Goal: Task Accomplishment & Management: Complete application form

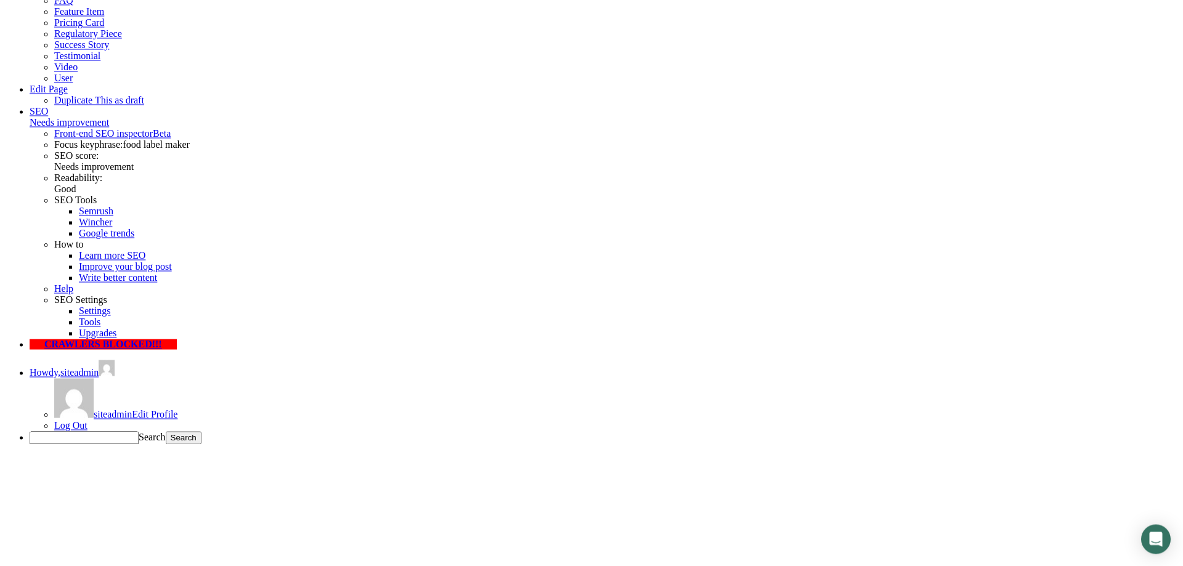
scroll to position [440, 0]
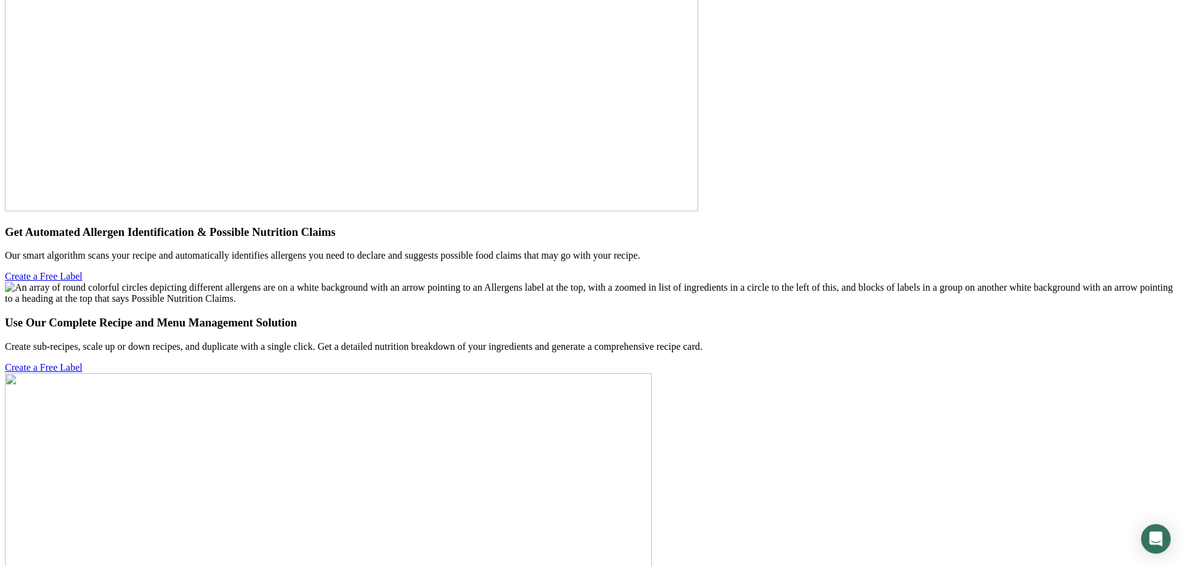
scroll to position [4438, 0]
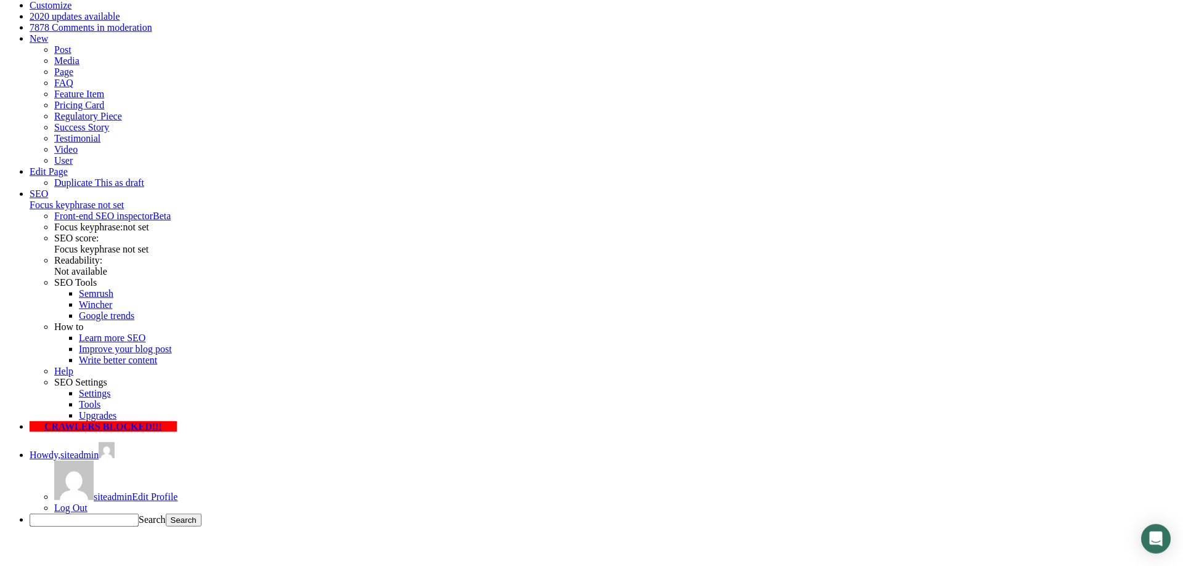
scroll to position [188, 0]
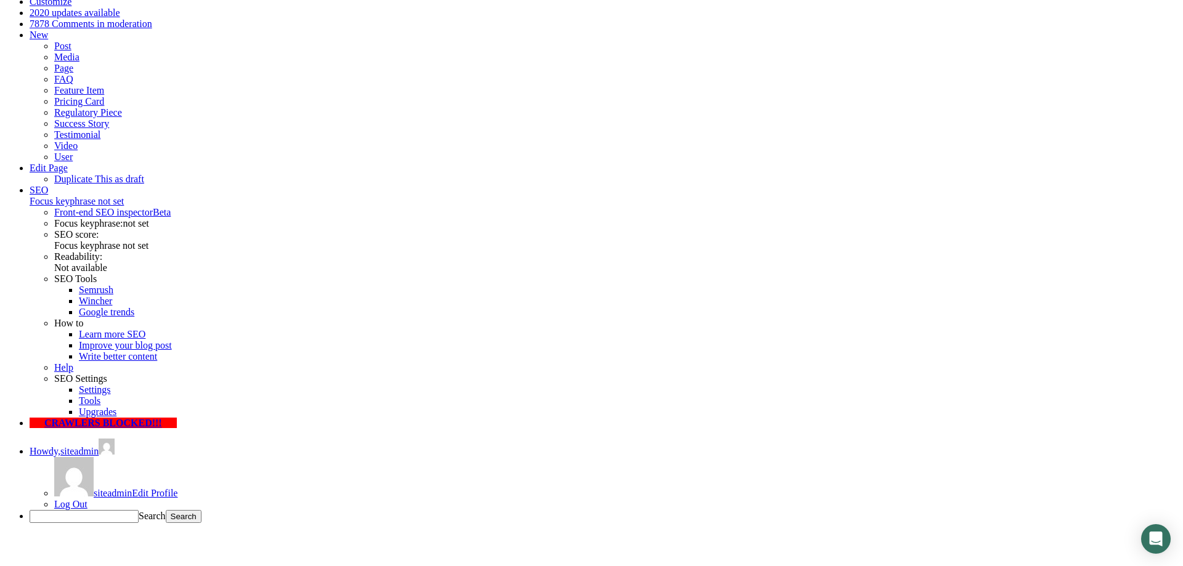
type input "12345678"
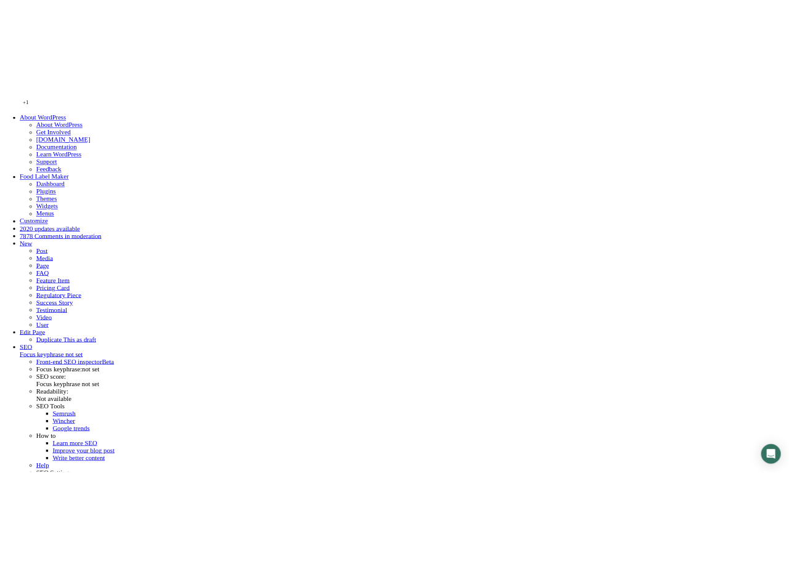
scroll to position [188, 0]
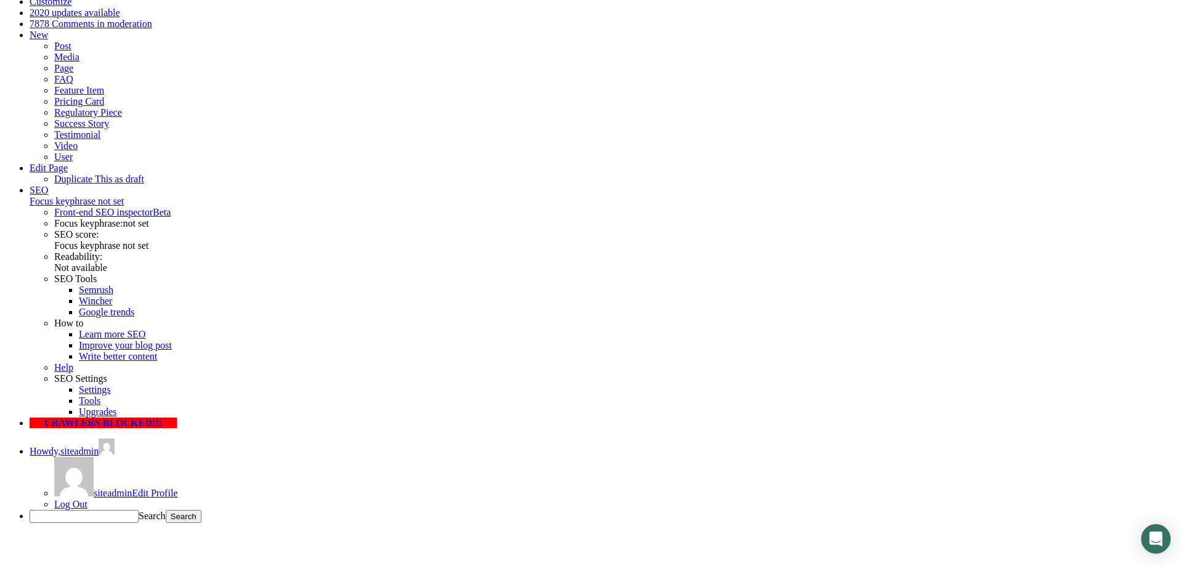
type input "23567890-"
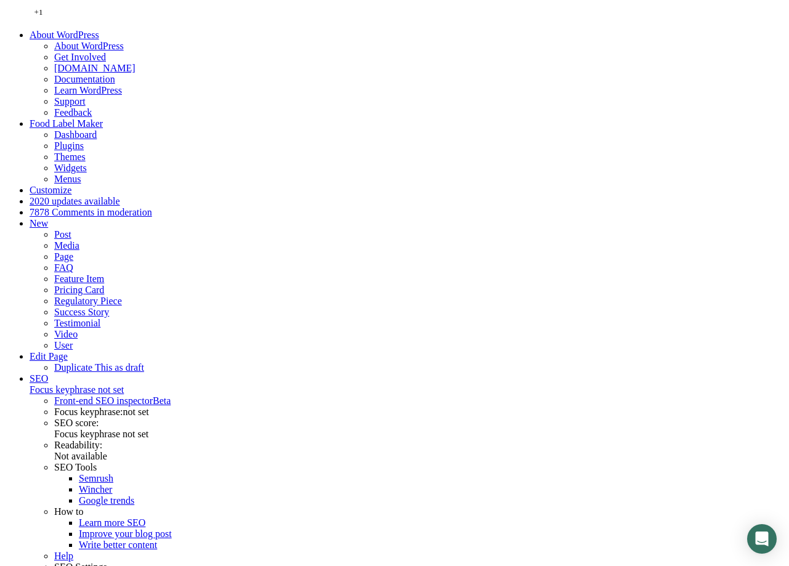
scroll to position [188, 0]
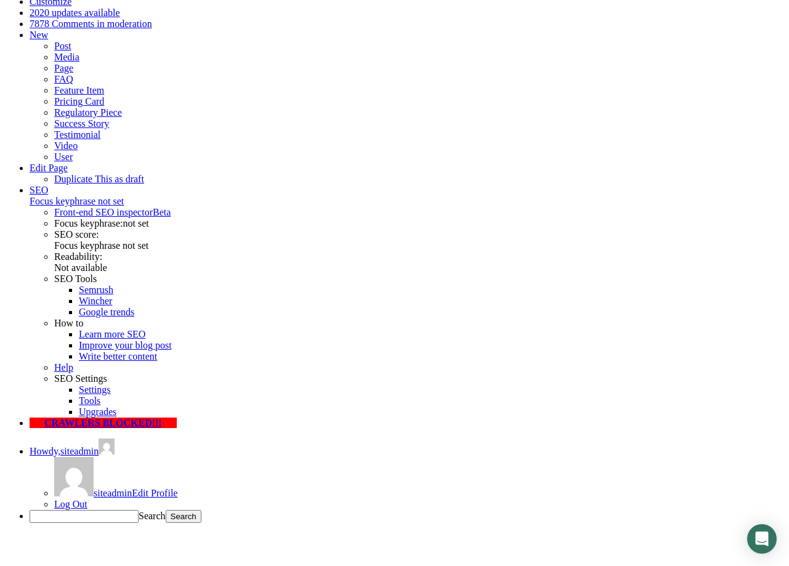
type input "12345678"
drag, startPoint x: 429, startPoint y: 305, endPoint x: 288, endPoint y: 298, distance: 141.9
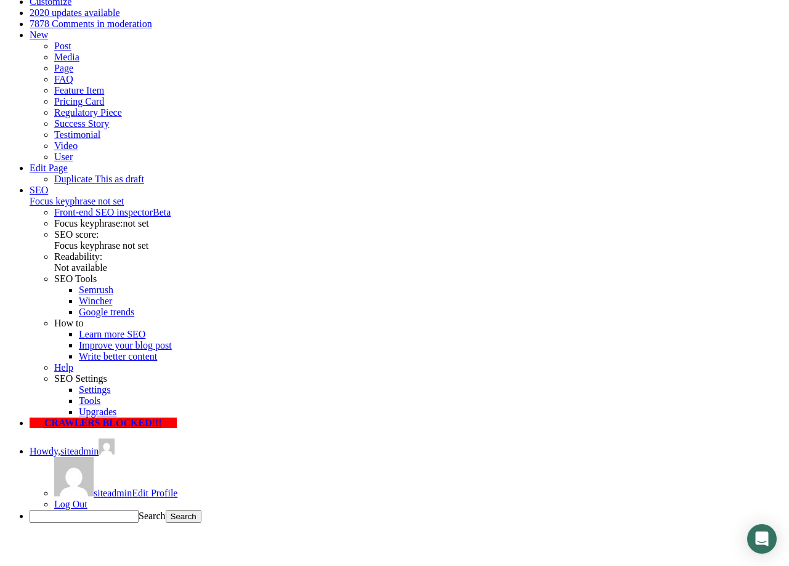
type input "069666121"
type input "John Test"
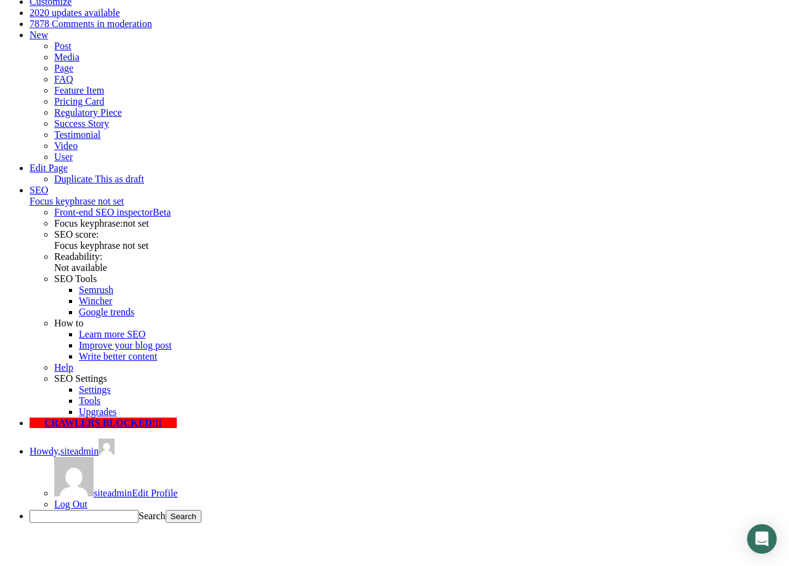
type input "[PERSON_NAME][EMAIL_ADDRESS][PERSON_NAME][DOMAIN_NAME]"
type input "Acme"
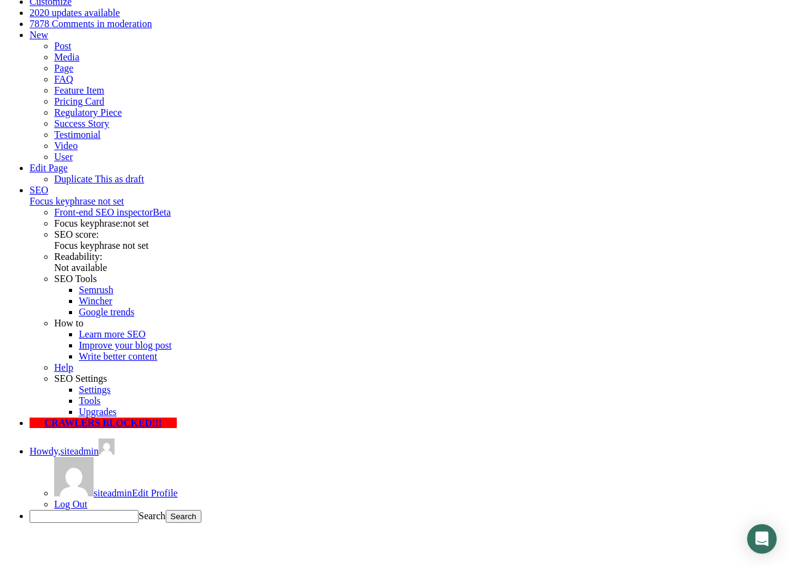
select select "Over 500 Employees"
click option "Over 500 Employees" at bounding box center [0, 0] width 0 height 0
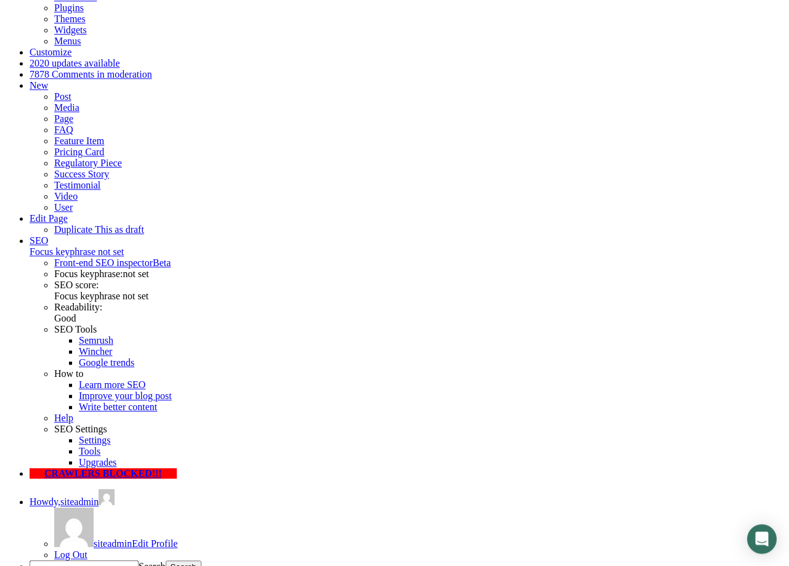
scroll to position [188, 0]
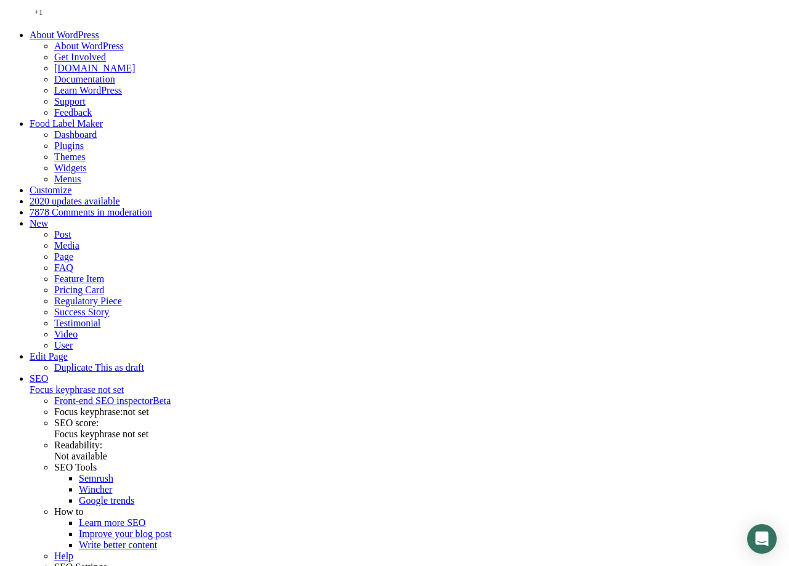
scroll to position [188, 0]
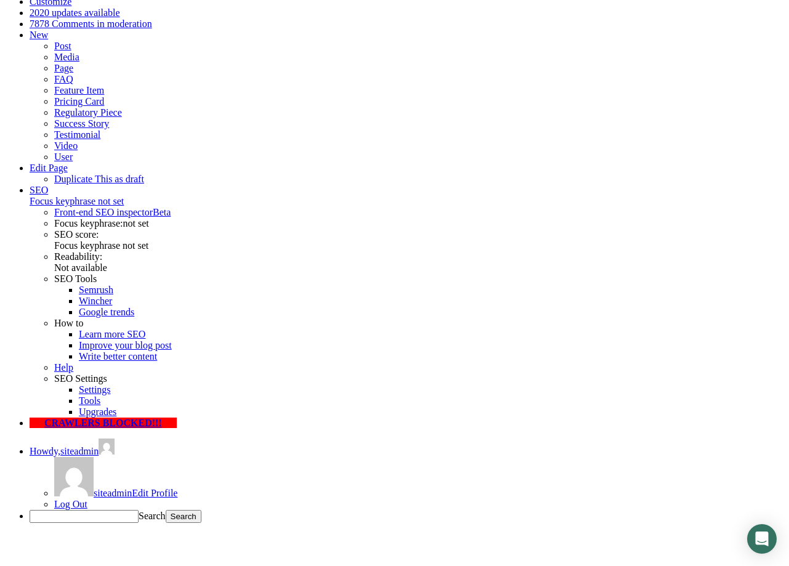
type input "+38169666121"
type input "Ivan Jevremovic"
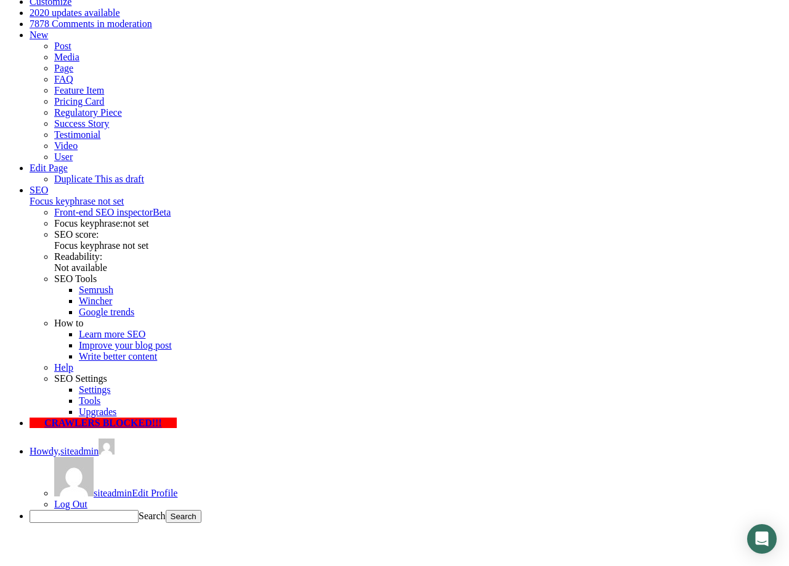
type input "[PERSON_NAME][EMAIL_ADDRESS][PERSON_NAME][DOMAIN_NAME]"
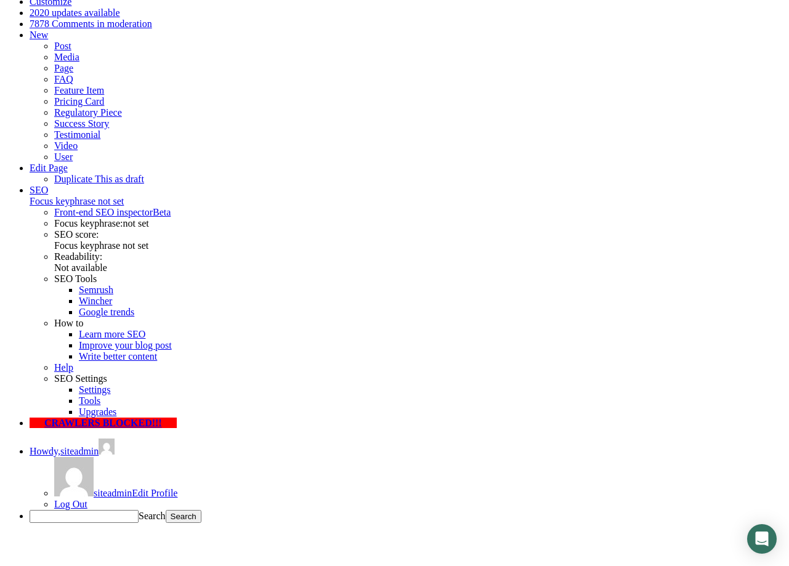
type input "Symbiotica"
select select "Over 500 Employees"
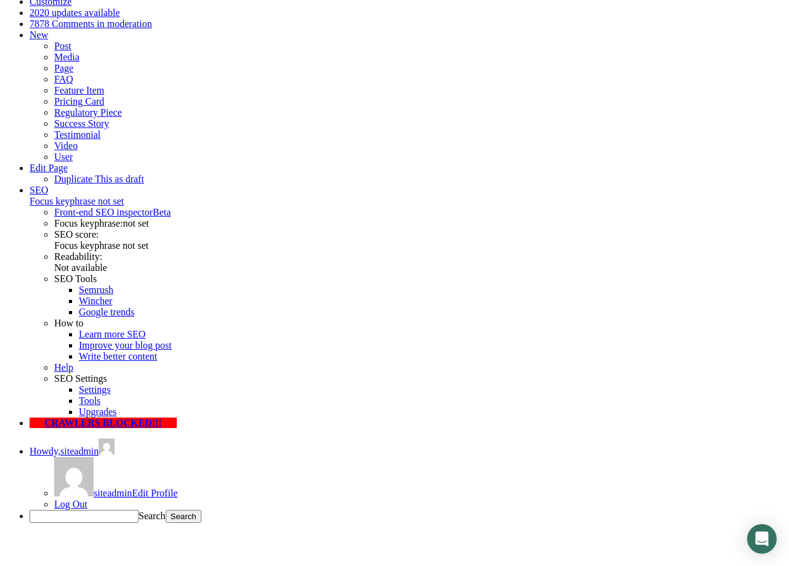
click option "Over 500 Employees" at bounding box center [0, 0] width 0 height 0
drag, startPoint x: 431, startPoint y: 301, endPoint x: 320, endPoint y: 301, distance: 111.5
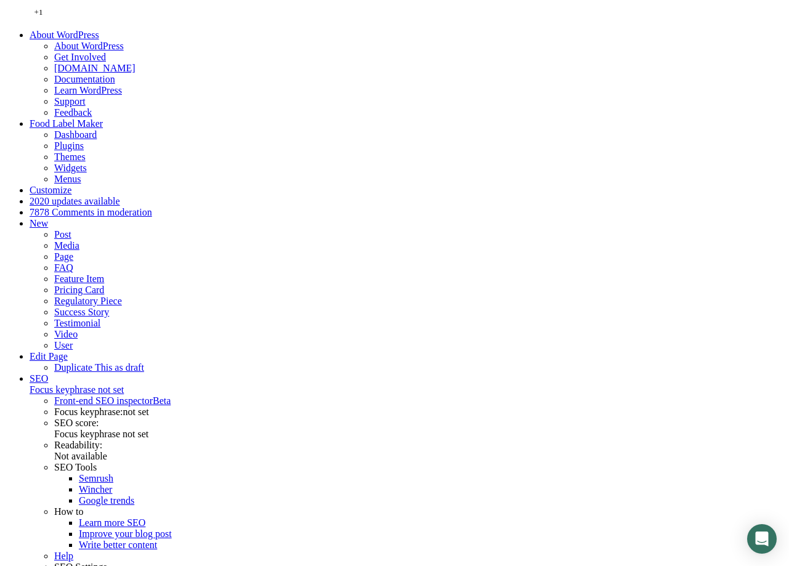
scroll to position [188, 0]
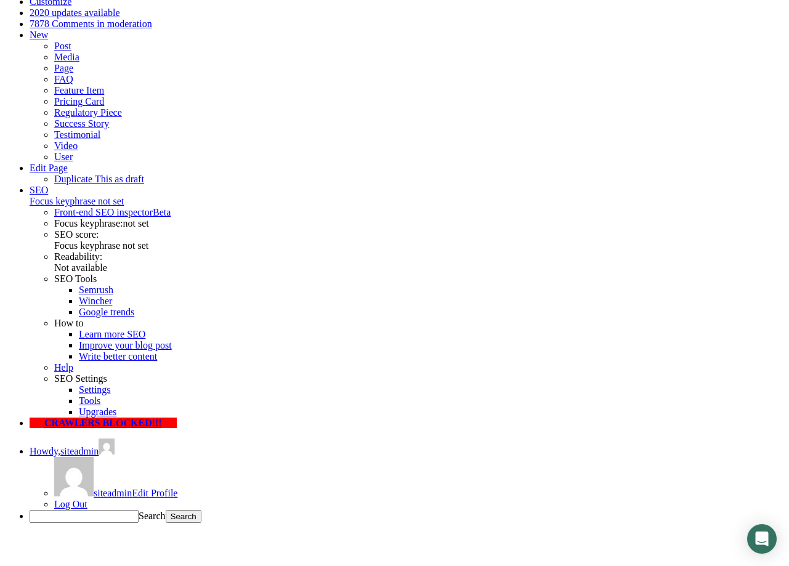
type input "+381"
drag, startPoint x: 413, startPoint y: 307, endPoint x: 253, endPoint y: 307, distance: 160.2
type input "69666121"
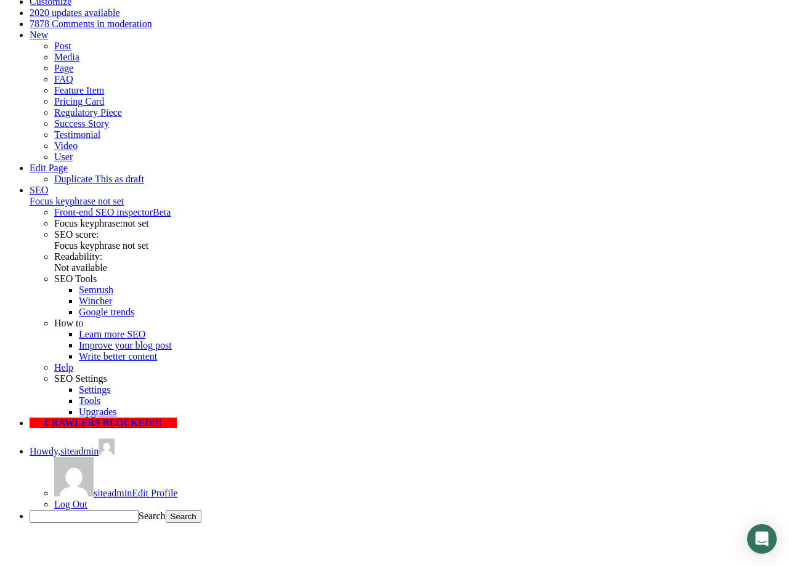
type input "[PERSON_NAME]"
drag, startPoint x: 382, startPoint y: 249, endPoint x: 370, endPoint y: 254, distance: 12.5
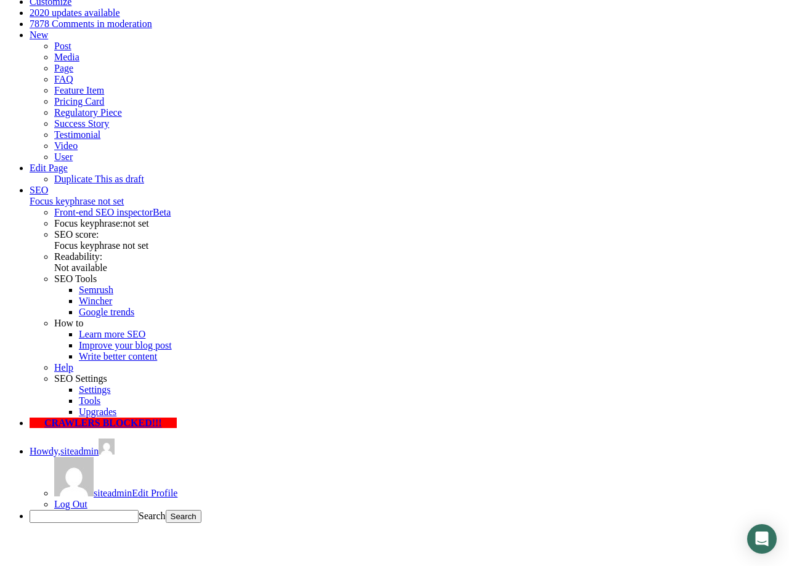
type input "[PERSON_NAME][EMAIL_ADDRESS][PERSON_NAME][DOMAIN_NAME]"
type input "Symbiotica"
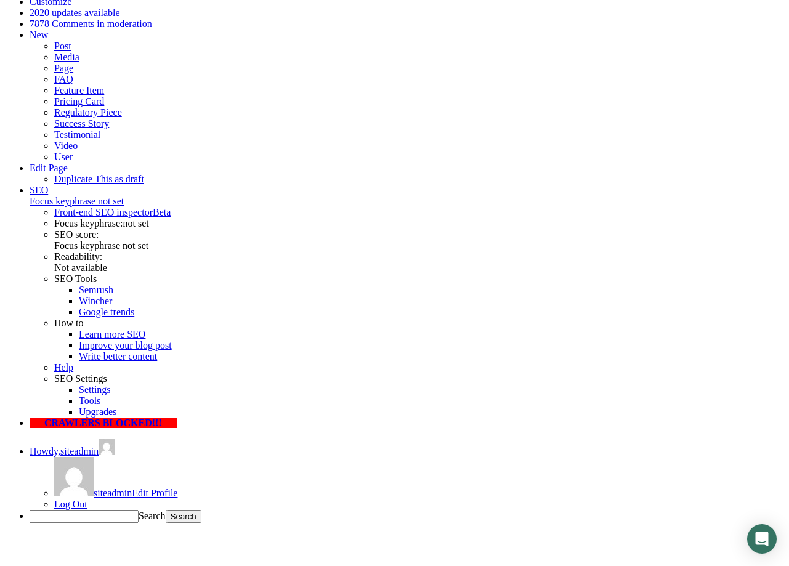
select select "Over 500 Employees"
click option "Over 500 Employees" at bounding box center [0, 0] width 0 height 0
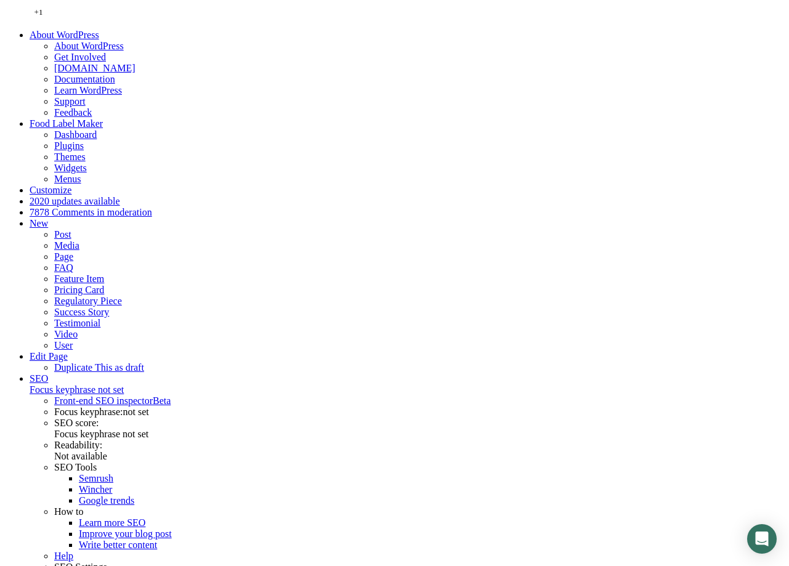
scroll to position [188, 0]
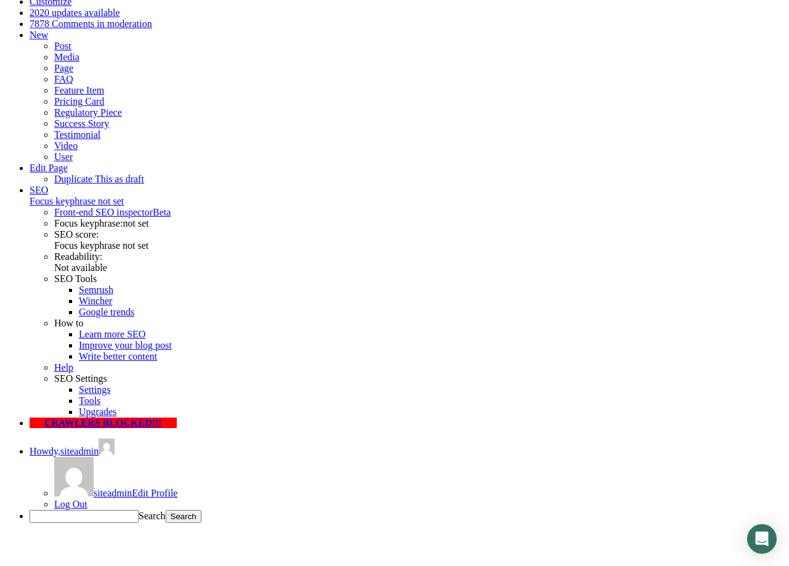
drag, startPoint x: 403, startPoint y: 311, endPoint x: 300, endPoint y: 309, distance: 103.5
type input "069666121"
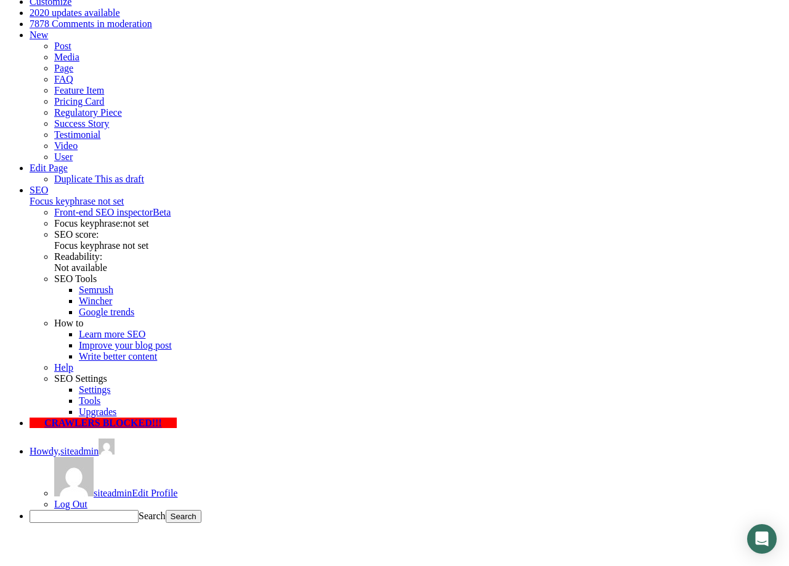
type input "[PERSON_NAME]"
type input "[PERSON_NAME][EMAIL_ADDRESS][PERSON_NAME][DOMAIN_NAME]"
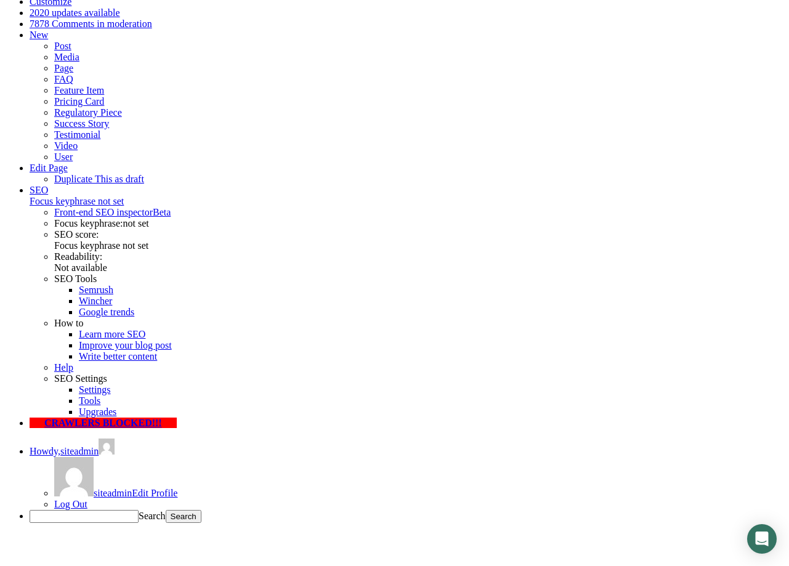
type input "Symbiotica"
click option "51 to 500 Employees" at bounding box center [0, 0] width 0 height 0
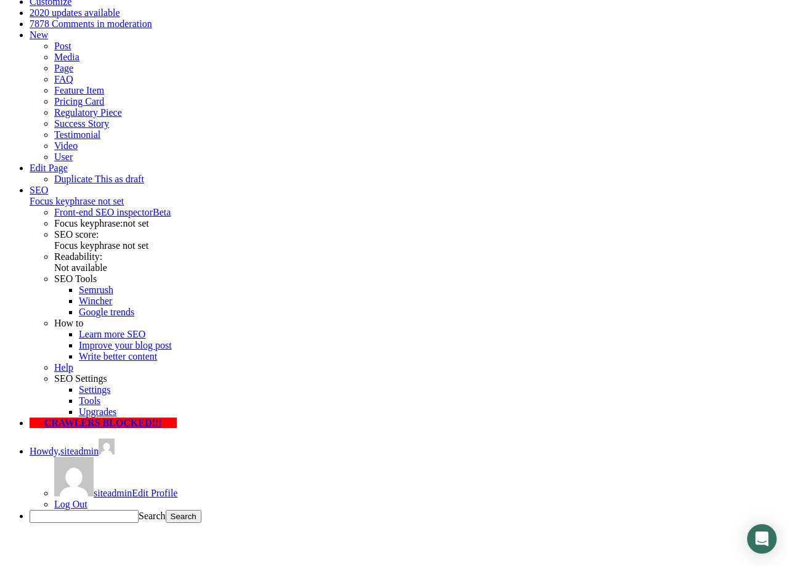
select select "Over 500 Employees"
click option "Over 500 Employees" at bounding box center [0, 0] width 0 height 0
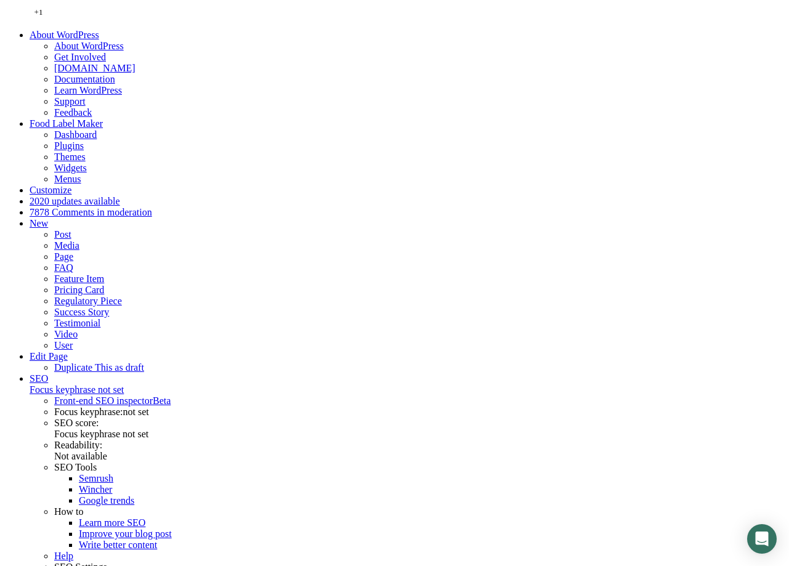
scroll to position [188, 0]
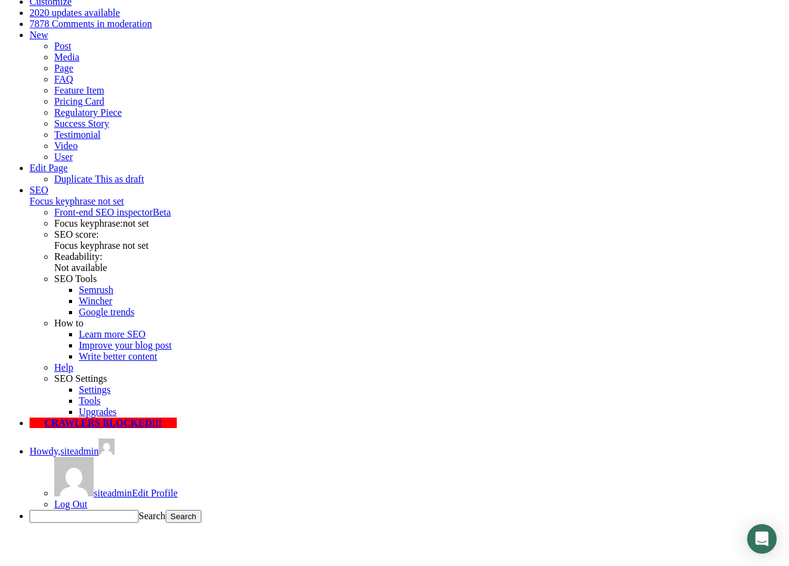
type input "[PERSON_NAME]"
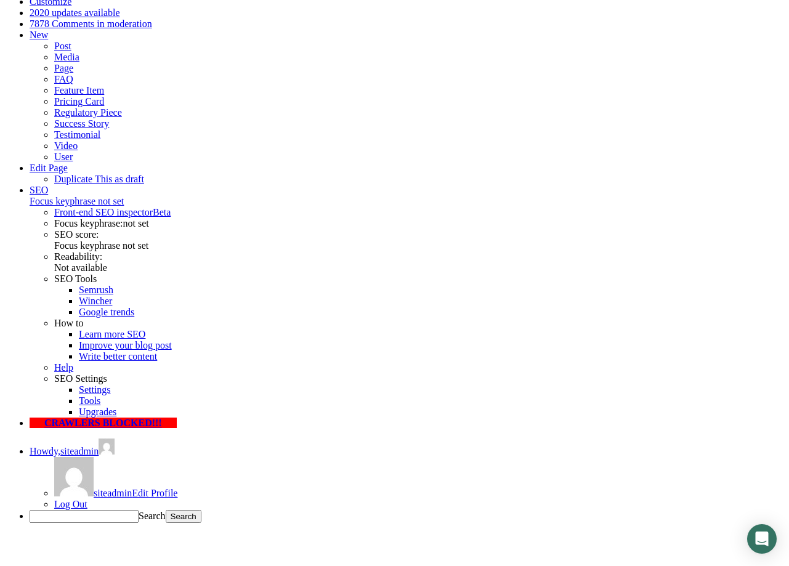
type input "[PERSON_NAME][EMAIL_ADDRESS][PERSON_NAME][DOMAIN_NAME]"
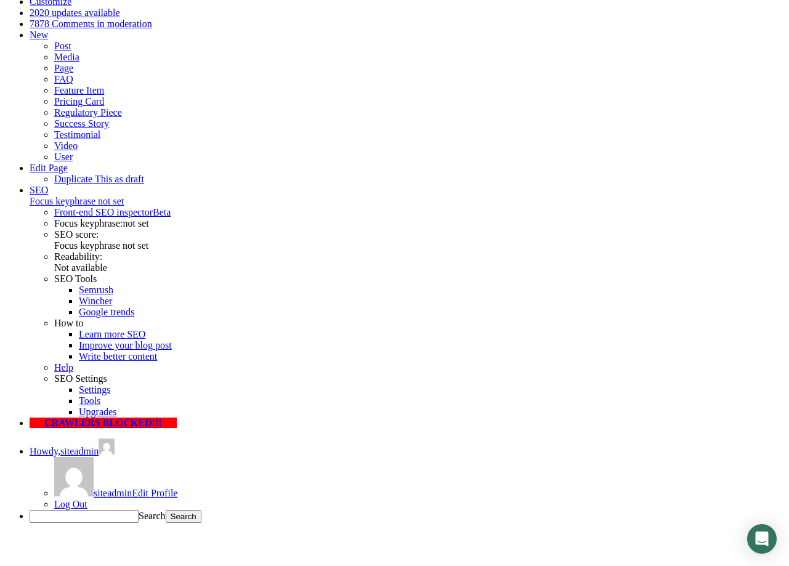
type input "Symbiotica"
type input "1234567"
select select "Over 500 Employees"
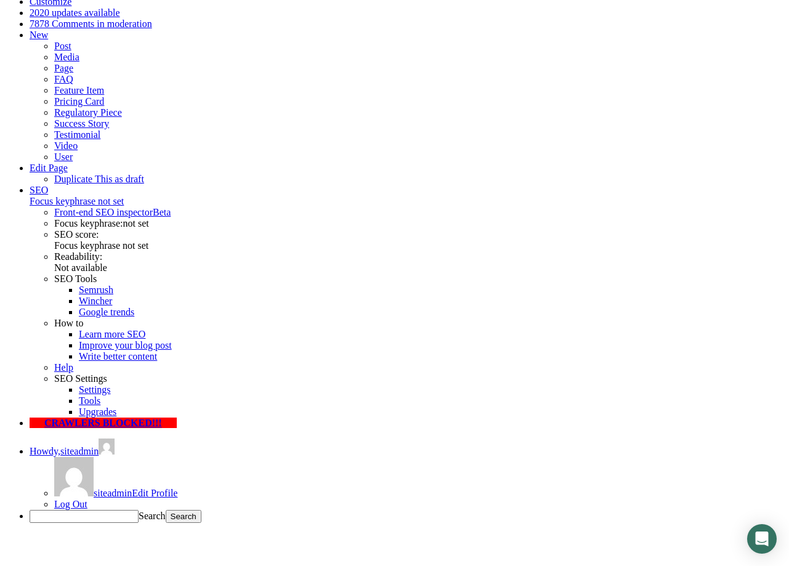
click option "Over 500 Employees" at bounding box center [0, 0] width 0 height 0
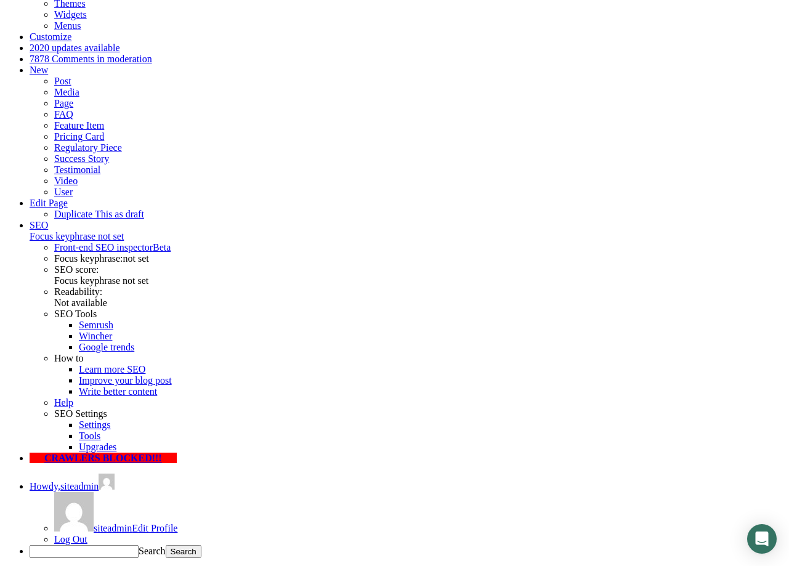
scroll to position [188, 0]
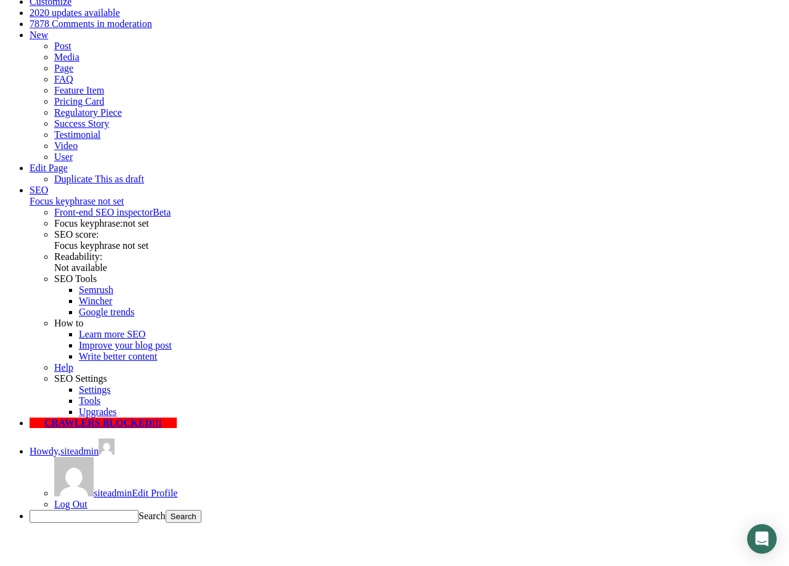
type input "1234567"
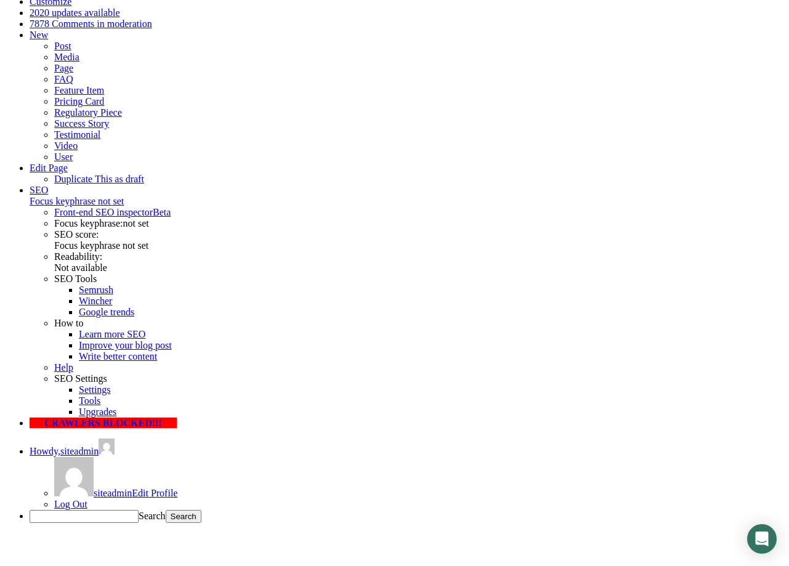
type input "[PERSON_NAME]"
type input "[PERSON_NAME][EMAIL_ADDRESS][PERSON_NAME][DOMAIN_NAME]"
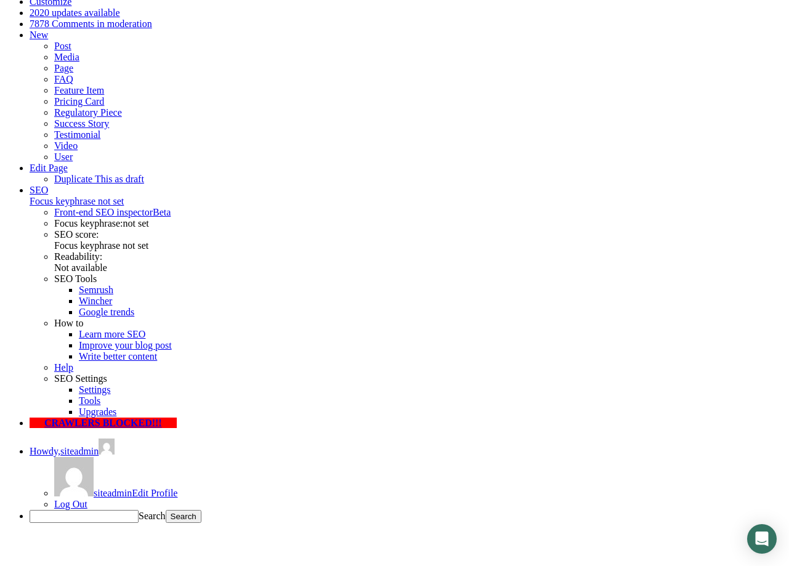
type input "Symbiotica"
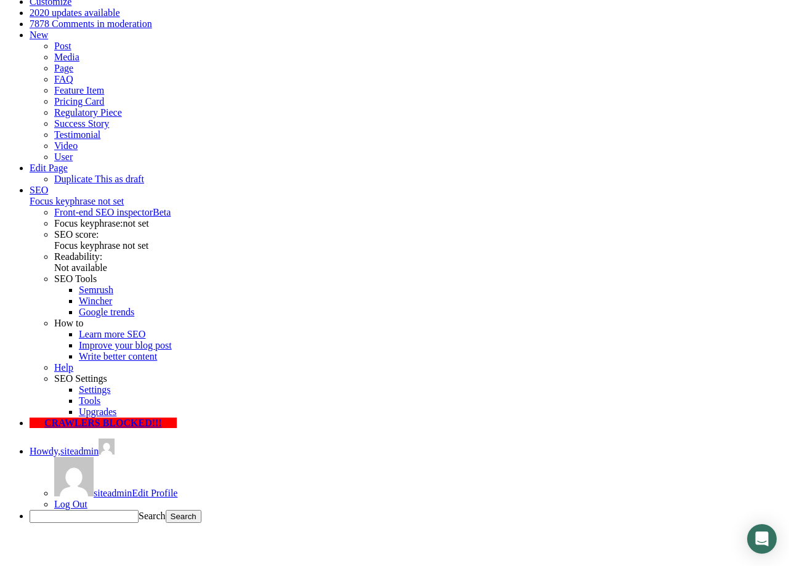
select select "Over 500 Employees"
click option "Over 500 Employees" at bounding box center [0, 0] width 0 height 0
drag, startPoint x: 290, startPoint y: 261, endPoint x: 503, endPoint y: 336, distance: 226.4
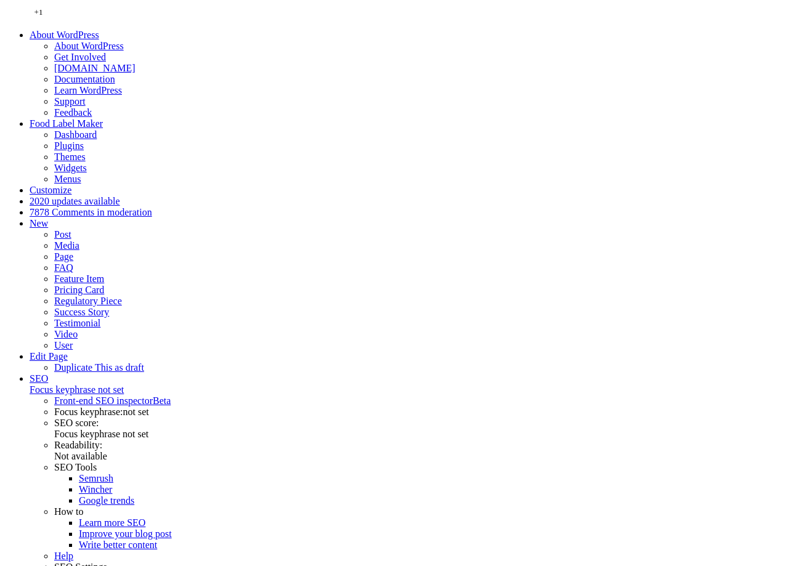
scroll to position [188, 0]
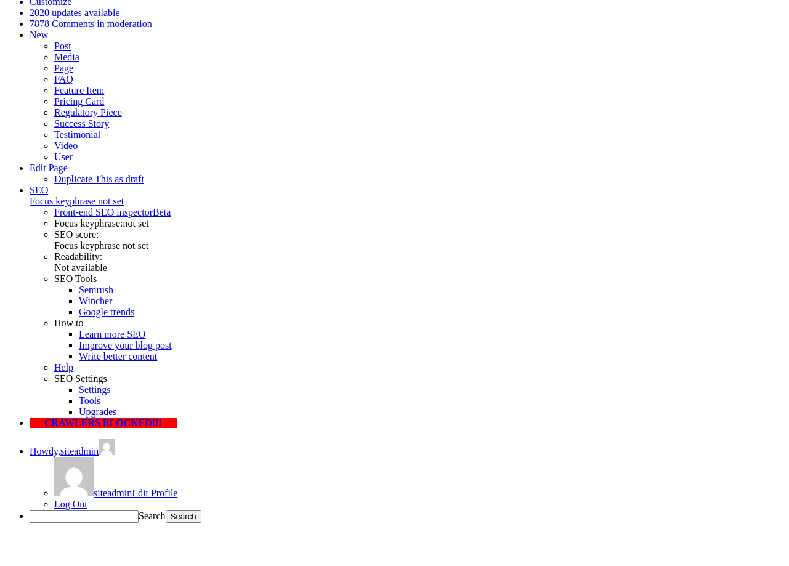
type input "[PERSON_NAME]"
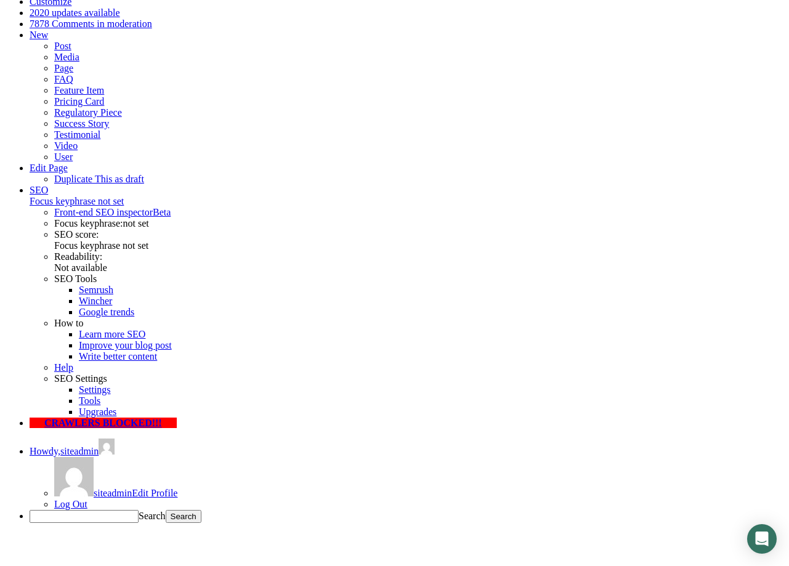
type input "[PERSON_NAME][EMAIL_ADDRESS][PERSON_NAME][DOMAIN_NAME]"
drag, startPoint x: 223, startPoint y: 305, endPoint x: 219, endPoint y: 317, distance: 12.9
type input "Acme"
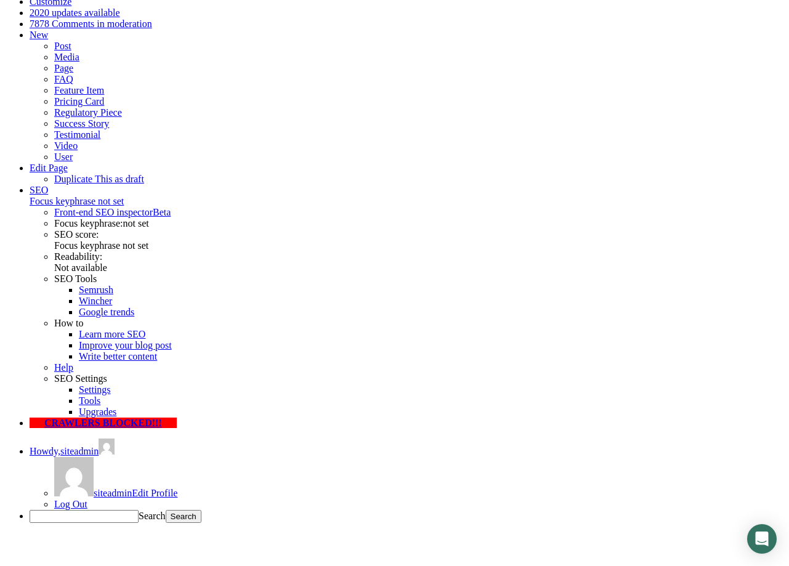
select select "Over 500 Employees"
click option "Over 500 Employees" at bounding box center [0, 0] width 0 height 0
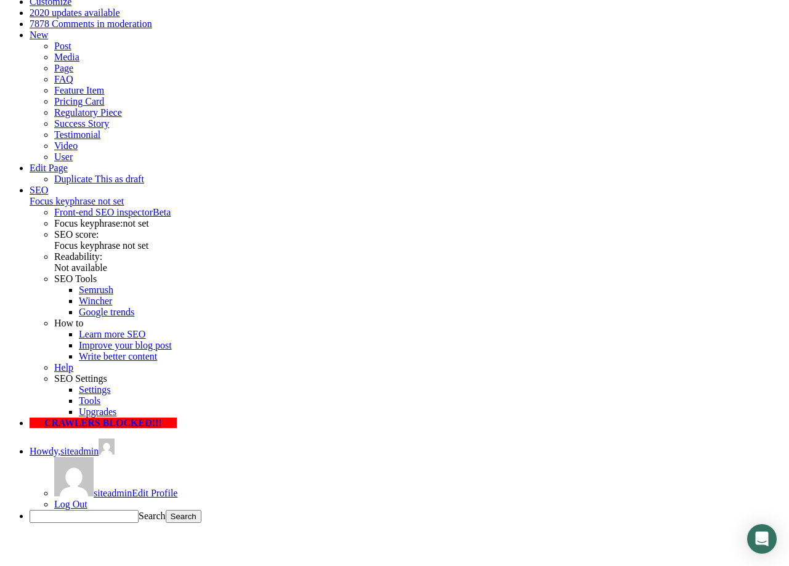
type input "12456"
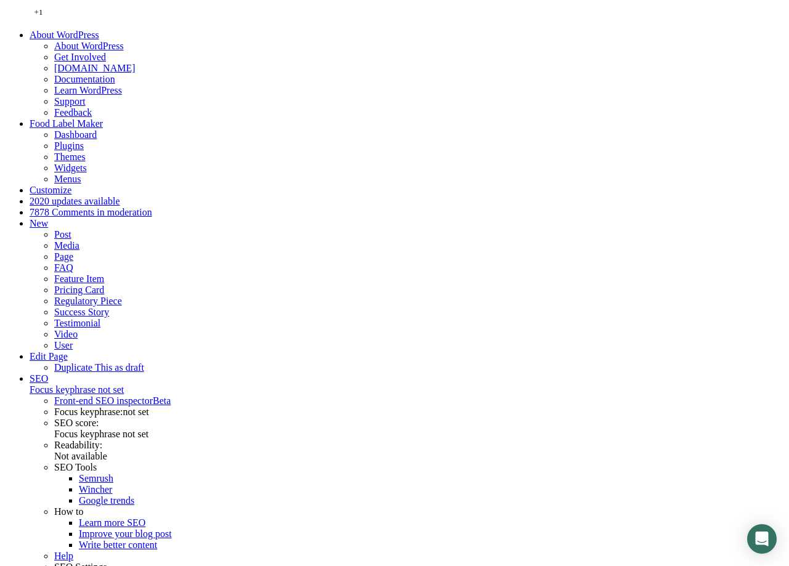
scroll to position [188, 0]
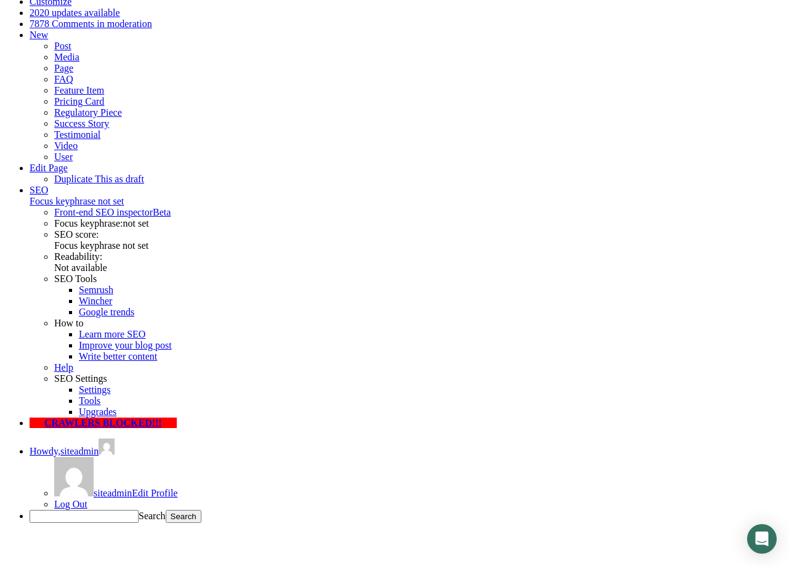
type input "[PERSON_NAME]"
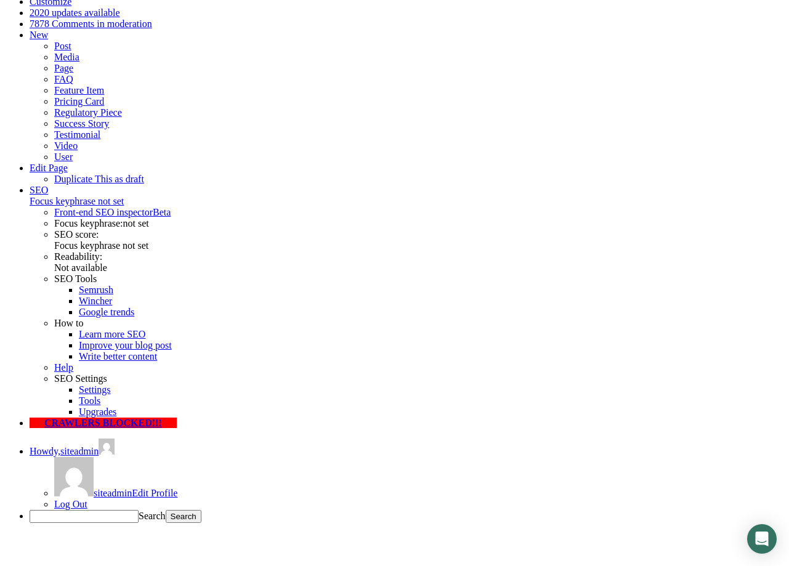
type input "[PERSON_NAME][EMAIL_ADDRESS][PERSON_NAME][DOMAIN_NAME]"
type input "Acme"
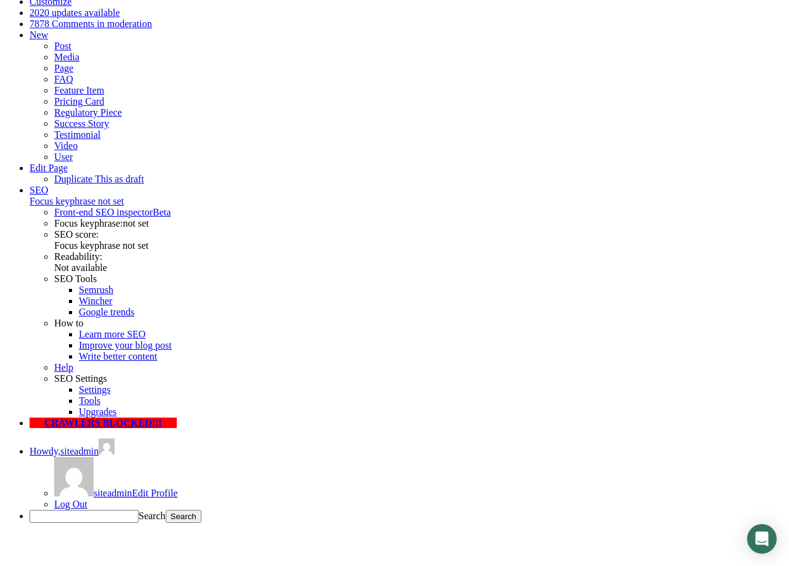
type input "23445"
select select "Over 500 Employees"
click option "Over 500 Employees" at bounding box center [0, 0] width 0 height 0
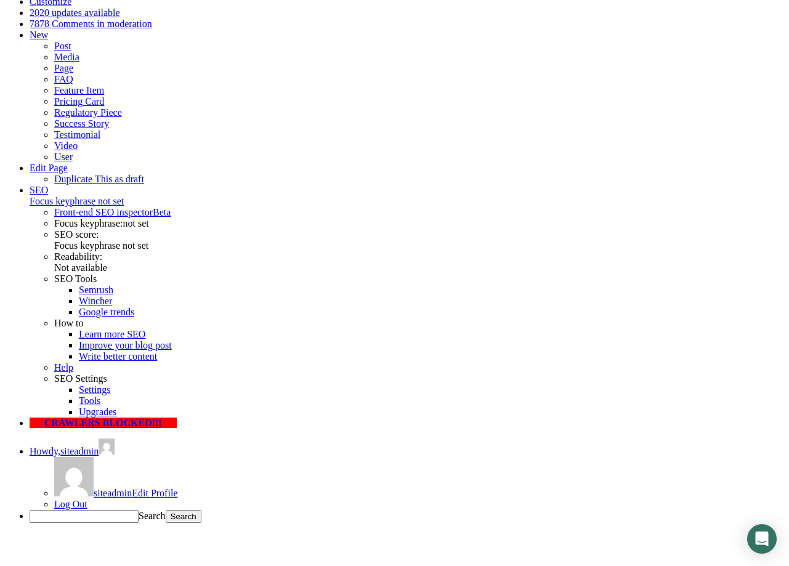
type input "2"
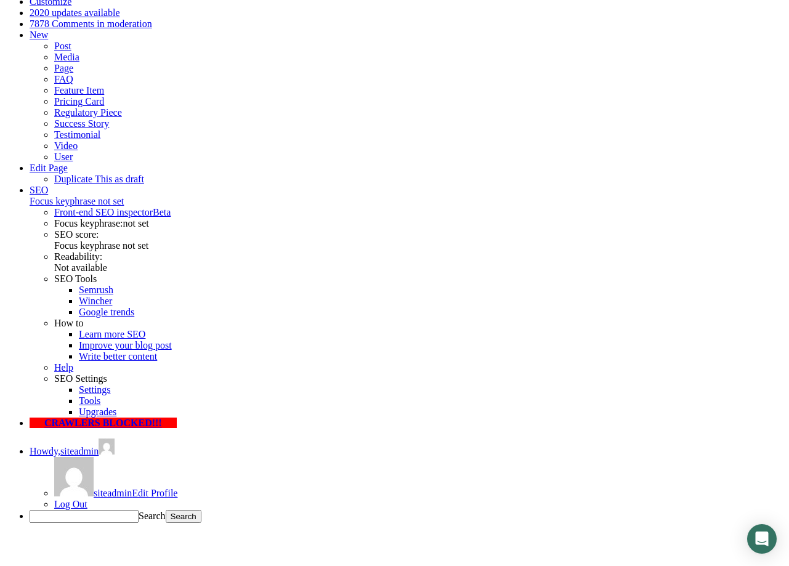
type input "201555023"
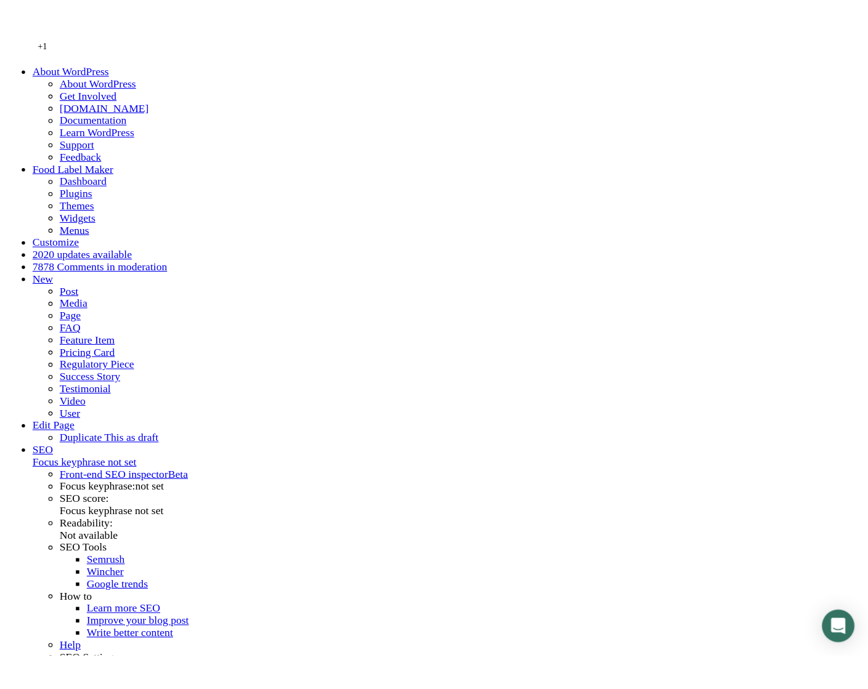
scroll to position [188, 0]
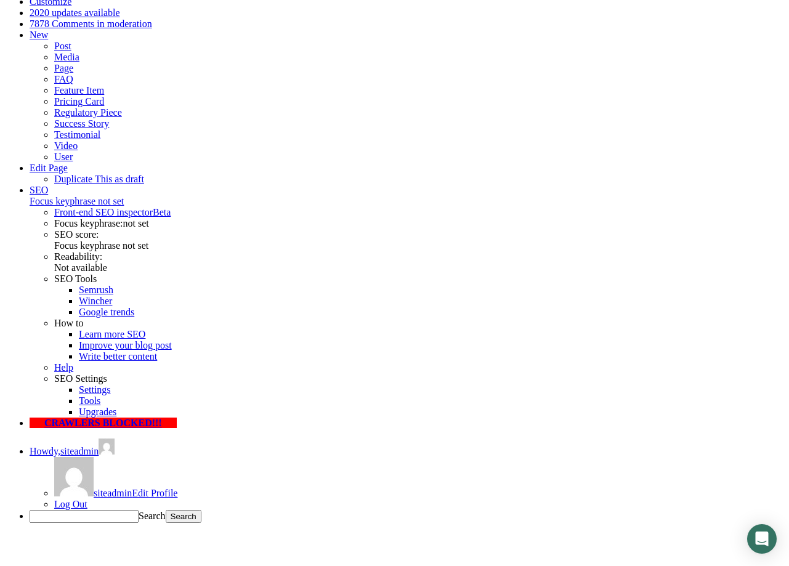
type input "[PERSON_NAME]"
type input "[PERSON_NAME][EMAIL_ADDRESS][PERSON_NAME][DOMAIN_NAME]"
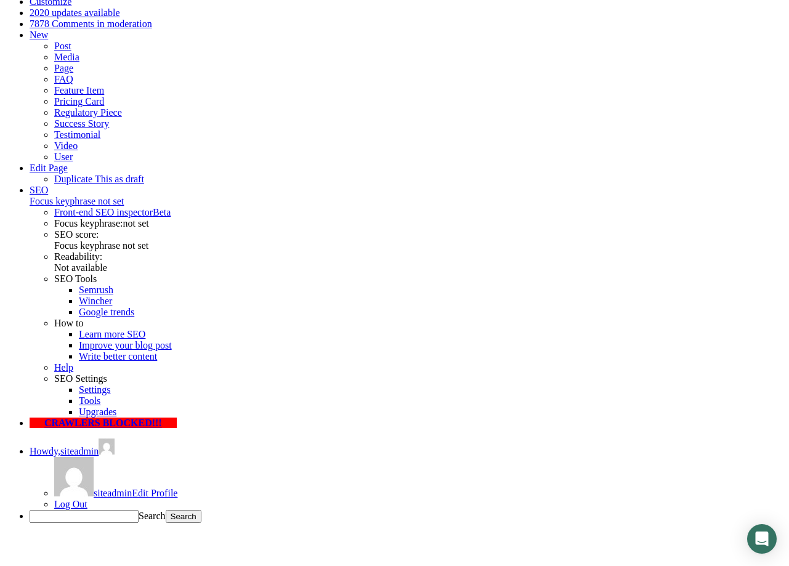
type input "Acme"
type input "1234"
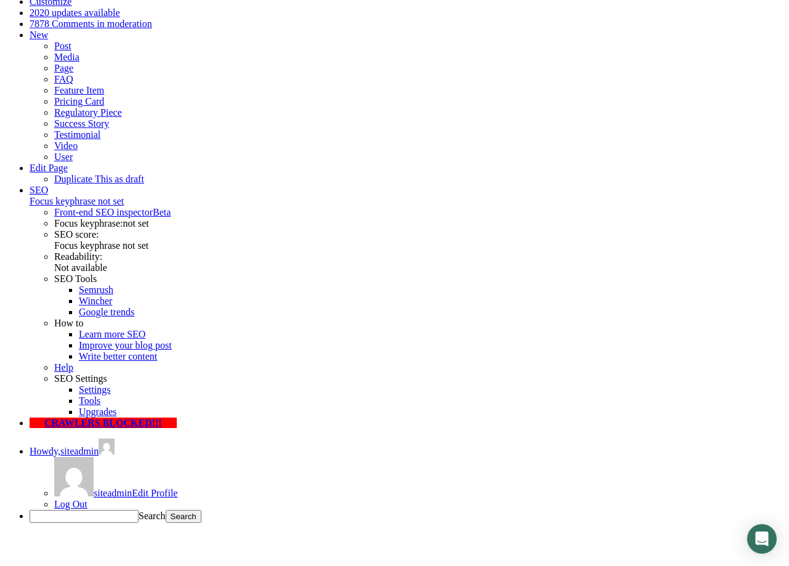
select select "Over 500 Employees"
click option "Over 500 Employees" at bounding box center [0, 0] width 0 height 0
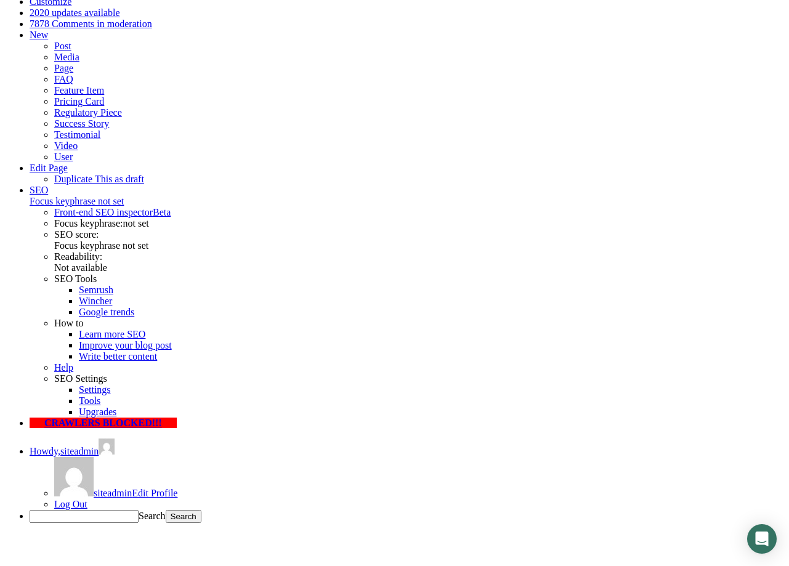
type input "1"
type input "2015550123"
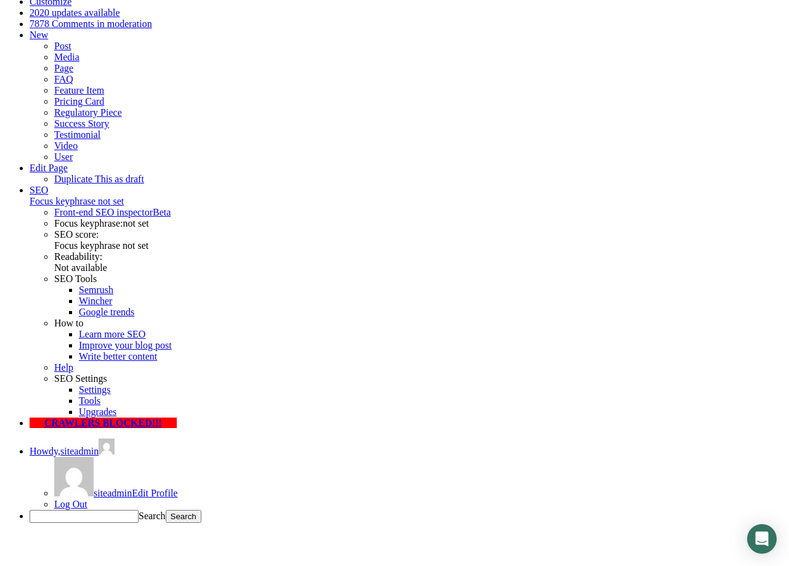
drag, startPoint x: 411, startPoint y: 307, endPoint x: 687, endPoint y: 359, distance: 280.2
drag, startPoint x: 423, startPoint y: 306, endPoint x: 309, endPoint y: 291, distance: 114.4
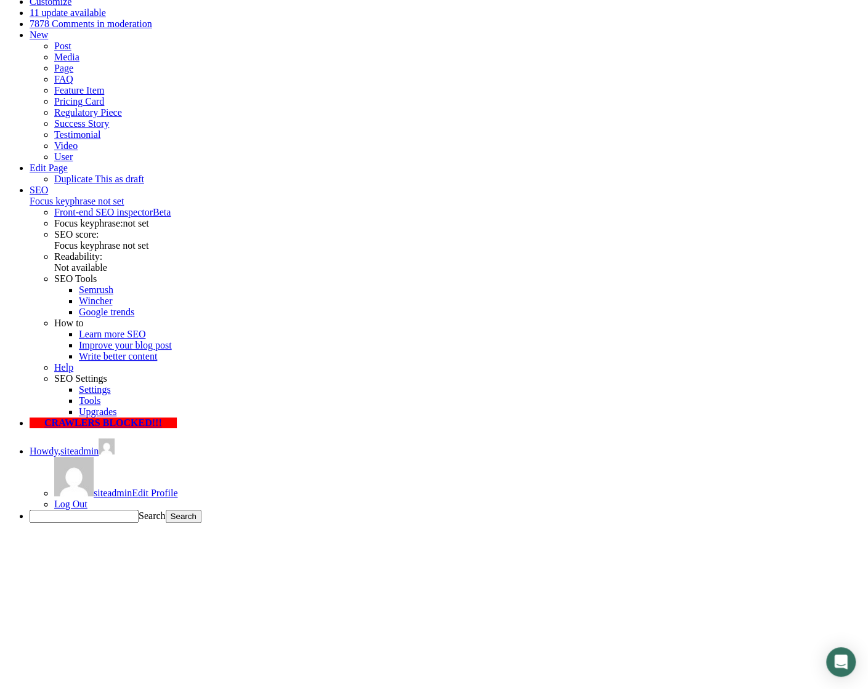
type input "[PERSON_NAME]"
type input "[PERSON_NAME][EMAIL_ADDRESS][PERSON_NAME][DOMAIN_NAME]"
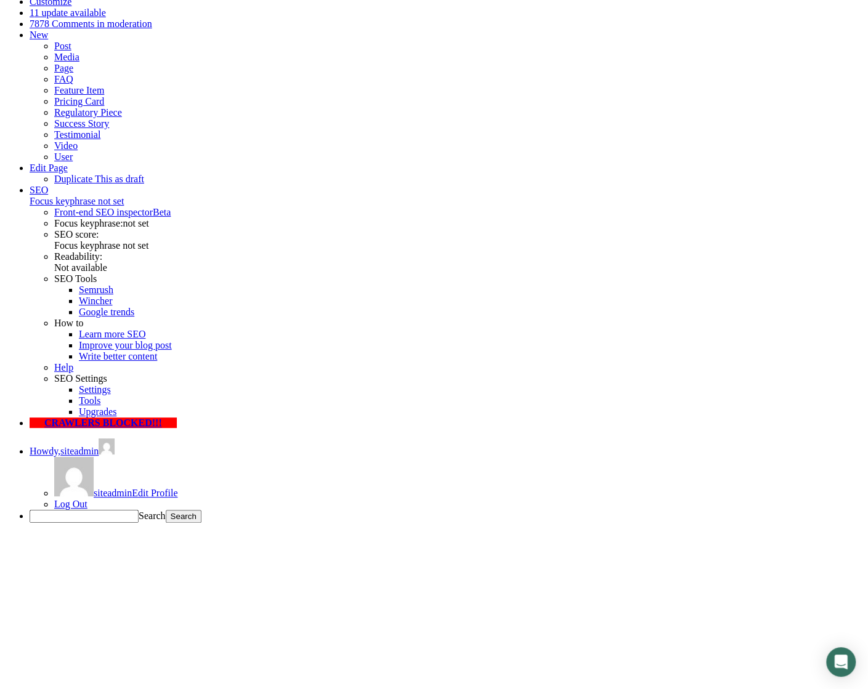
type input "Symbiotica"
type input "2123"
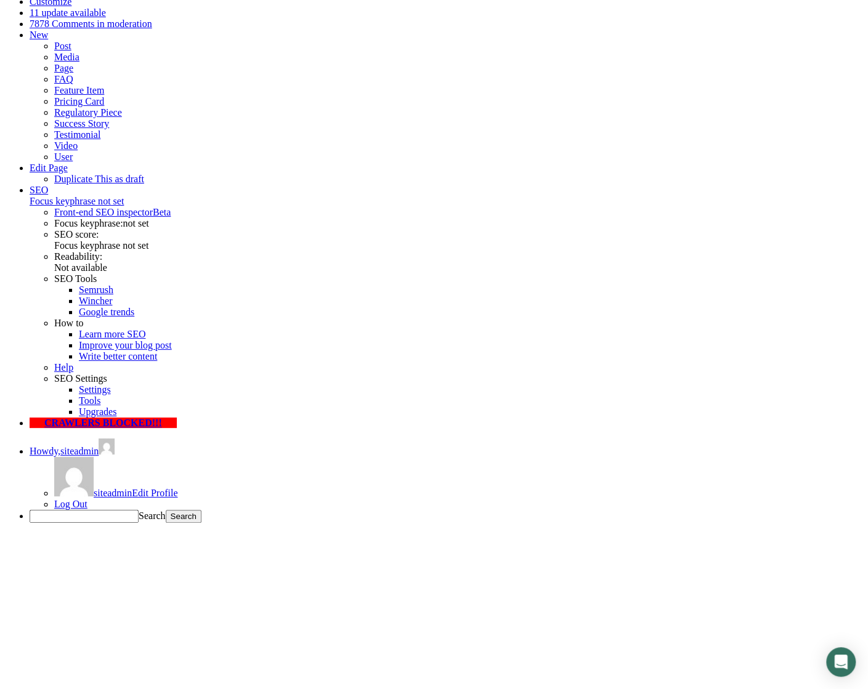
select select "Over 500 Employees"
click option "Over 500 Employees" at bounding box center [0, 0] width 0 height 0
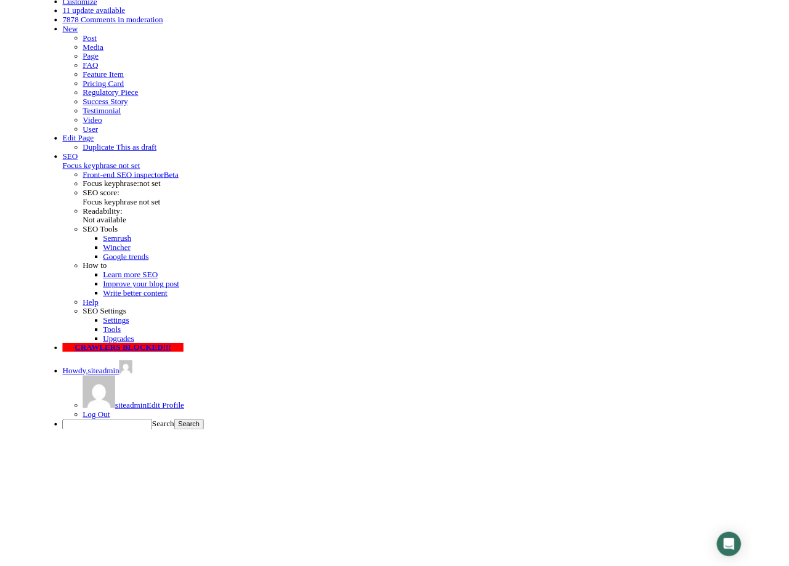
scroll to position [188, 0]
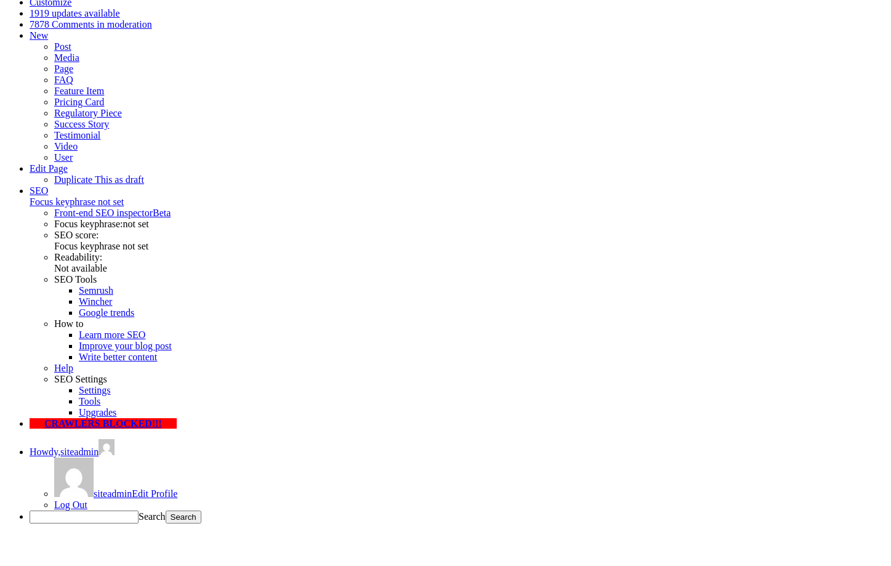
scroll to position [188, 0]
type input "[PERSON_NAME]"
type input "[PERSON_NAME][EMAIL_ADDRESS][PERSON_NAME][DOMAIN_NAME]"
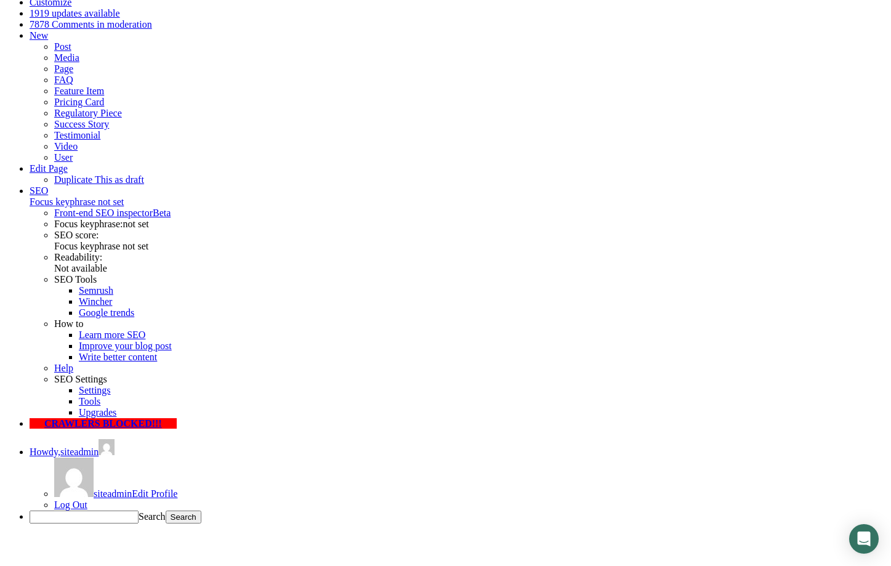
type input "Symbiotica"
type input "12345"
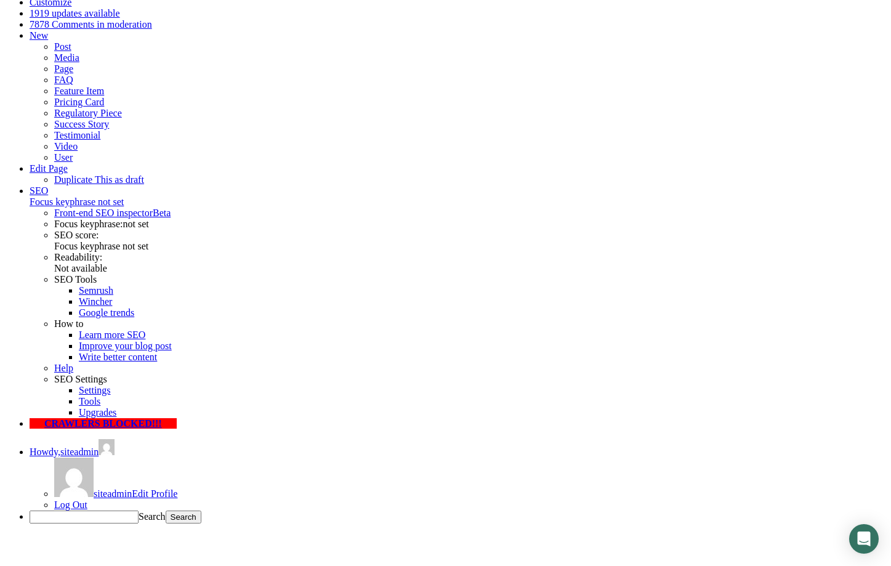
select select "Over 500 Employees"
click option "Over 500 Employees" at bounding box center [0, 0] width 0 height 0
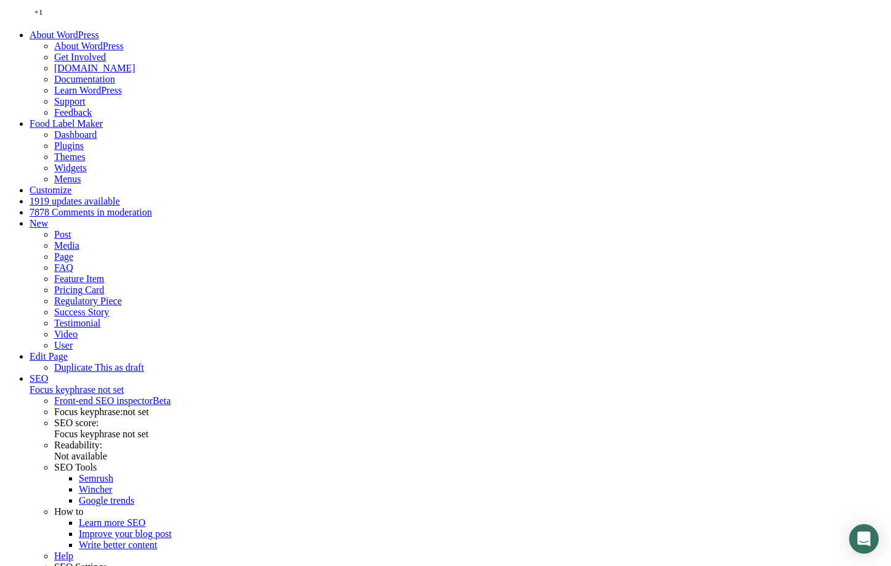
type input "[PERSON_NAME]"
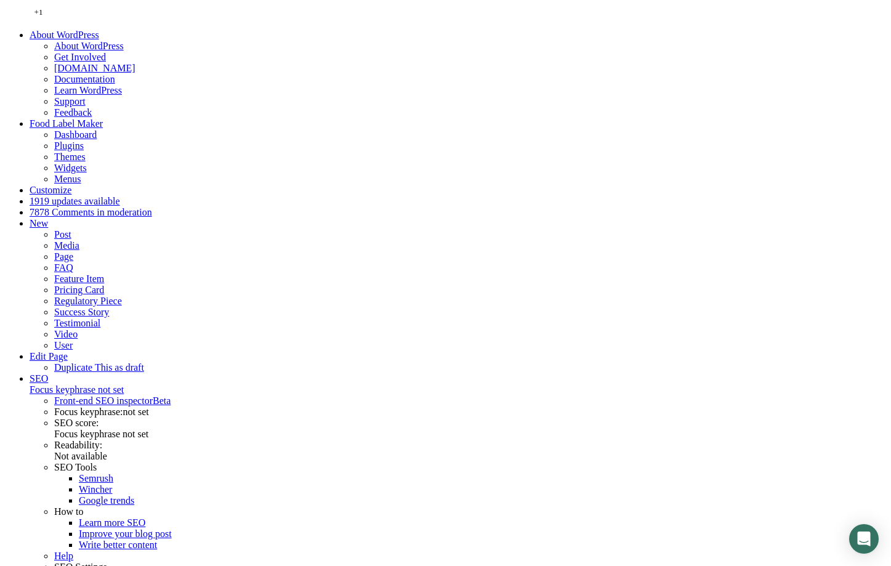
type input "[PERSON_NAME][EMAIL_ADDRESS][PERSON_NAME][DOMAIN_NAME]"
type input "Symbiotica"
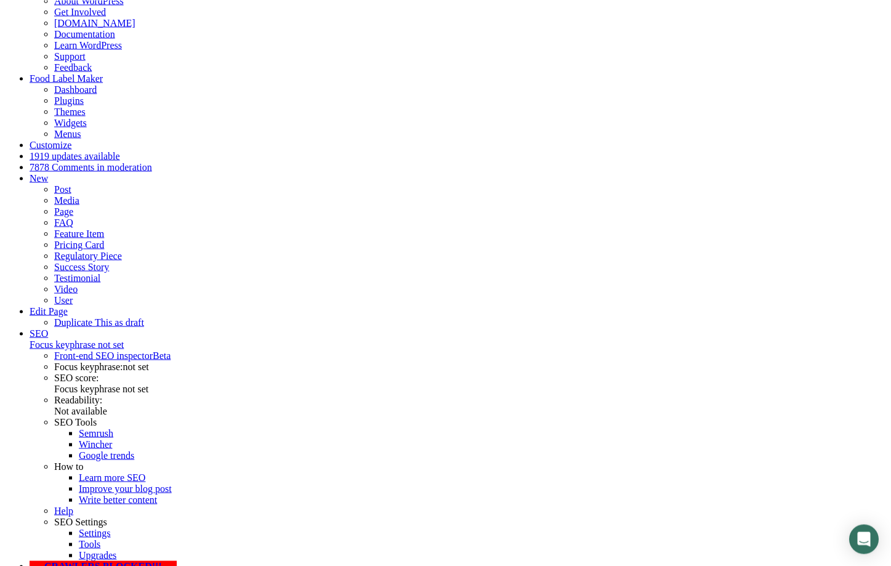
scroll to position [126, 0]
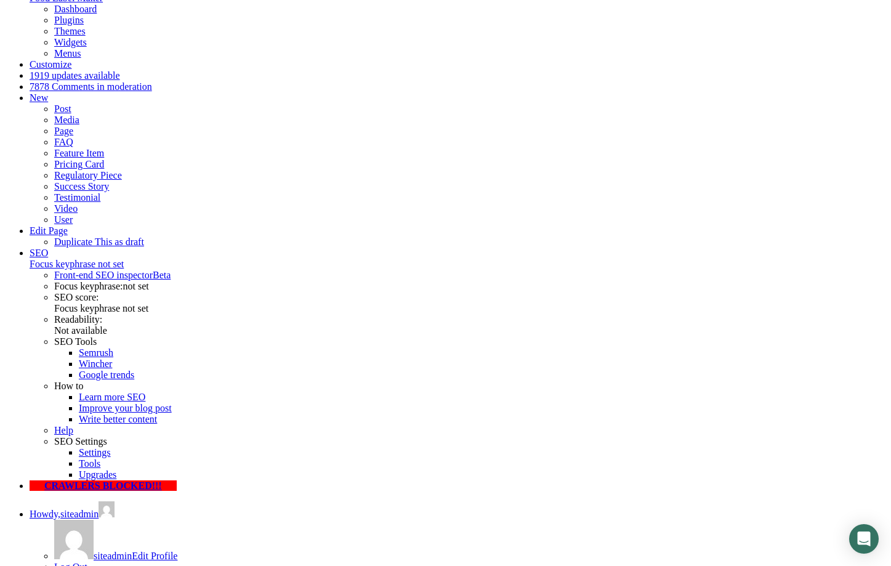
type input "1243"
select select "Over 500 Employees"
click option "Over 500 Employees" at bounding box center [0, 0] width 0 height 0
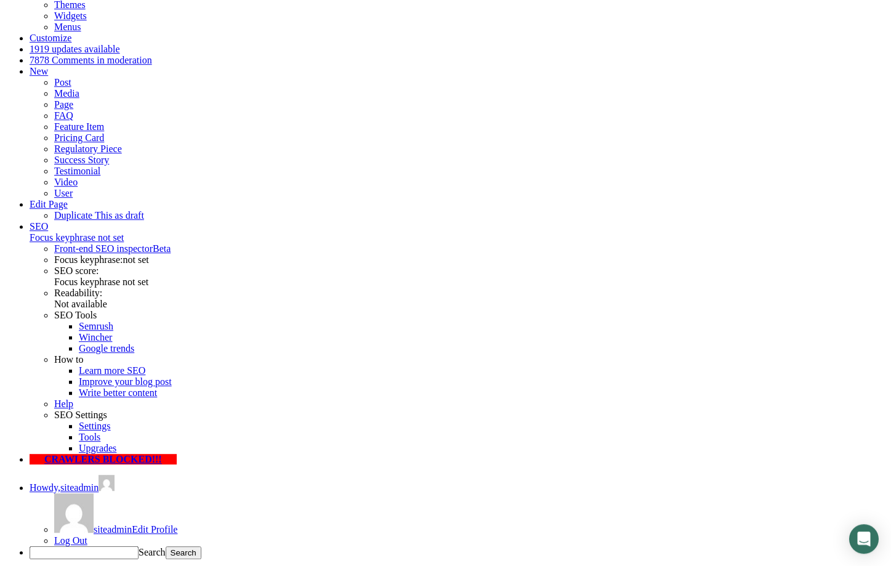
scroll to position [251, 0]
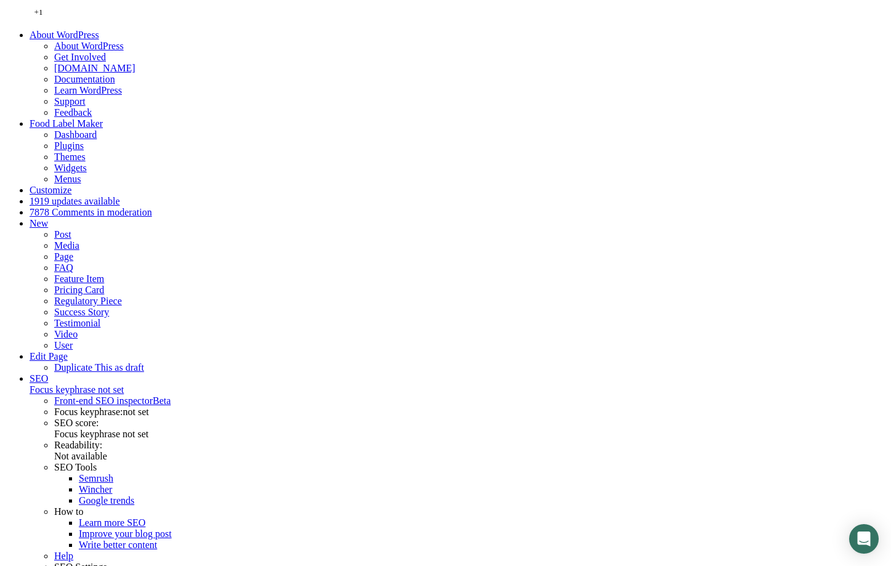
scroll to position [250, 0]
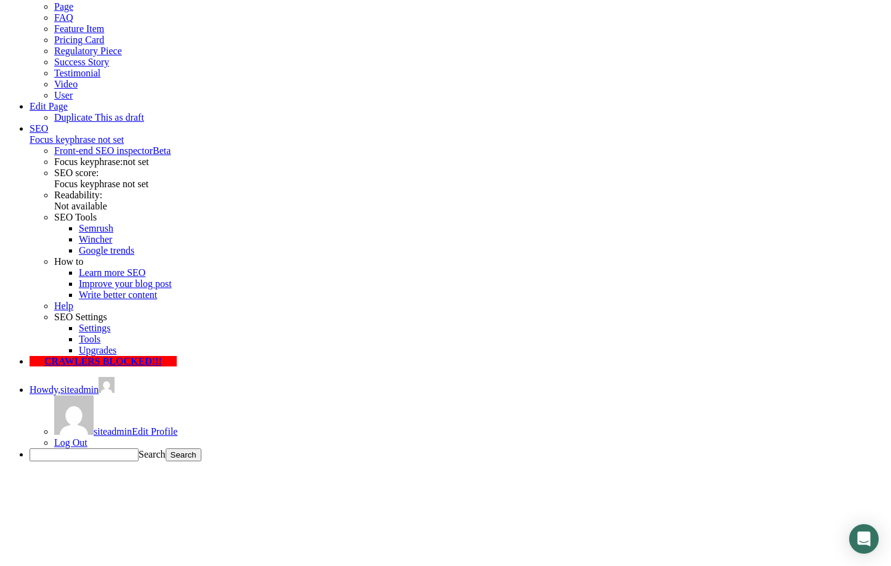
drag, startPoint x: 468, startPoint y: 246, endPoint x: 220, endPoint y: 286, distance: 250.8
type input "2015550123"
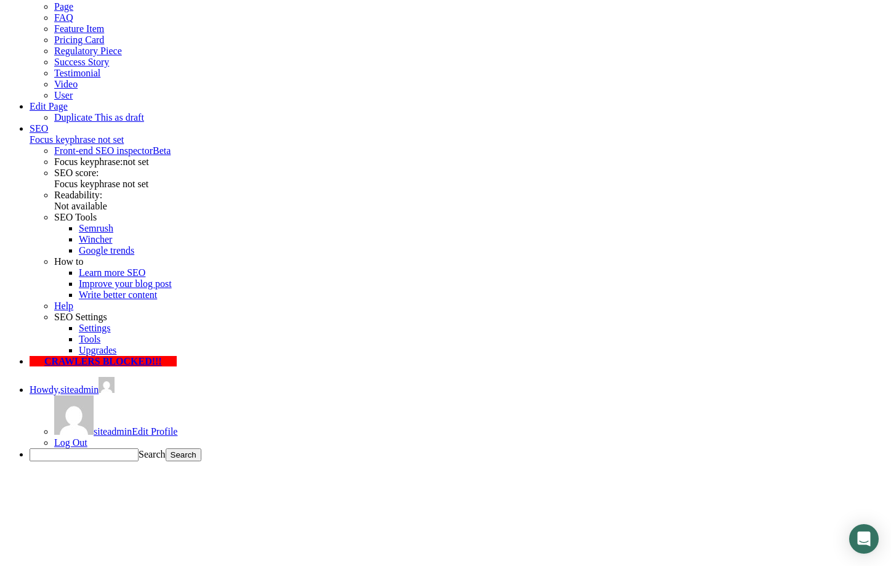
type input "1"
type input "201555012"
drag, startPoint x: 452, startPoint y: 244, endPoint x: 379, endPoint y: 264, distance: 75.3
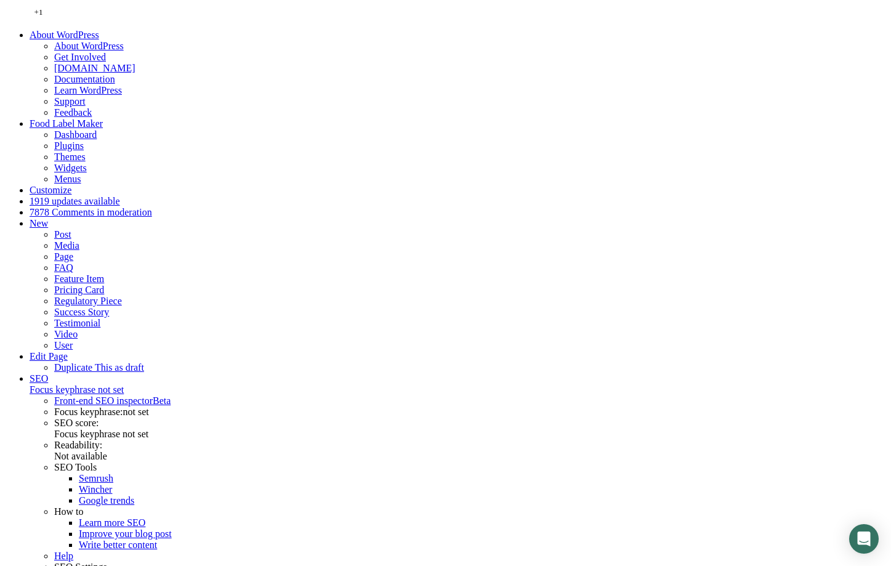
scroll to position [250, 0]
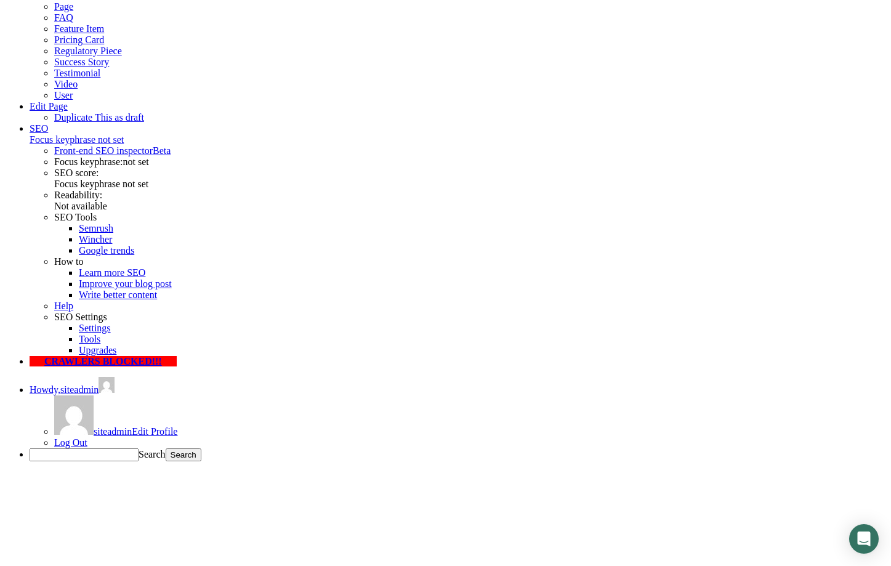
type input "2"
type input "201"
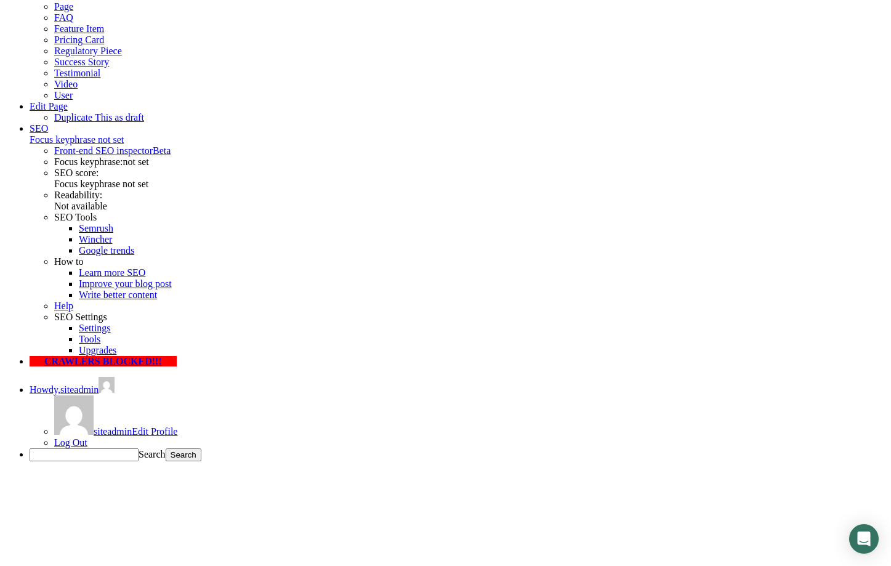
type input "2015550123"
drag, startPoint x: 460, startPoint y: 241, endPoint x: 237, endPoint y: 245, distance: 223.6
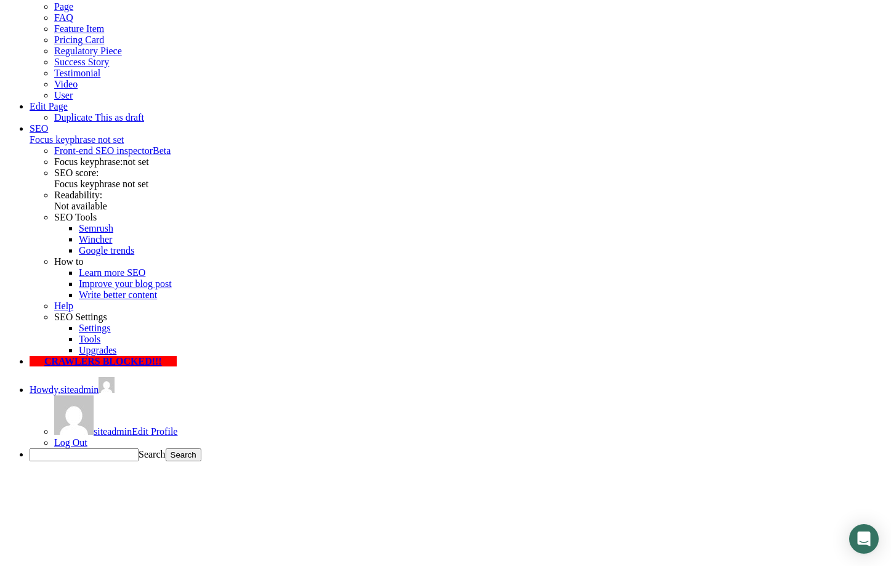
type input "2345"
drag, startPoint x: 447, startPoint y: 245, endPoint x: 334, endPoint y: 230, distance: 114.3
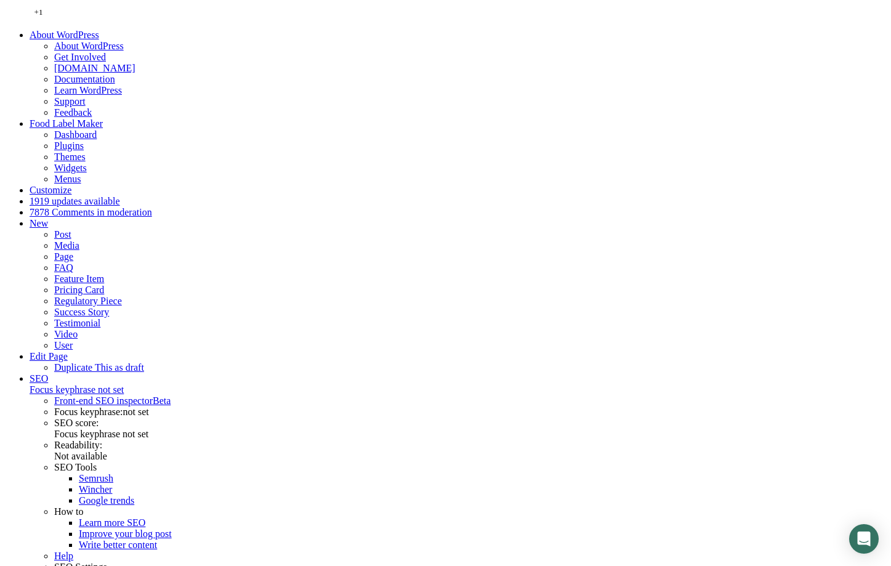
scroll to position [250, 0]
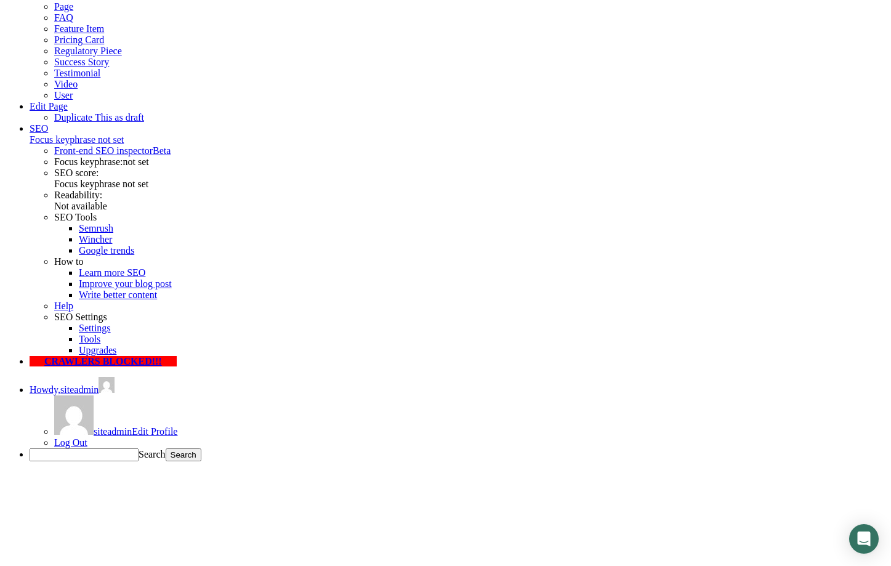
type input "38169666121"
drag, startPoint x: 472, startPoint y: 258, endPoint x: 322, endPoint y: 240, distance: 151.4
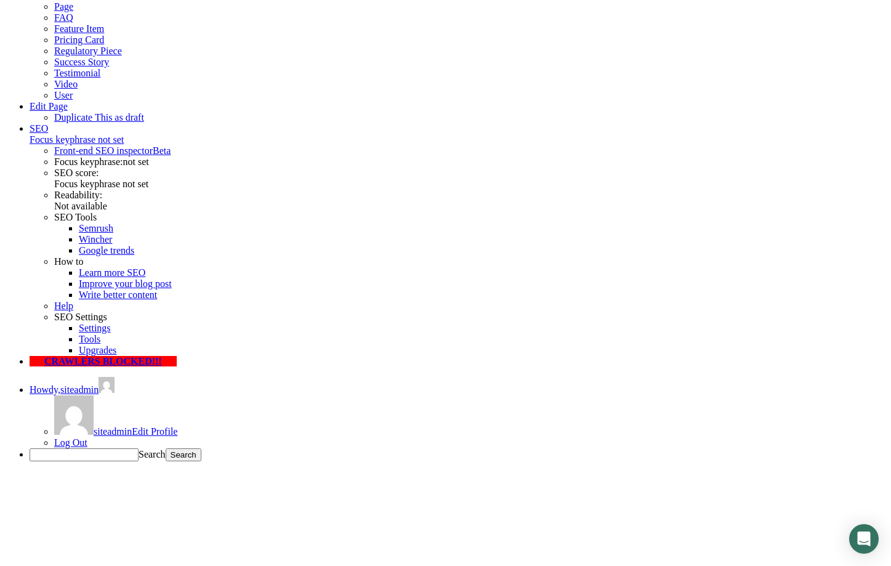
drag, startPoint x: 474, startPoint y: 249, endPoint x: 184, endPoint y: 235, distance: 290.5
type input "2015"
drag, startPoint x: 459, startPoint y: 254, endPoint x: 246, endPoint y: 198, distance: 219.8
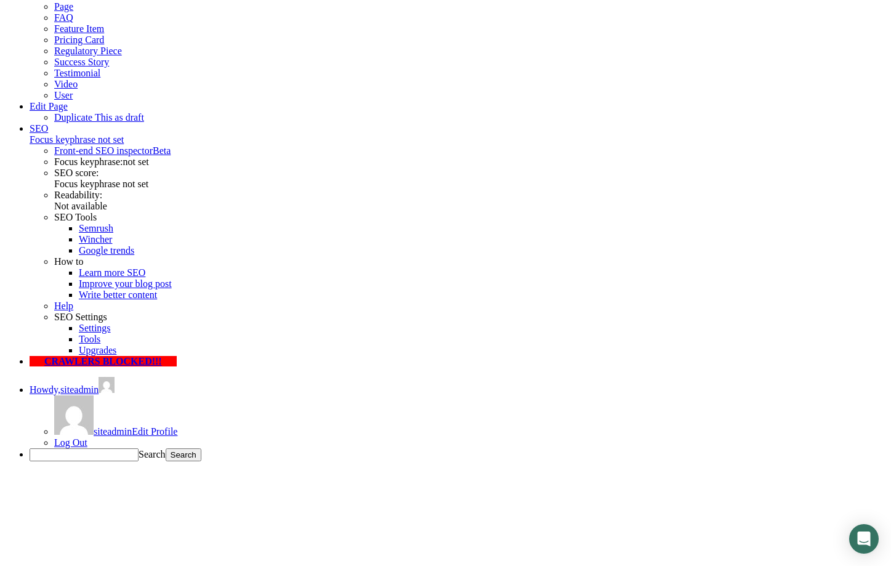
type input "2015550123"
drag, startPoint x: 468, startPoint y: 252, endPoint x: 335, endPoint y: 223, distance: 135.6
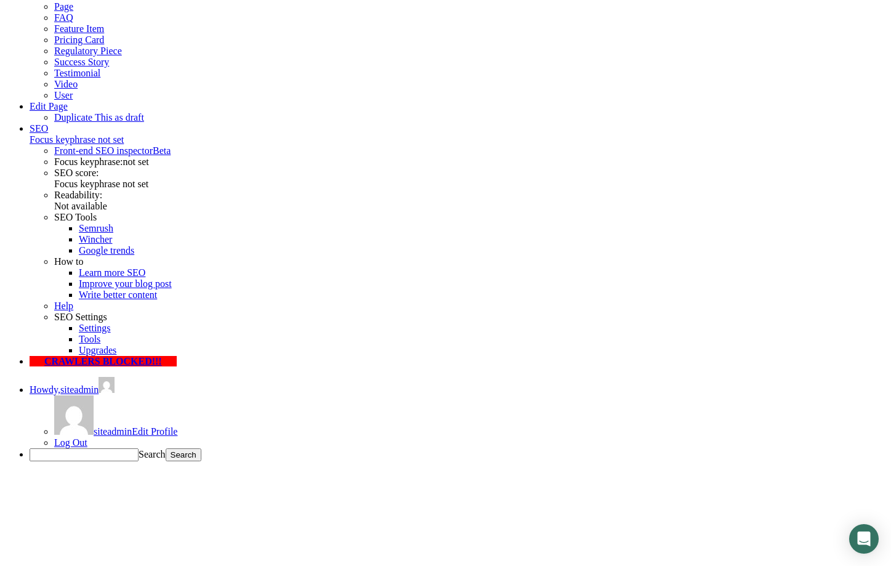
type input "[PERSON_NAME]"
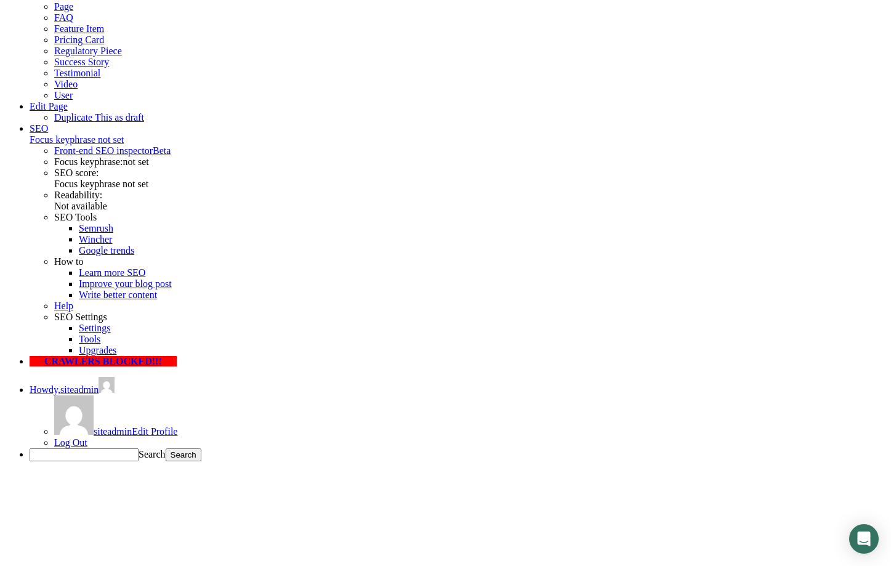
type input "[PERSON_NAME][EMAIL_ADDRESS][PERSON_NAME][DOMAIN_NAME]"
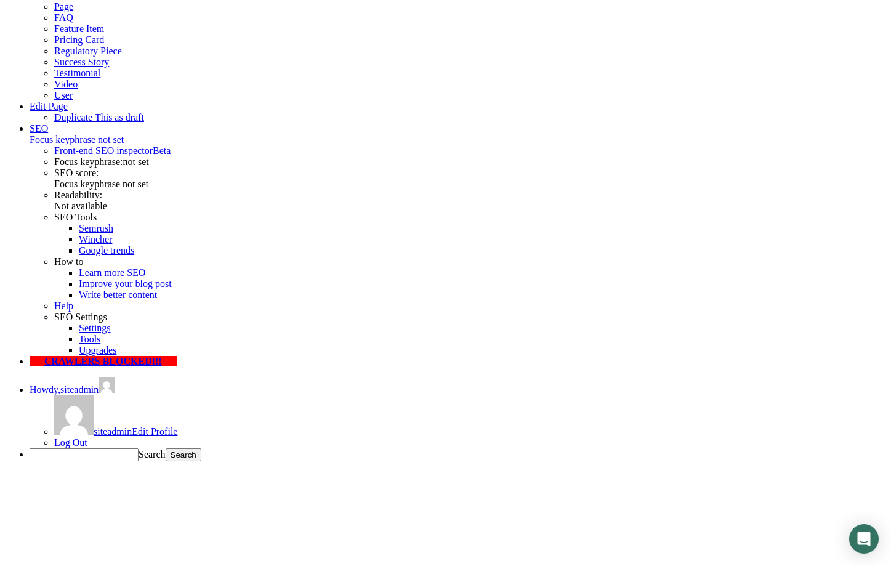
type input "Symbiotica"
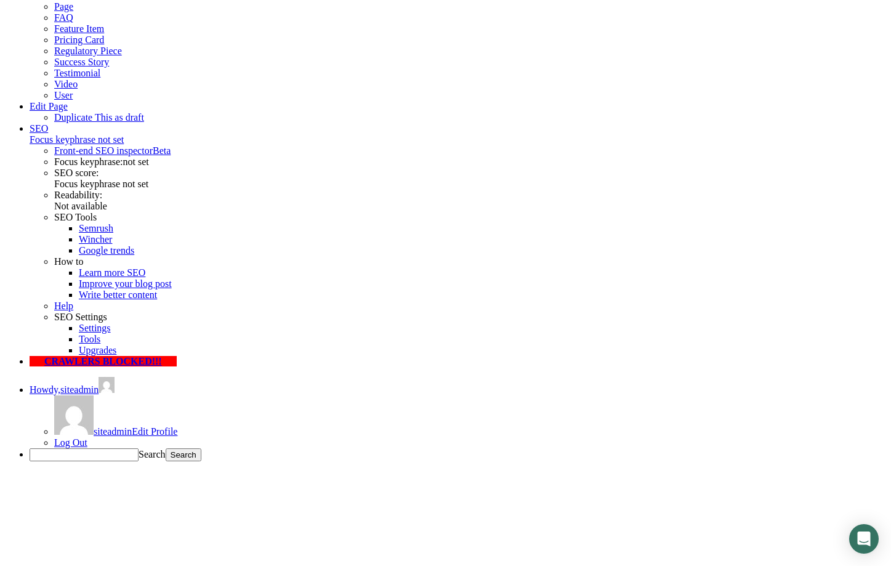
type input "[PHONE_NUMBER]"
select select "Over 500 Employees"
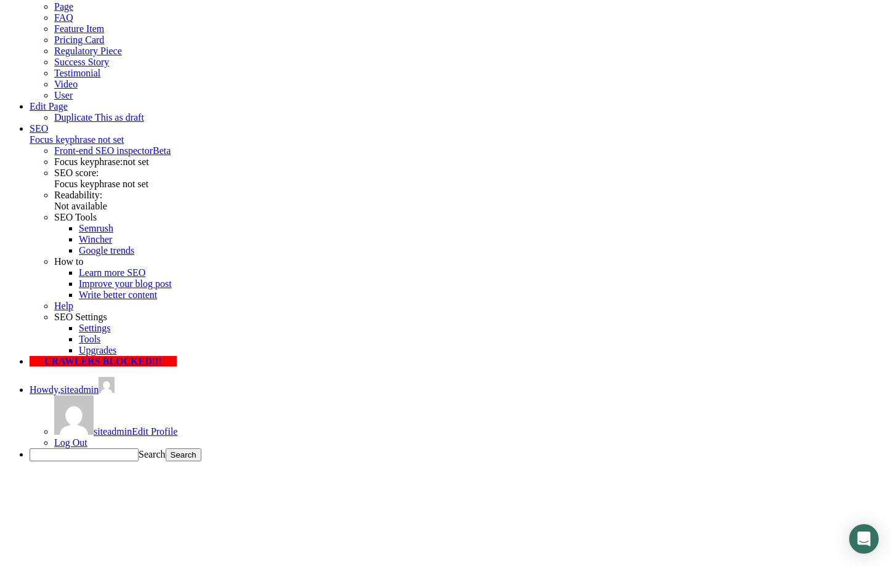
click option "Over 500 Employees" at bounding box center [0, 0] width 0 height 0
drag, startPoint x: 479, startPoint y: 240, endPoint x: 114, endPoint y: 248, distance: 365.4
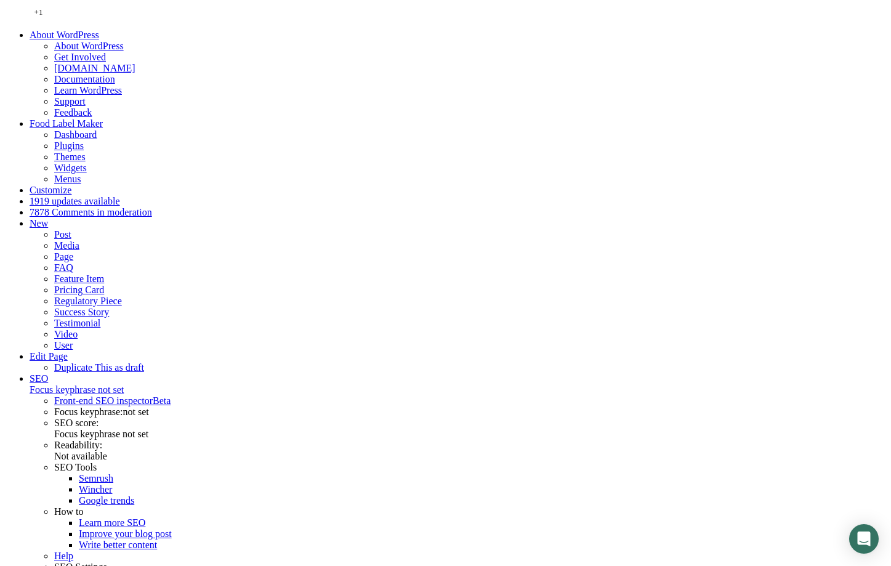
scroll to position [250, 0]
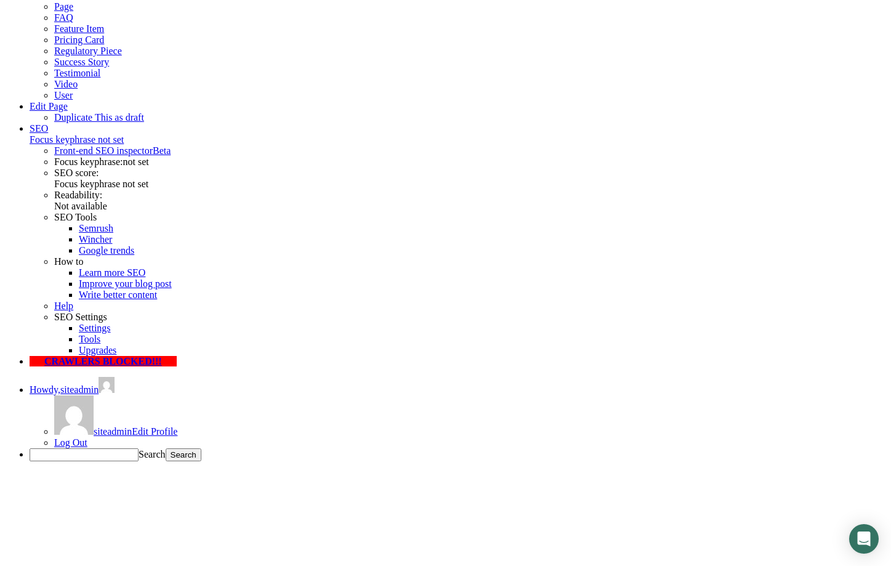
paste input "[PHONE_NUMBER]"
type input "[PHONE_NUMBER]"
drag, startPoint x: 267, startPoint y: 189, endPoint x: 259, endPoint y: 188, distance: 7.5
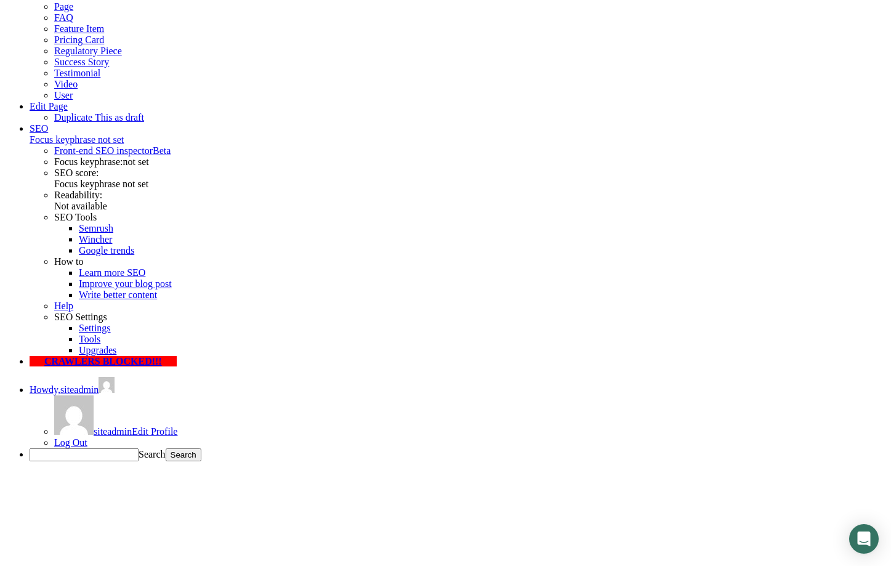
type input "[PERSON_NAME]"
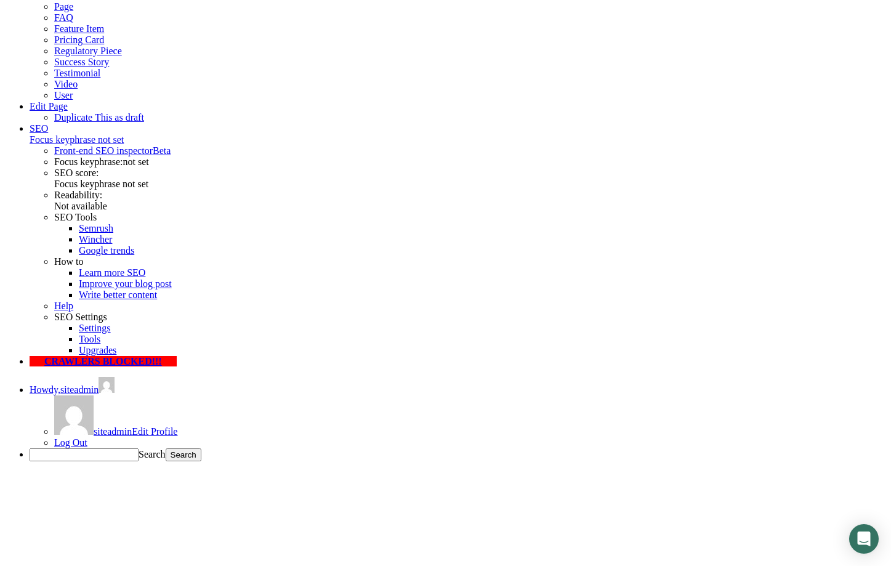
type input "[PERSON_NAME][EMAIL_ADDRESS][PERSON_NAME][DOMAIN_NAME]"
type input "Symbiotica"
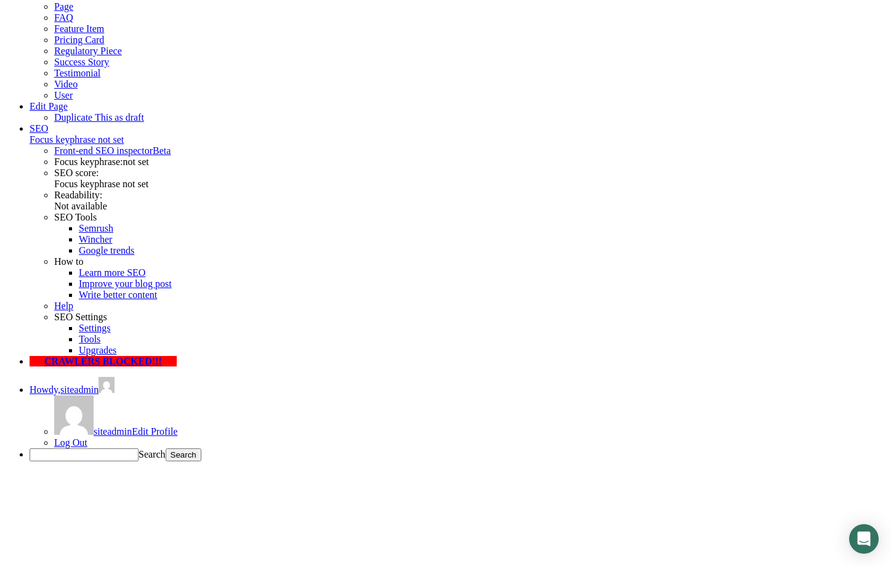
select select "Over 500 Employees"
click option "Over 500 Employees" at bounding box center [0, 0] width 0 height 0
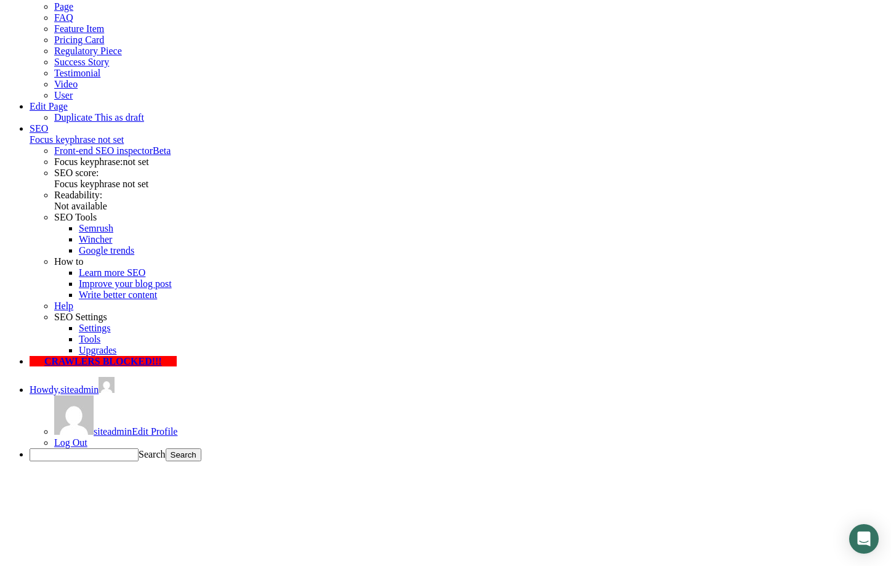
type input "[PHONE_NUMBER]"
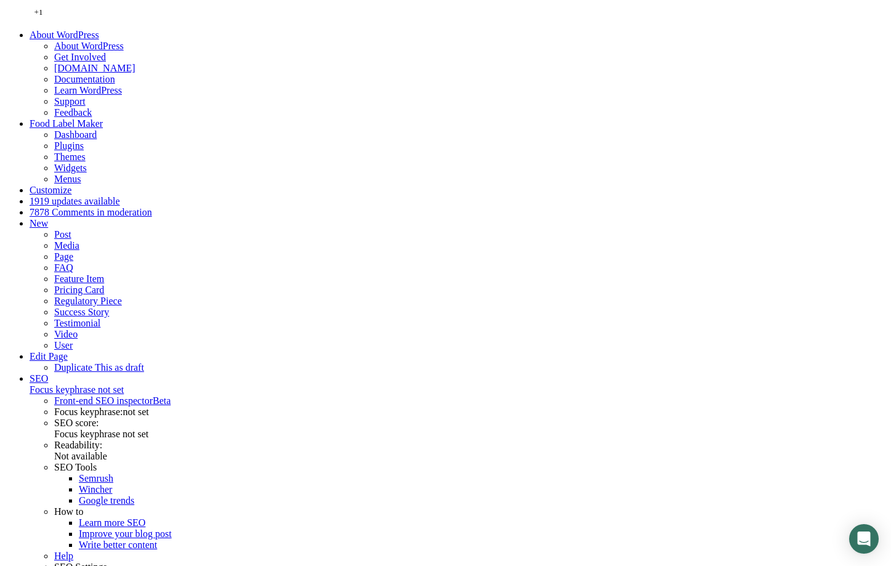
scroll to position [250, 0]
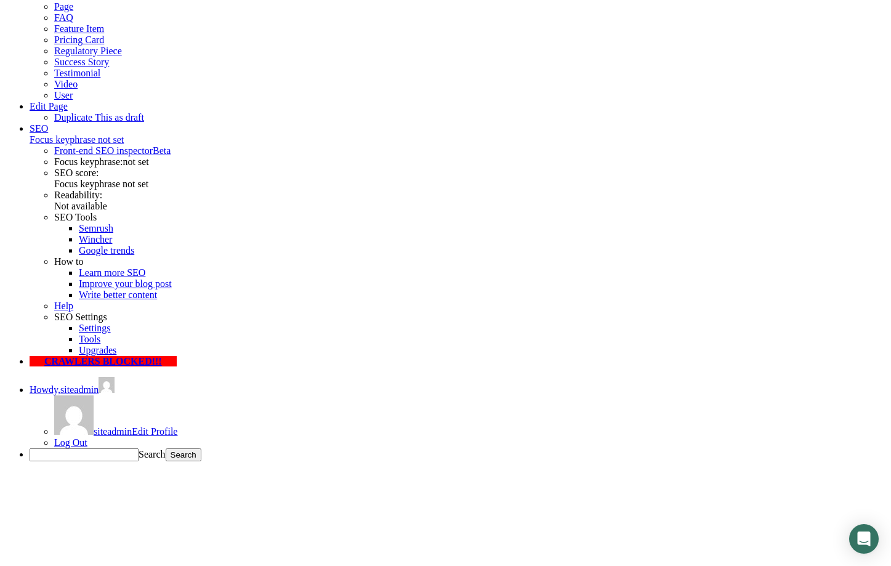
type input "[PERSON_NAME]"
drag, startPoint x: 419, startPoint y: 171, endPoint x: 398, endPoint y: 190, distance: 29.2
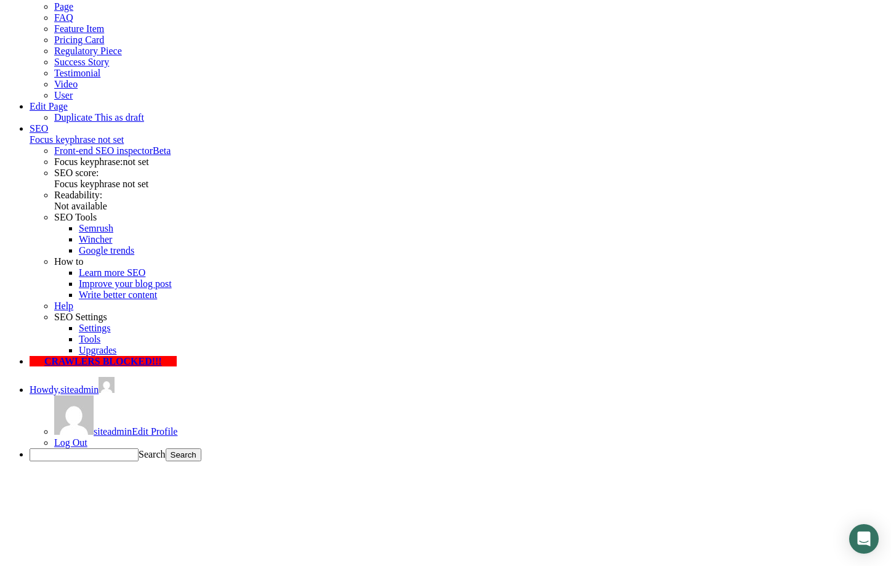
type input "[PERSON_NAME][EMAIL_ADDRESS][PERSON_NAME][DOMAIN_NAME]"
drag, startPoint x: 276, startPoint y: 243, endPoint x: 261, endPoint y: 253, distance: 17.8
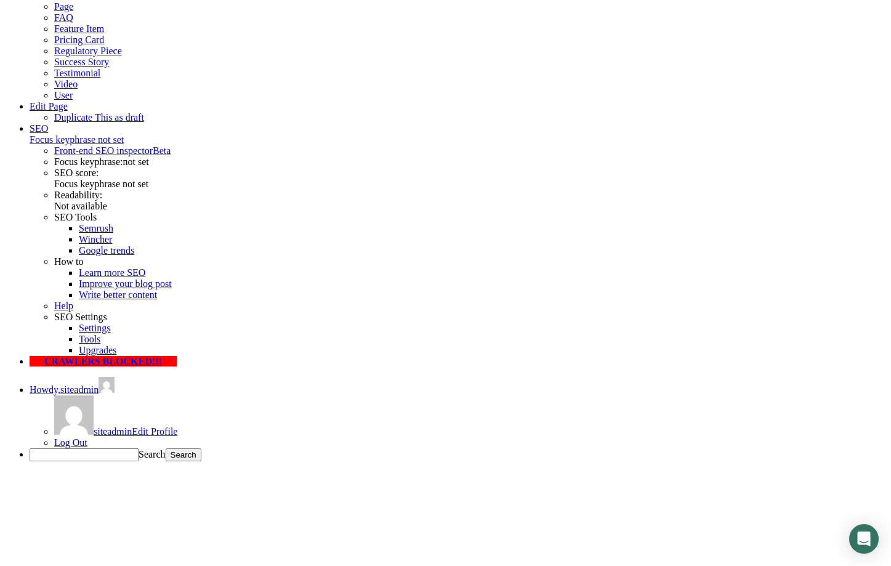
type input "Acme"
click option "51 to 500 Employees" at bounding box center [0, 0] width 0 height 0
select select "Over 500 Employees"
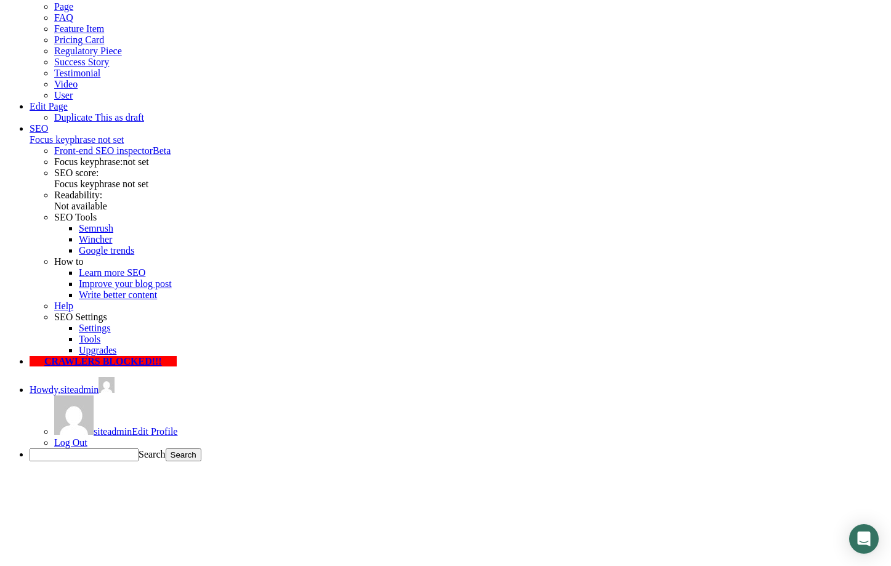
click option "Over 500 Employees" at bounding box center [0, 0] width 0 height 0
type input "69123123"
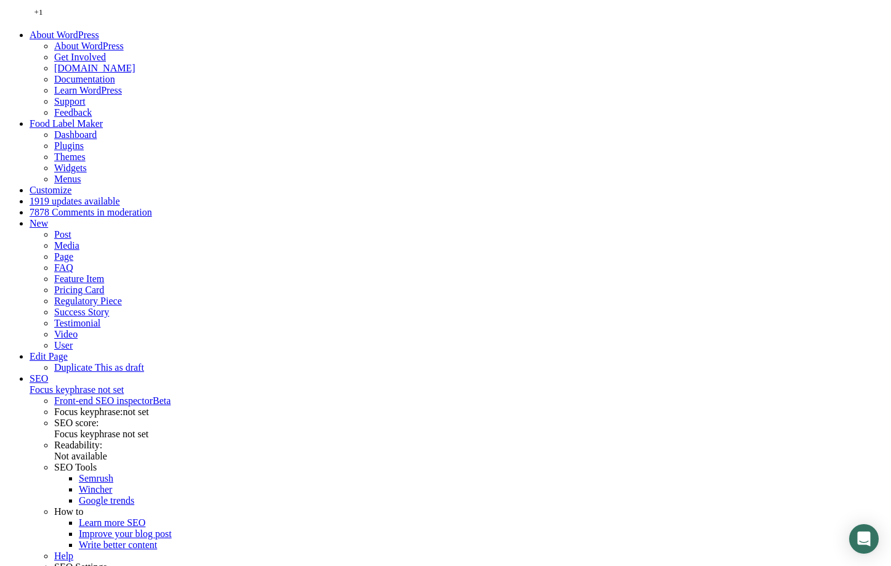
scroll to position [250, 0]
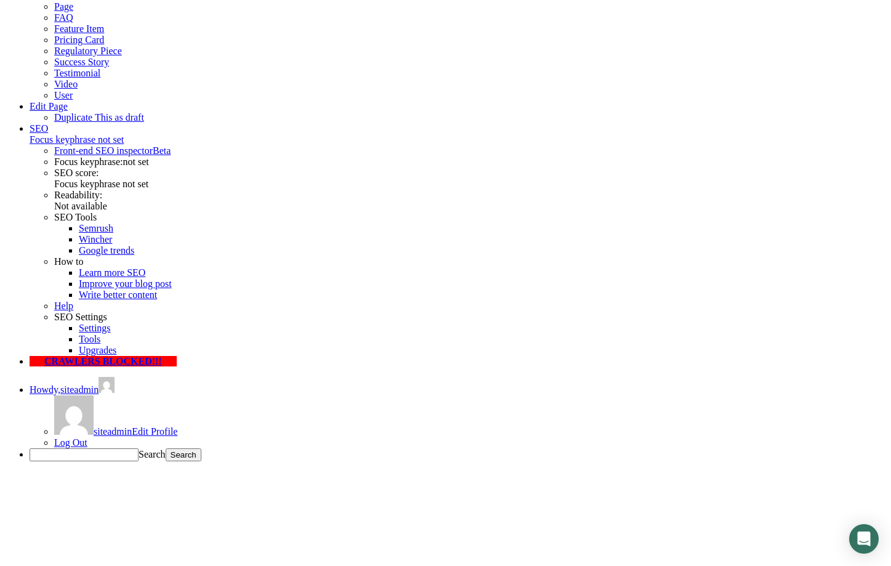
drag, startPoint x: 437, startPoint y: 245, endPoint x: 295, endPoint y: 243, distance: 141.7
type input "69123123"
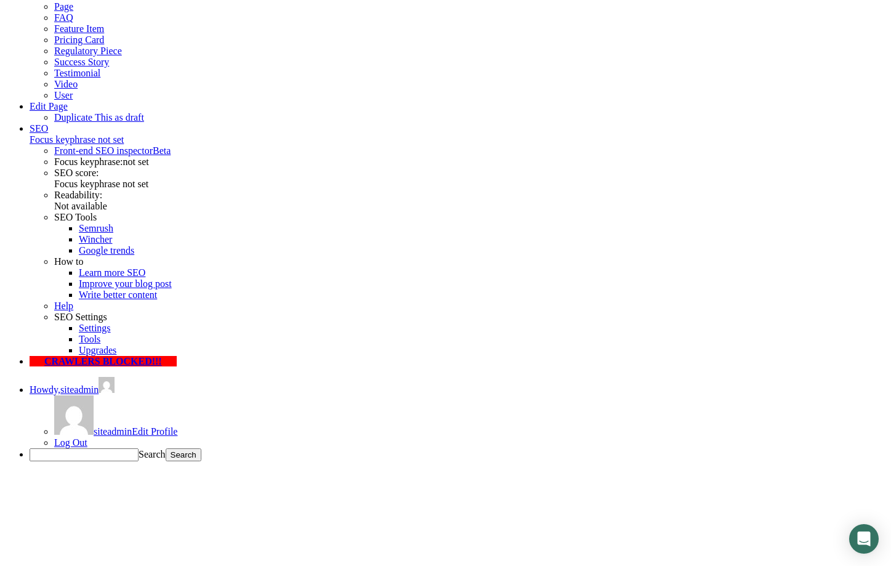
type input "[PERSON_NAME]"
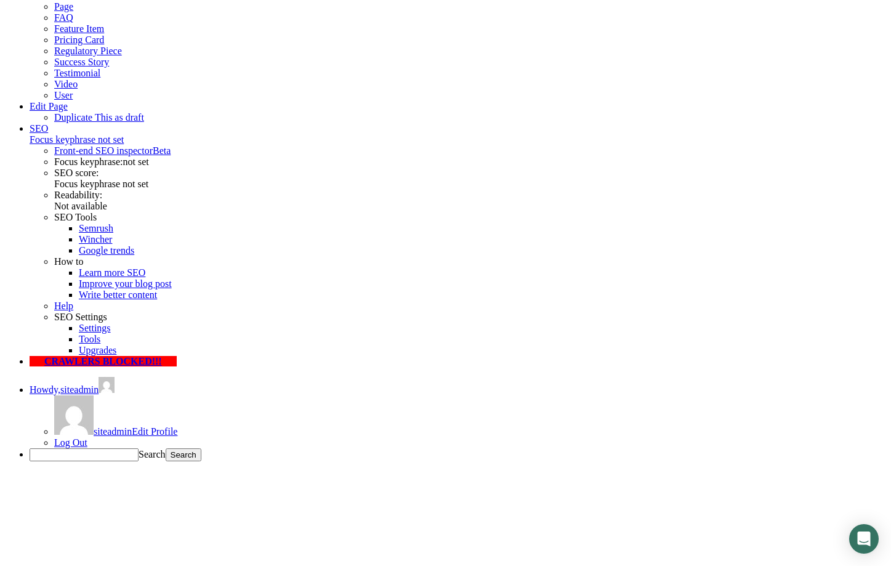
type input "ivan.jevremovic@symbiotica.rs"
type input "Symbiotica"
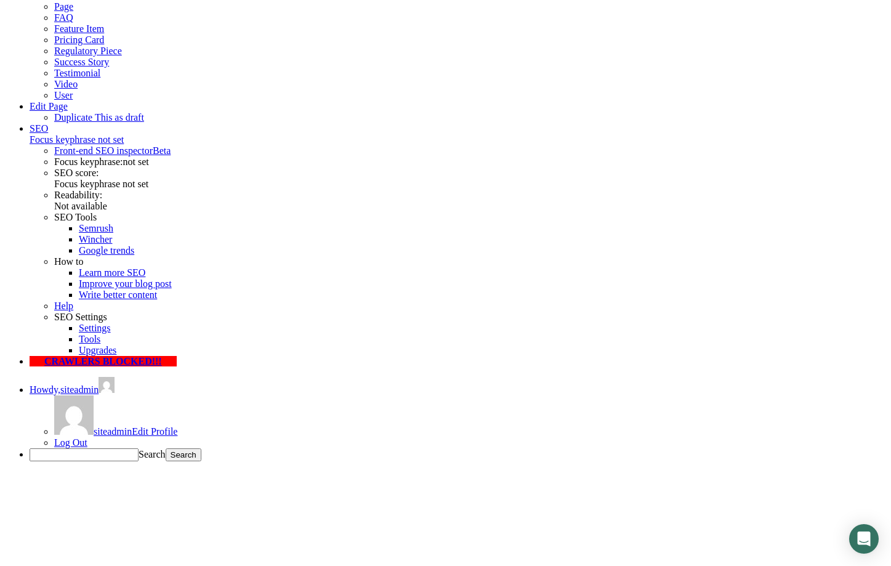
select select "Over 500 Employees"
click option "Over 500 Employees" at bounding box center [0, 0] width 0 height 0
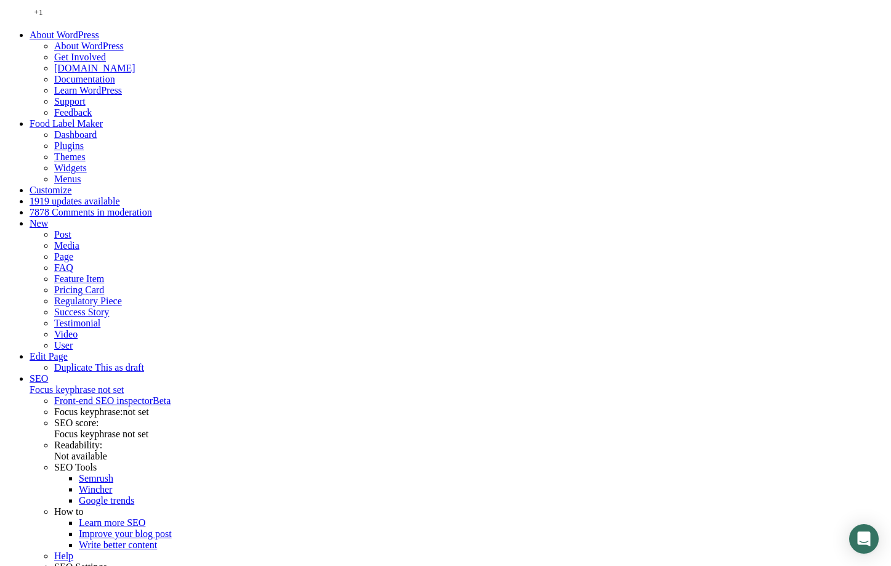
scroll to position [250, 0]
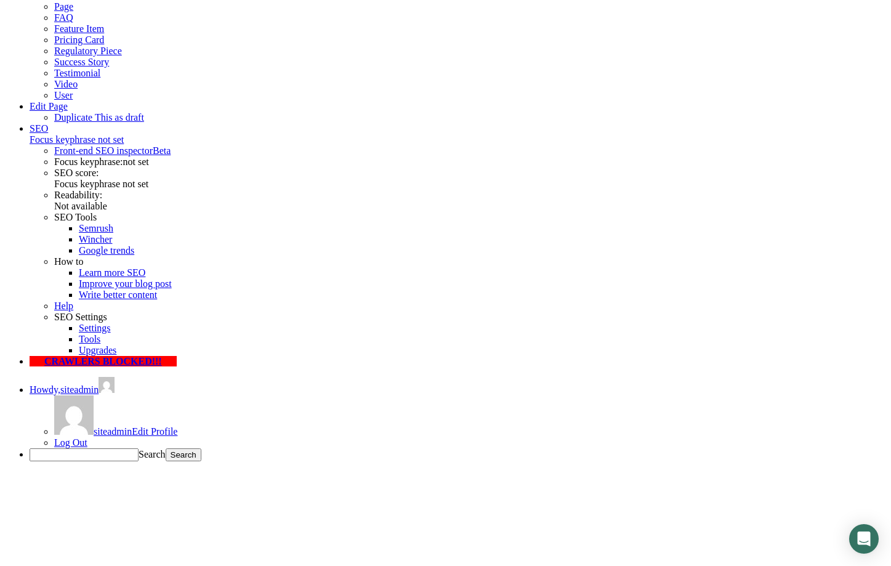
type input "="
type input "69123123"
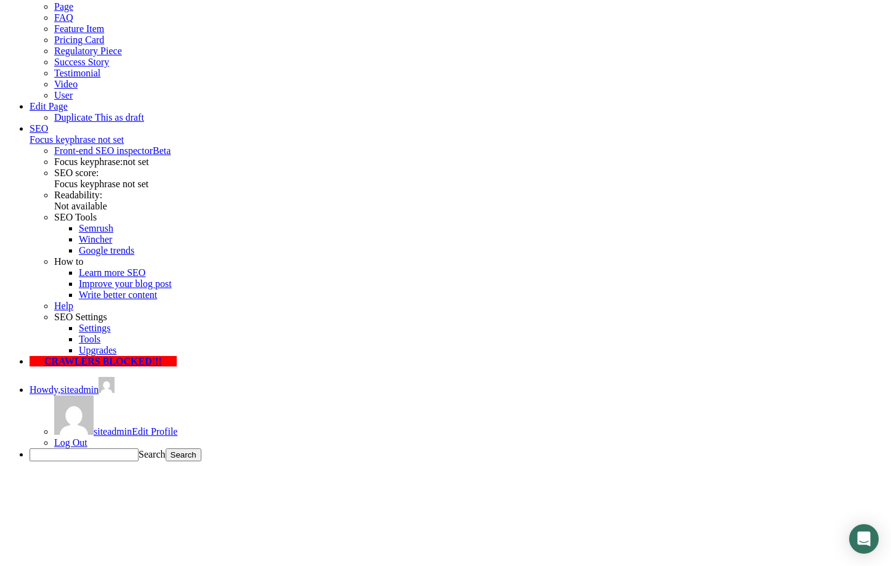
type input "[PERSON_NAME]"
type input "[PERSON_NAME][EMAIL_ADDRESS][PERSON_NAME][DOMAIN_NAME]"
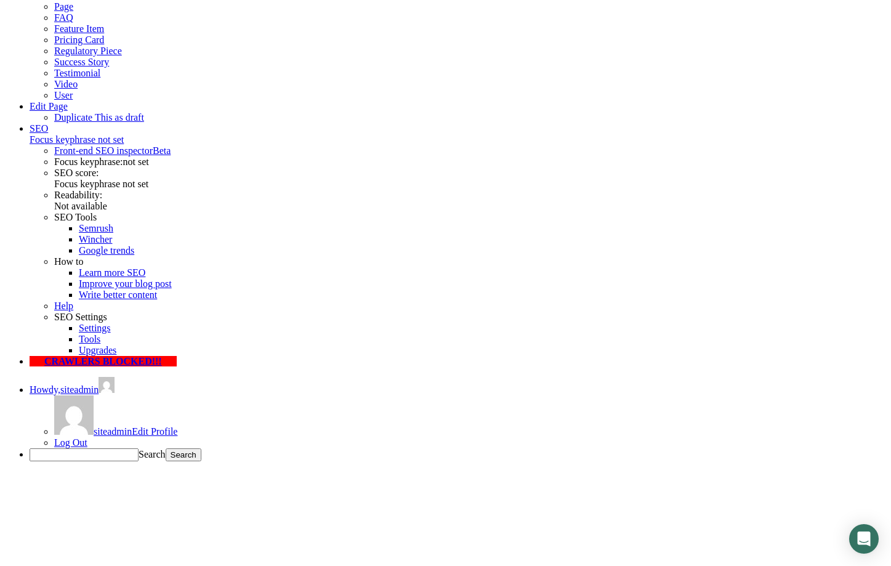
type input "Symbiotica"
select select "Over 500 Employees"
click option "Over 500 Employees" at bounding box center [0, 0] width 0 height 0
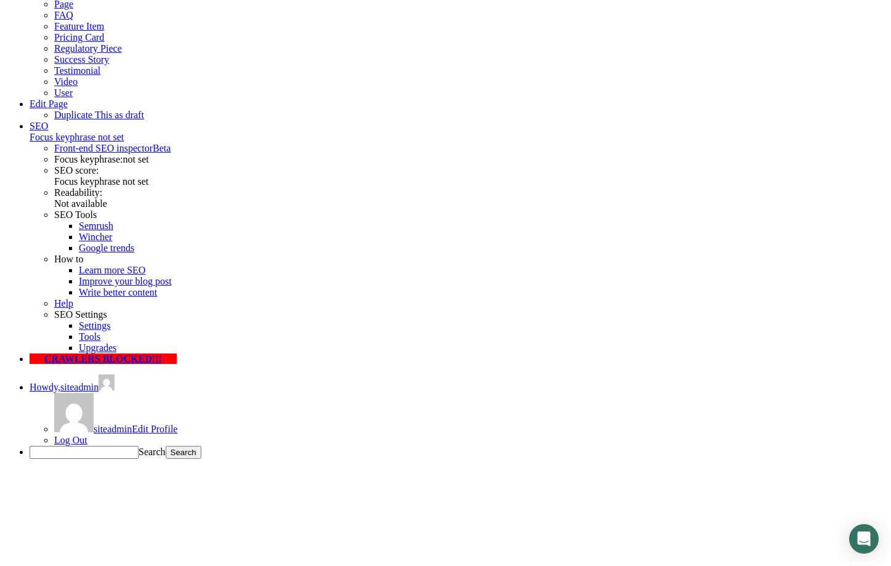
scroll to position [251, 0]
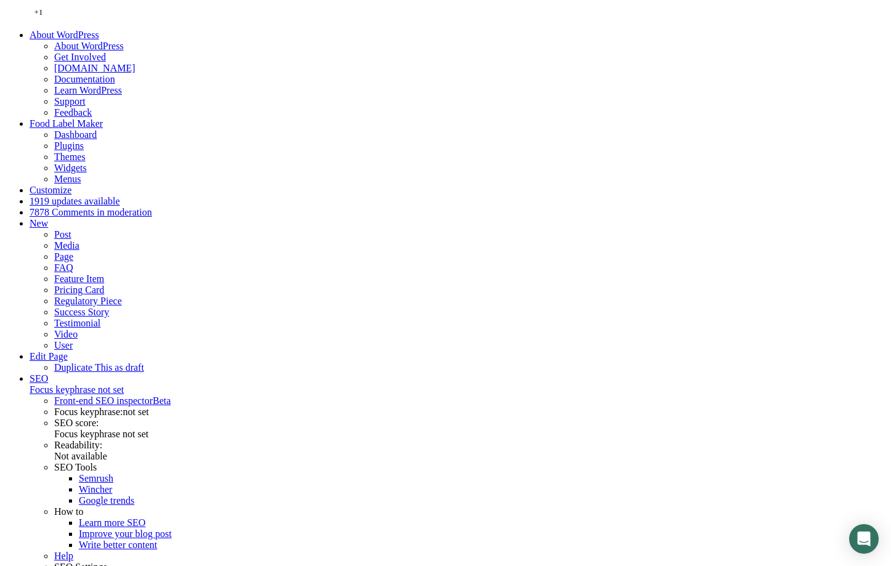
type input "[PERSON_NAME]"
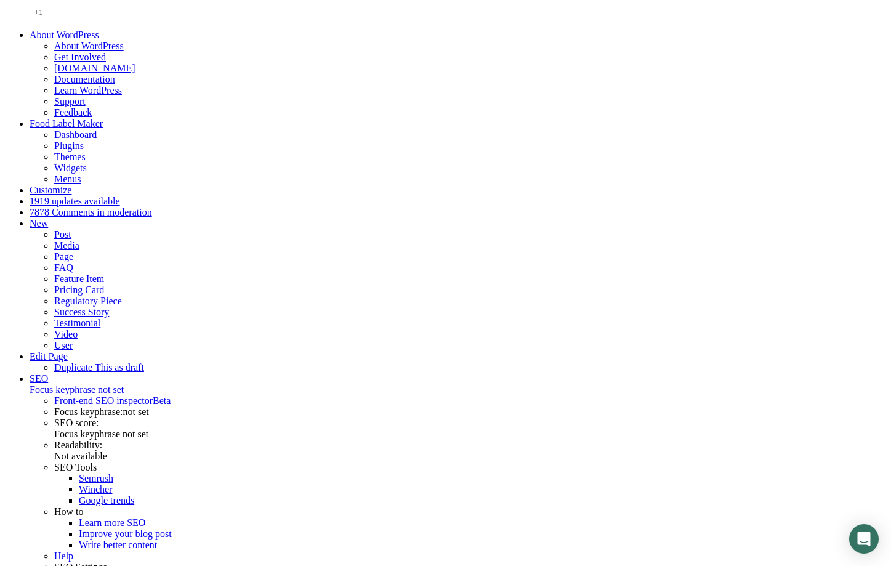
type input "[PERSON_NAME][EMAIL_ADDRESS][PERSON_NAME][DOMAIN_NAME]"
drag, startPoint x: 417, startPoint y: 452, endPoint x: 358, endPoint y: 458, distance: 59.5
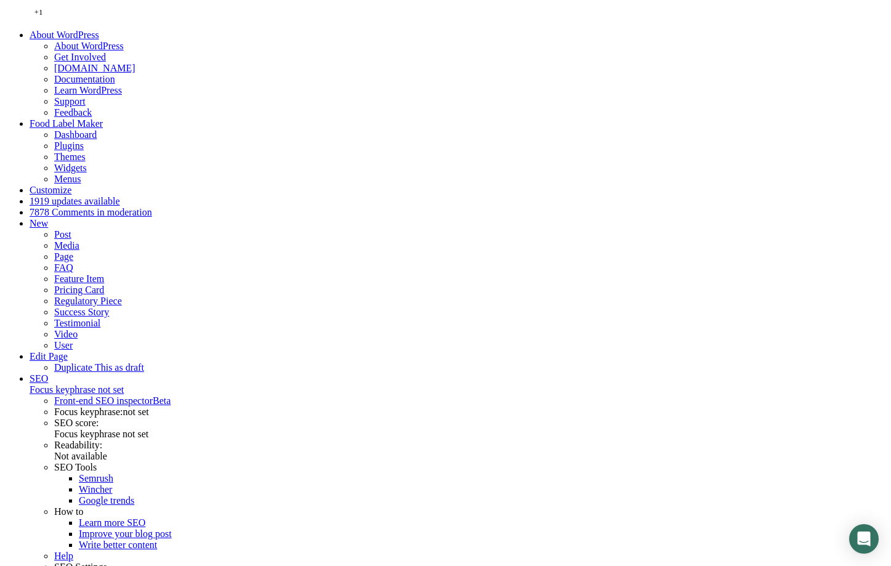
type input "+12015550123"
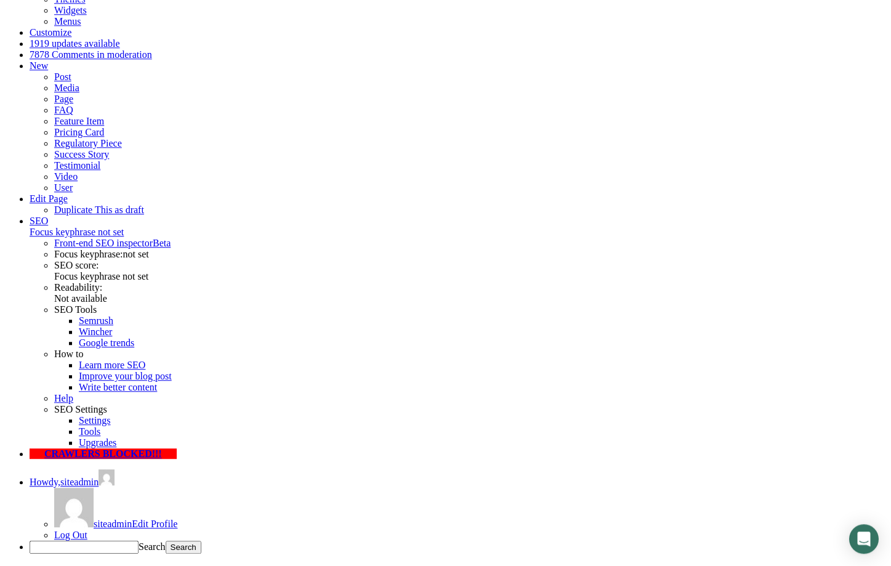
scroll to position [188, 0]
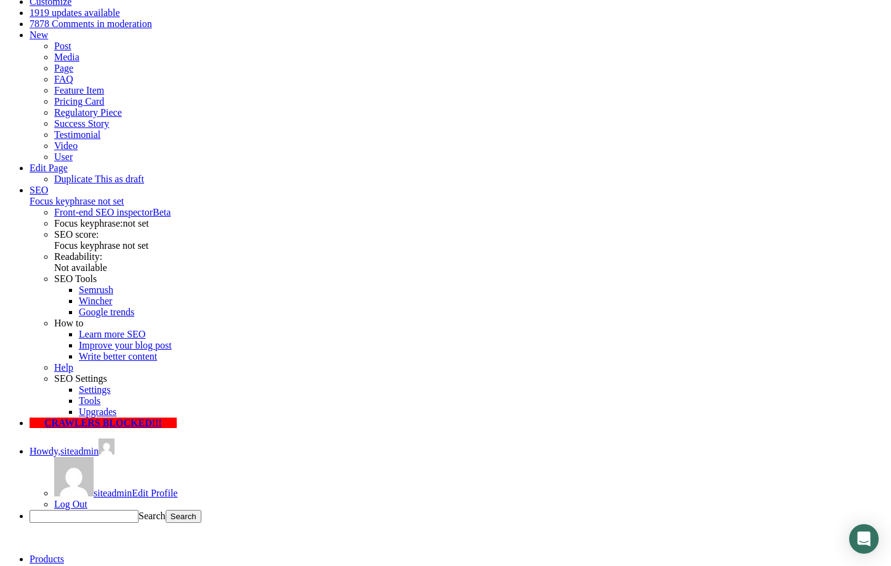
type input "Symbiotica"
select select "Over 500 Employees"
click option "Over 500 Employees" at bounding box center [0, 0] width 0 height 0
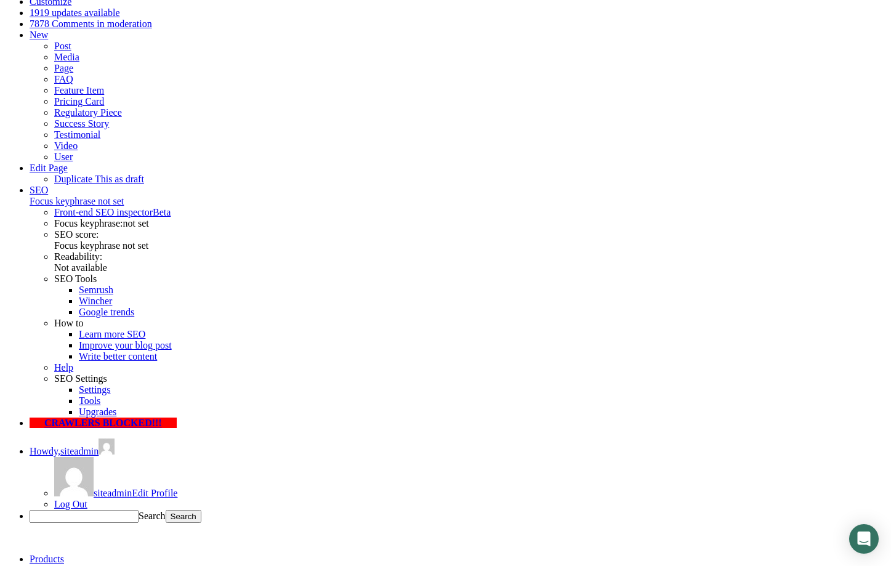
type input "2015550123"
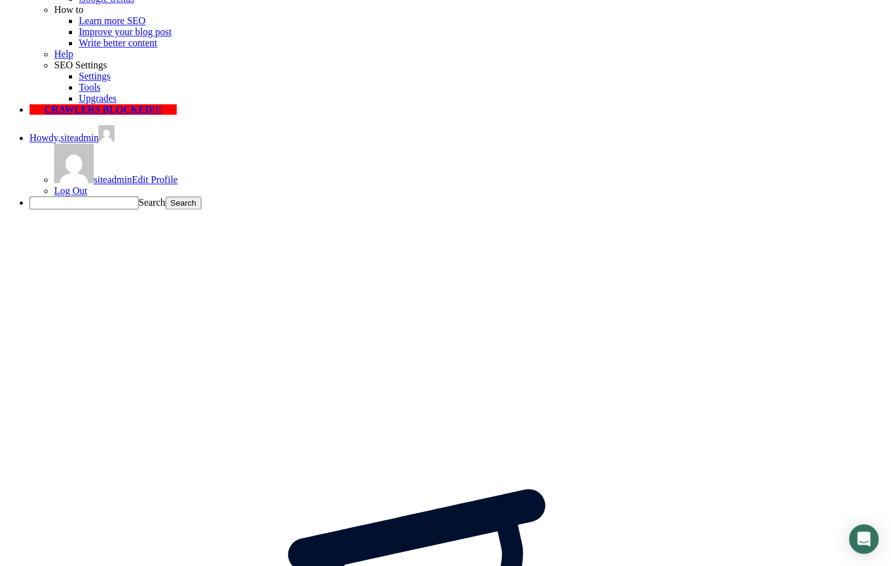
scroll to position [188, 0]
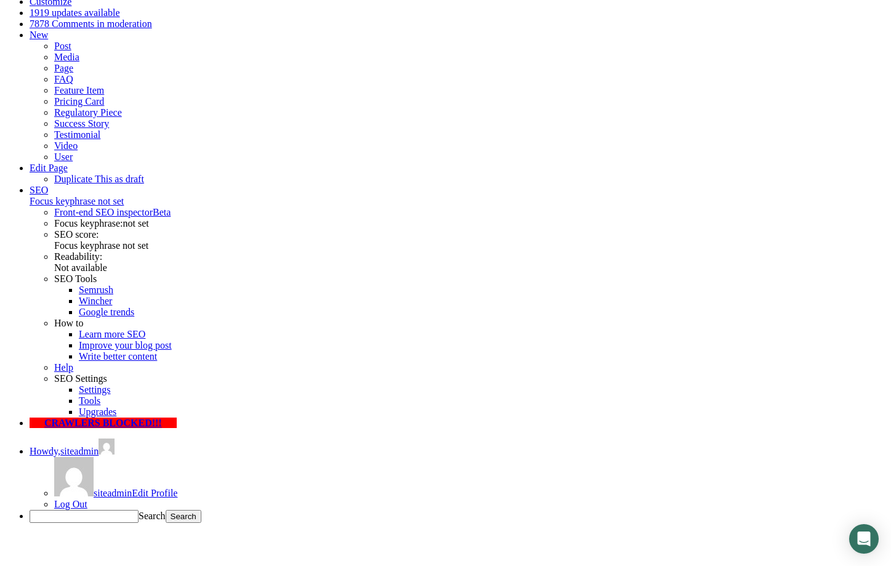
type input "123"
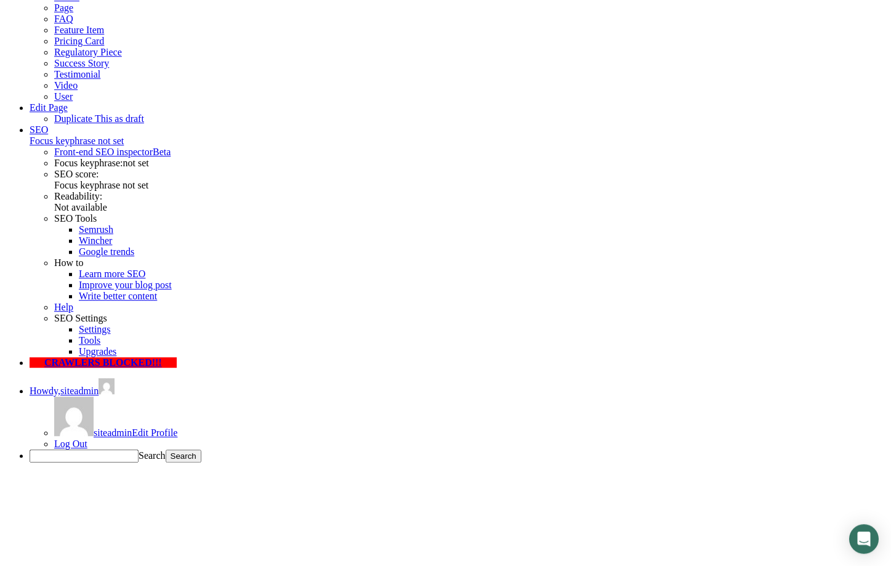
scroll to position [251, 0]
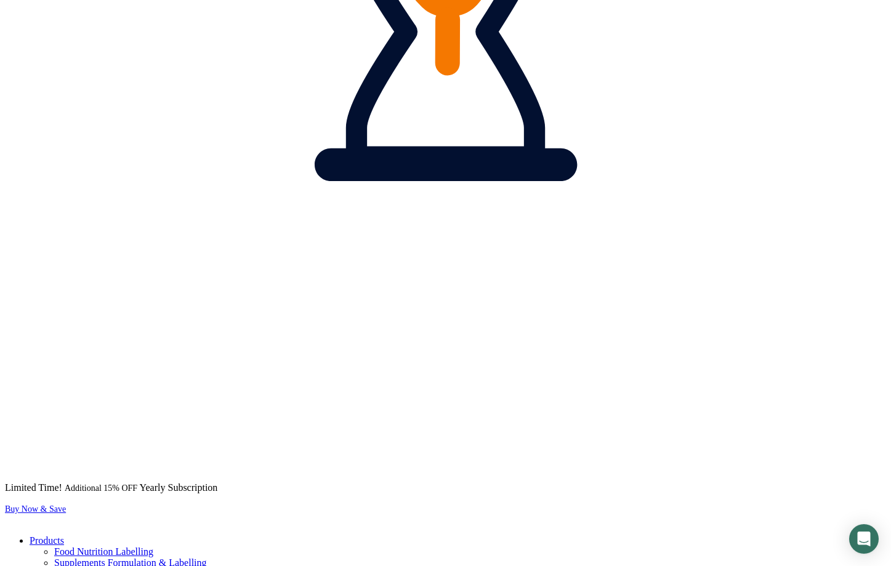
scroll to position [1131, 0]
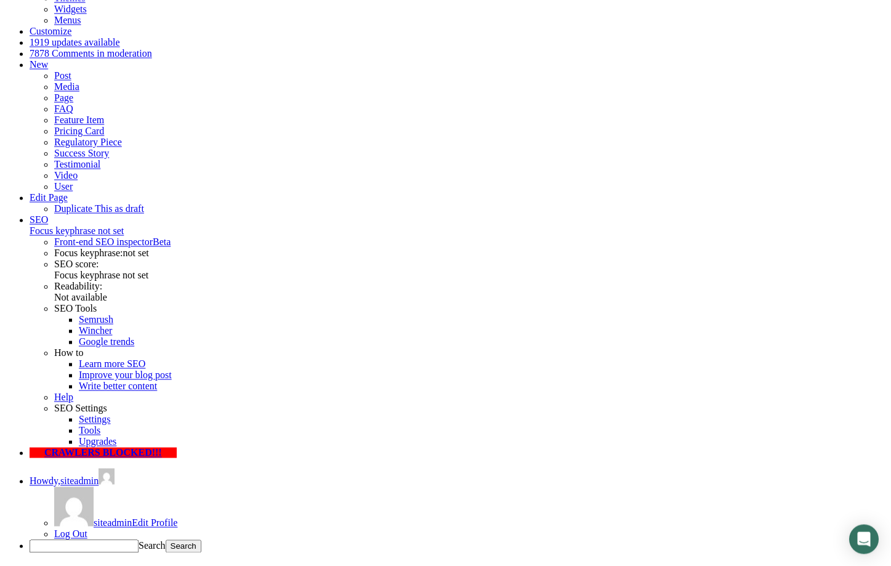
scroll to position [126, 0]
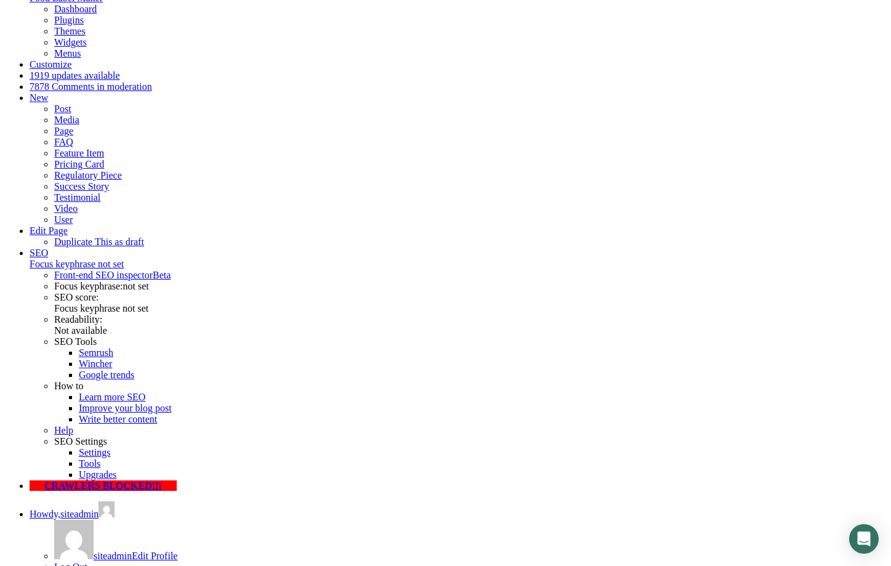
checkbox input"] "true"
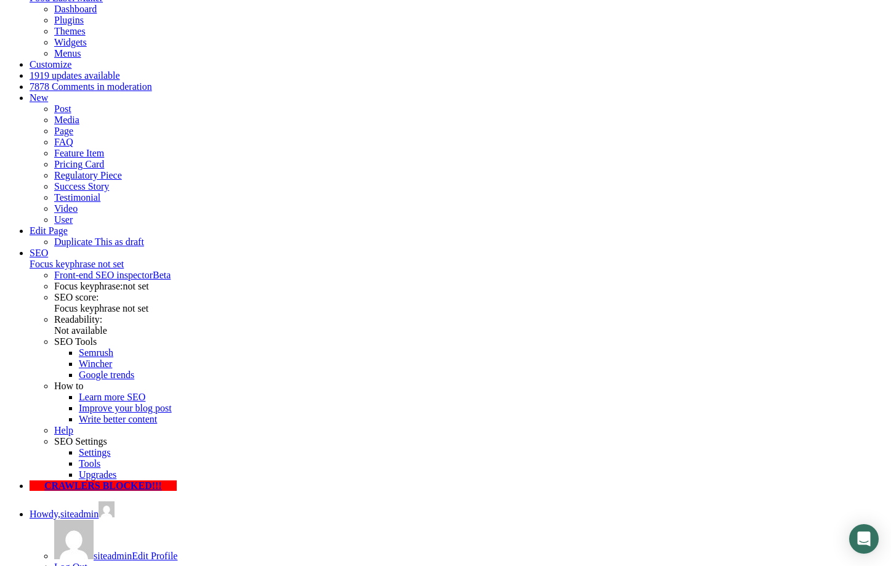
checkbox input"] "true"
type input "ivan.jevremovic@symbiotica.rs"
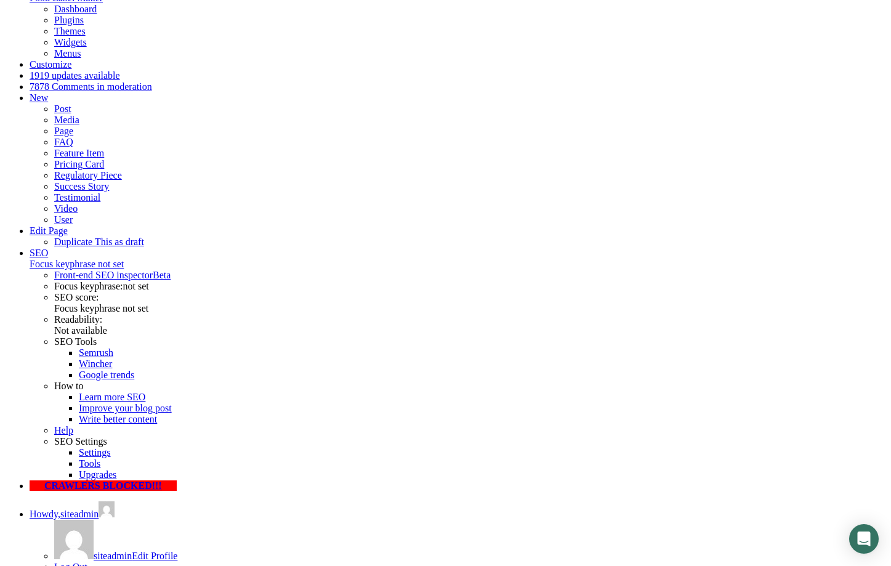
type input "Ivan Jevremovic"
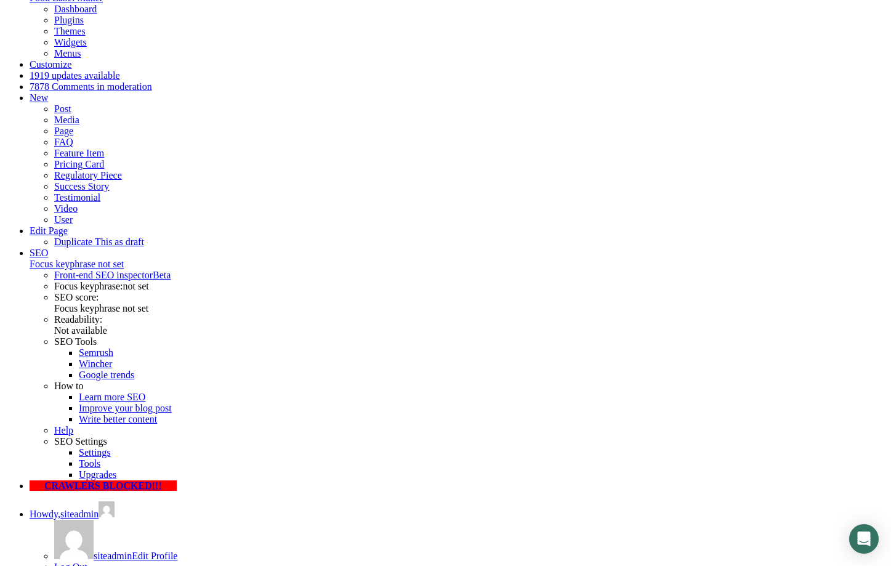
type input "Symbiotica"
drag, startPoint x: 340, startPoint y: 381, endPoint x: 52, endPoint y: 344, distance: 290.0
type input "2015550123"
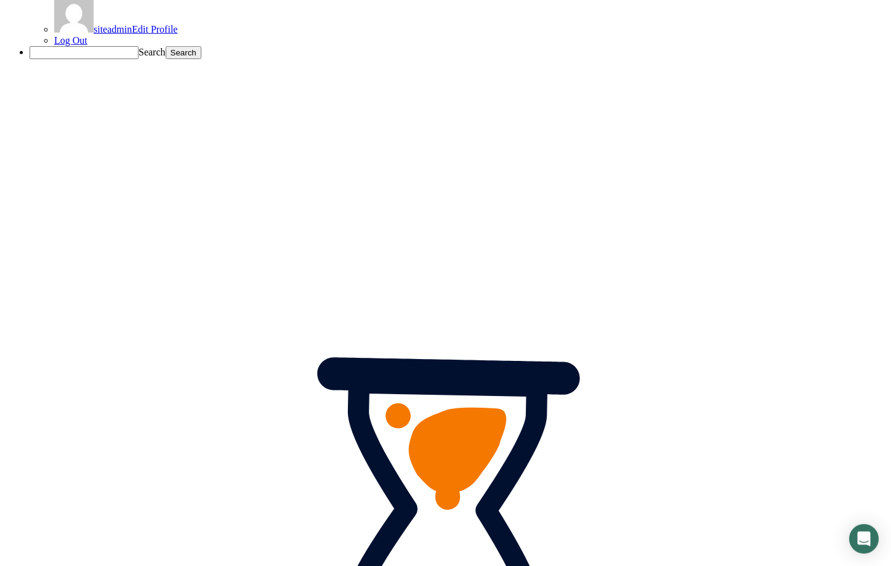
scroll to position [654, 0]
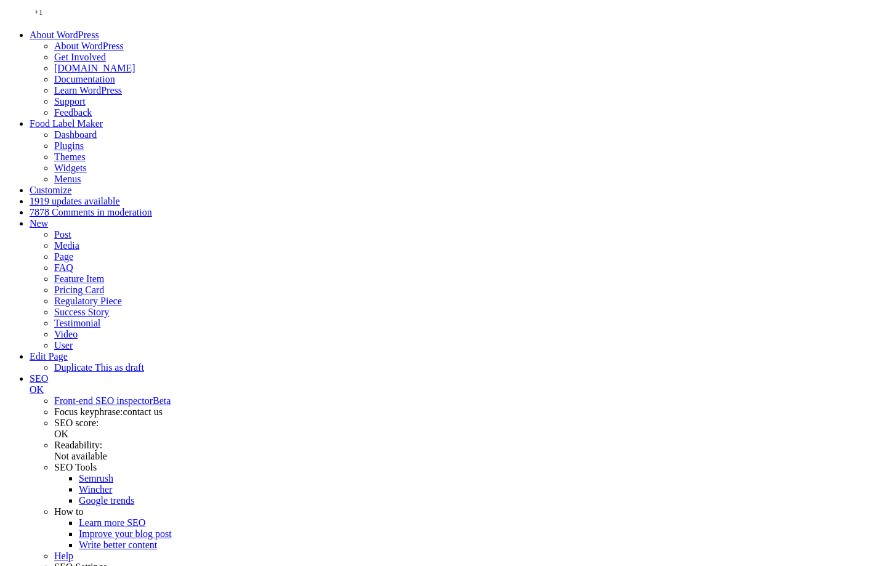
scroll to position [251, 0]
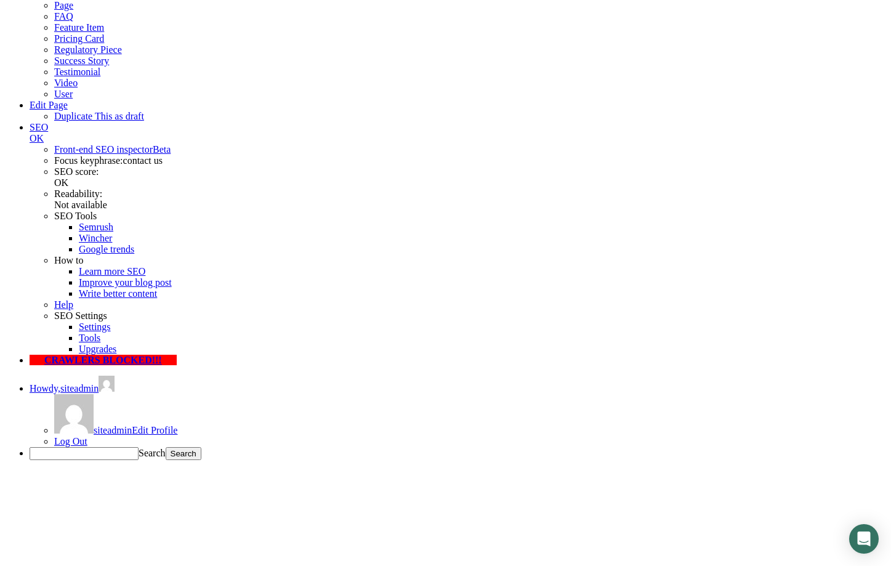
type input "67"
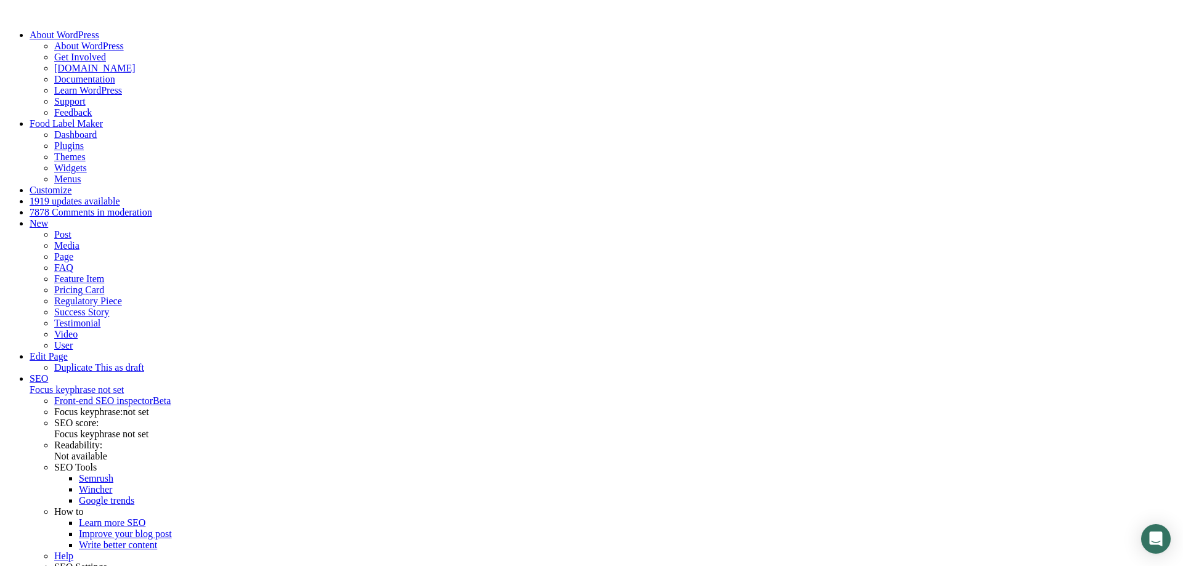
scroll to position [377, 0]
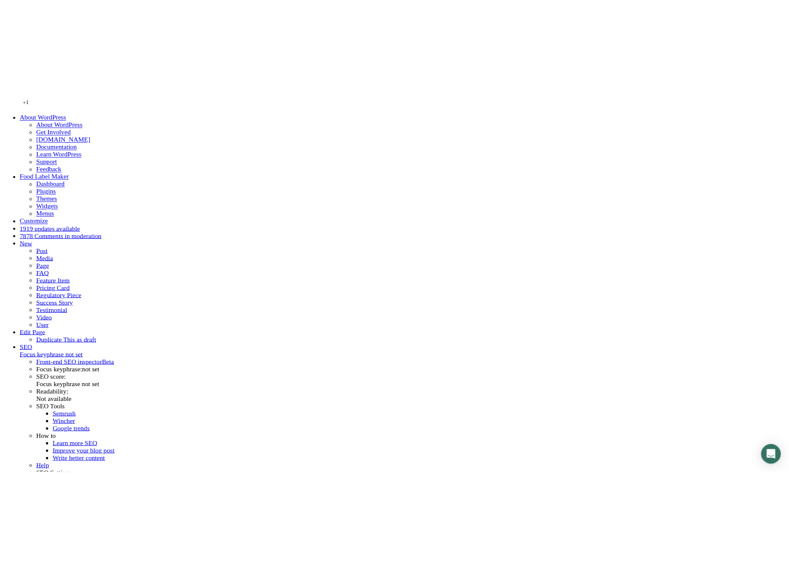
scroll to position [251, 0]
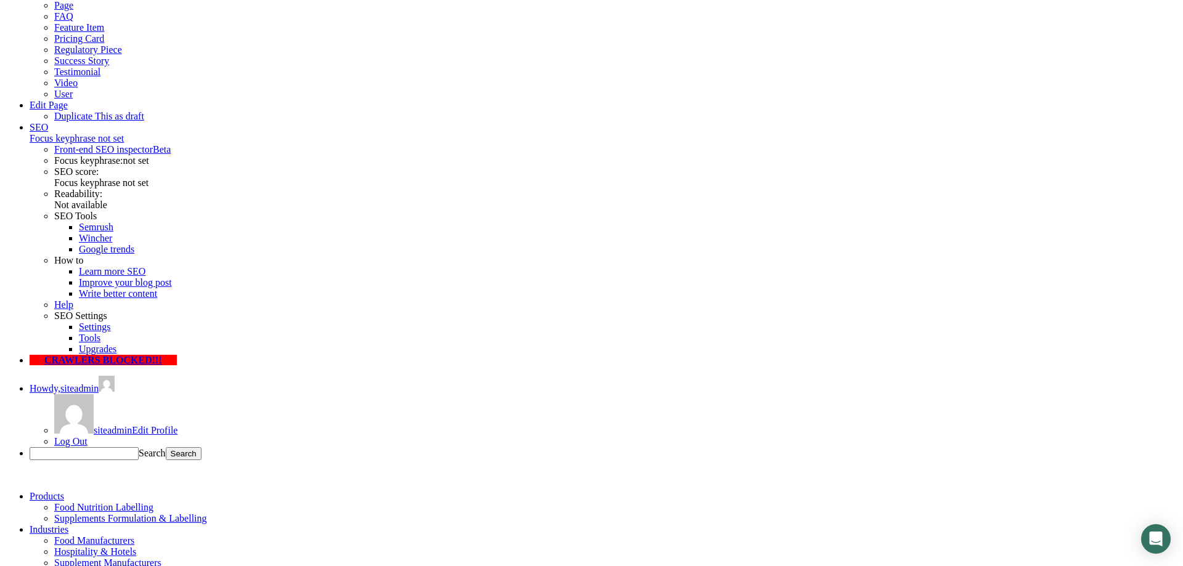
type input "yu"
drag, startPoint x: 562, startPoint y: 208, endPoint x: 488, endPoint y: 208, distance: 74.5
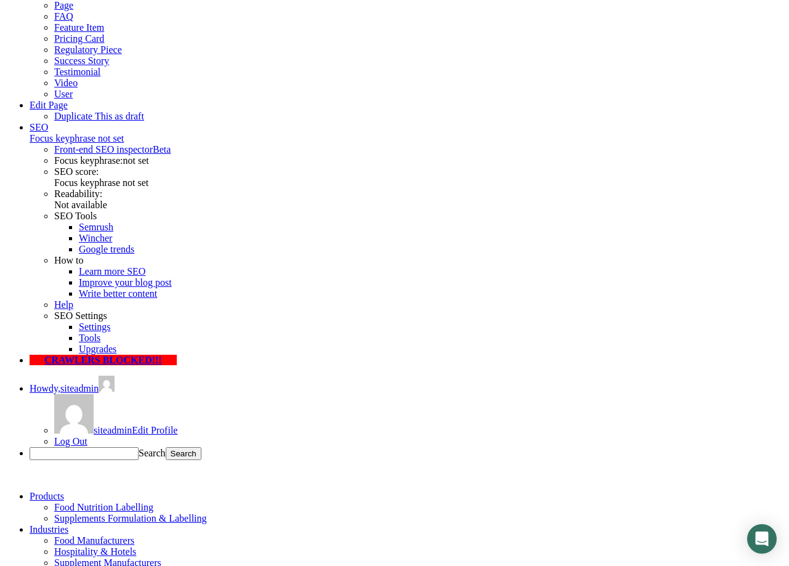
scroll to position [251, 0]
type input "2015550123"
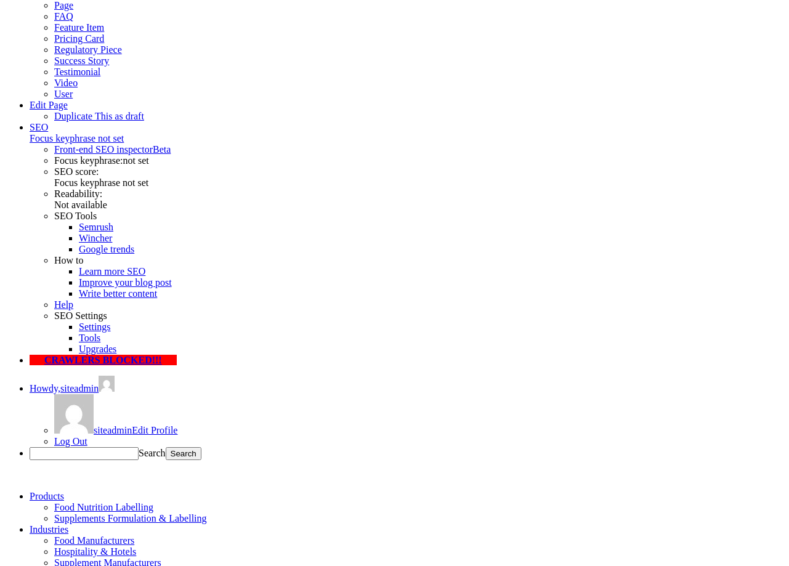
scroll to position [251, 0]
type input "(201) 555 0123"
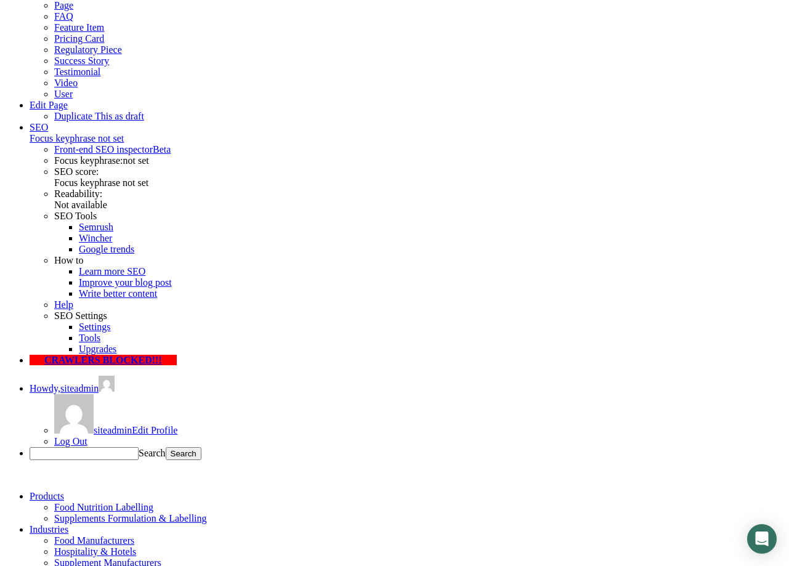
type input "Ivan Jevremovic"
type input "ivan.jevremovic@symbiotica.rs"
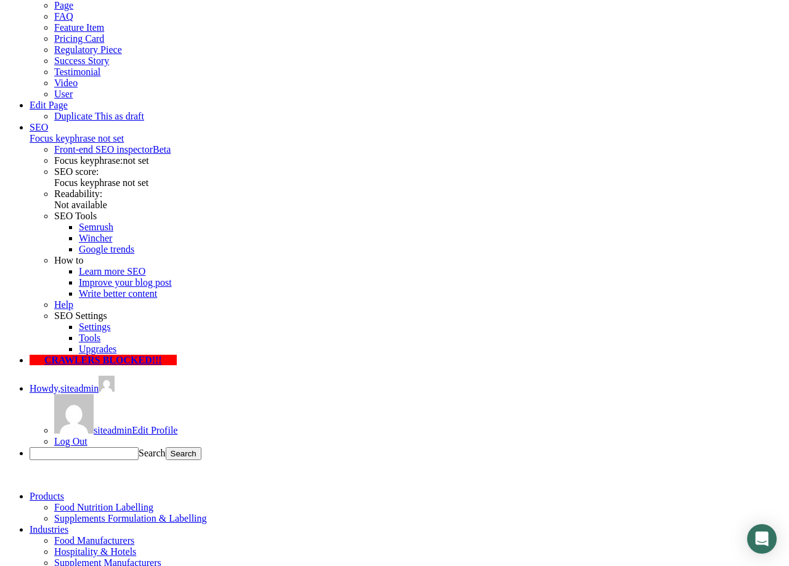
type input "Symbiotica"
select select "Over 500 Employees"
click option "Over 500 Employees" at bounding box center [0, 0] width 0 height 0
drag, startPoint x: 430, startPoint y: 203, endPoint x: 279, endPoint y: 219, distance: 151.7
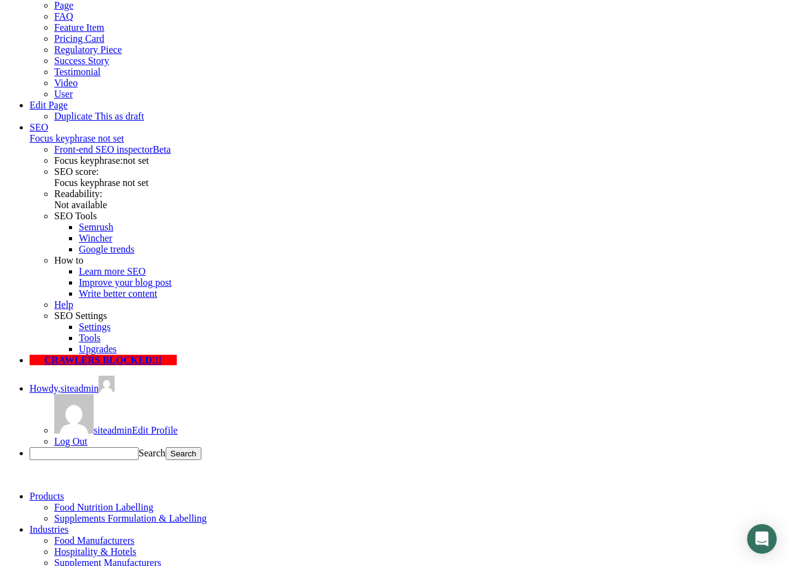
paste input "(201) 555 0123"
drag, startPoint x: 434, startPoint y: 205, endPoint x: 205, endPoint y: 195, distance: 229.4
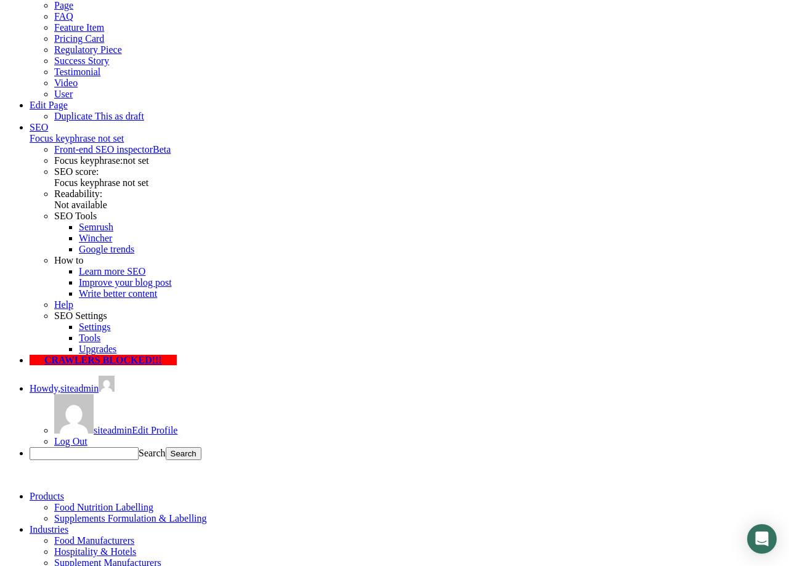
type input "(201) 555-0123"
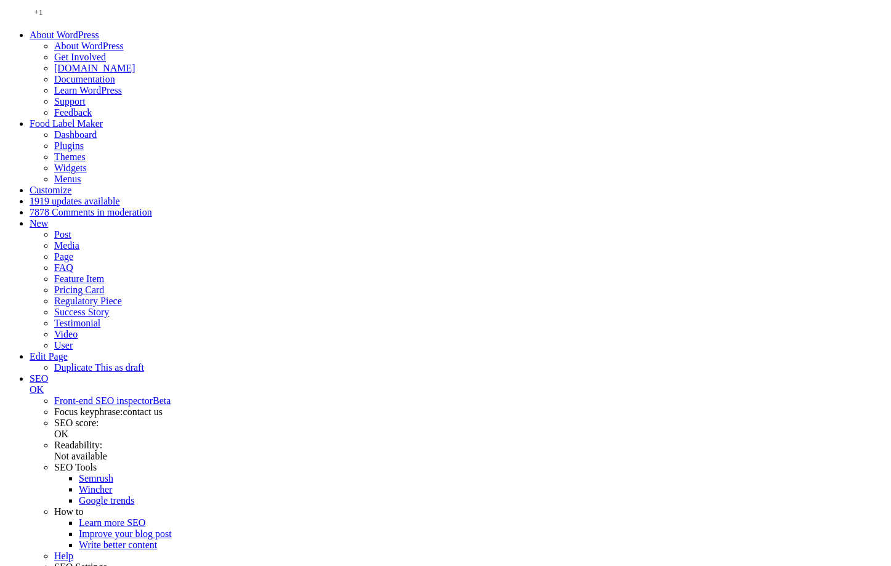
scroll to position [251, 0]
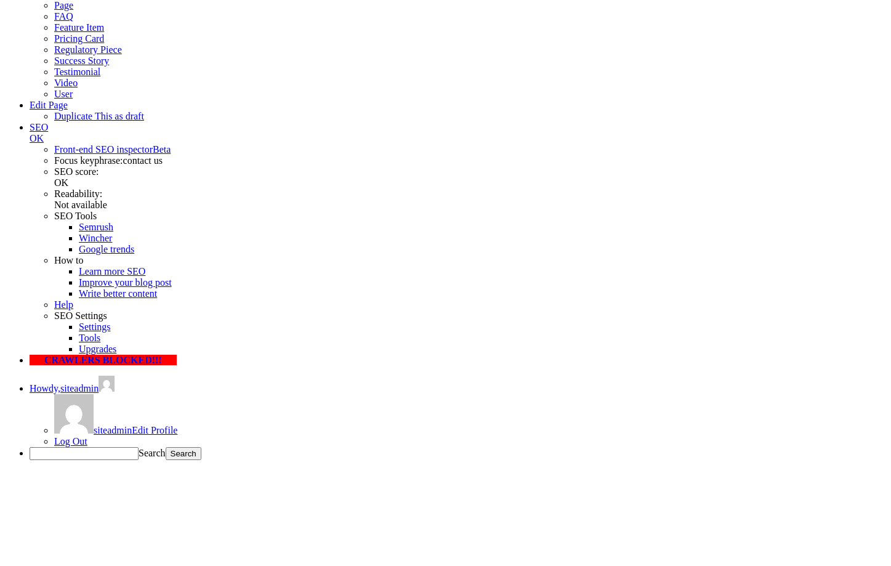
type input "+381"
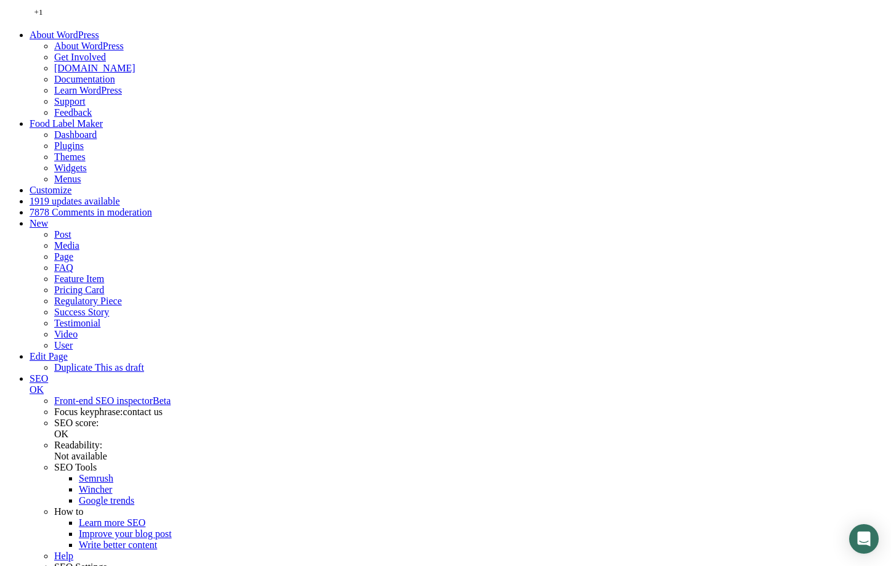
scroll to position [251, 0]
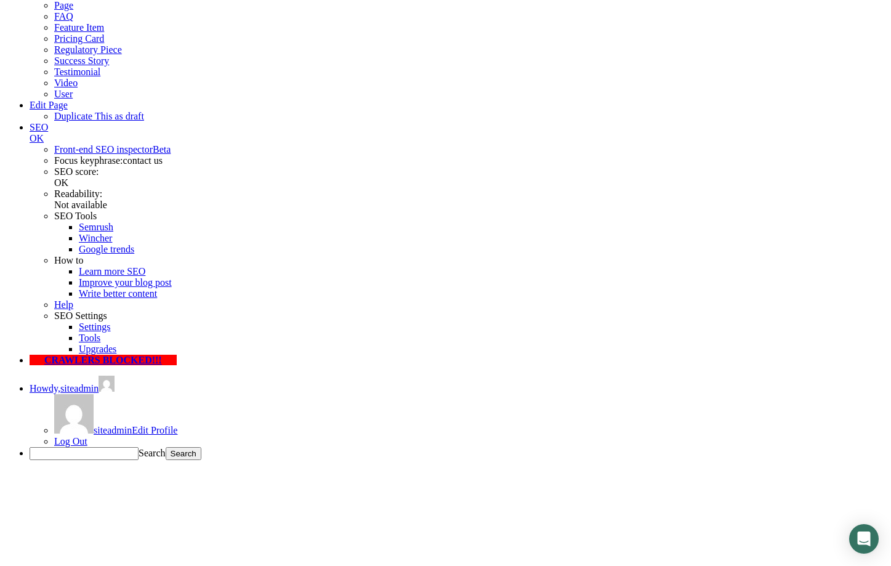
drag, startPoint x: 174, startPoint y: 179, endPoint x: 174, endPoint y: 187, distance: 8.6
type input "Ivan"
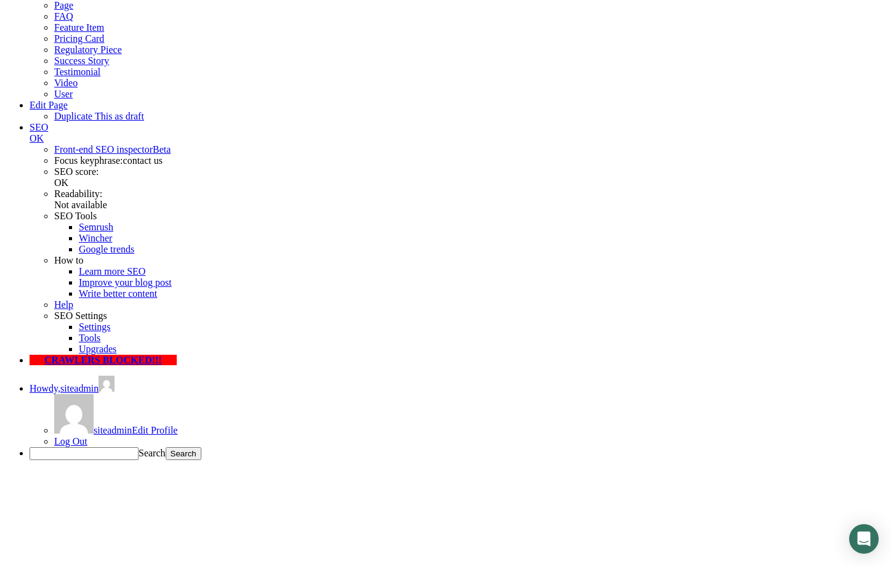
type input "Jevremovic"
type input "ivan.jevremovic@symbiotica.rs"
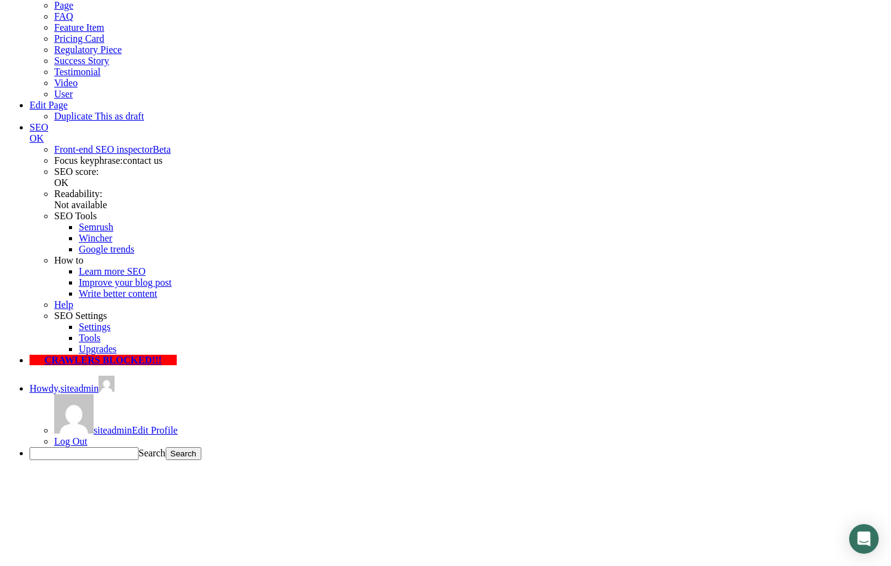
type input "(201) 555-0123"
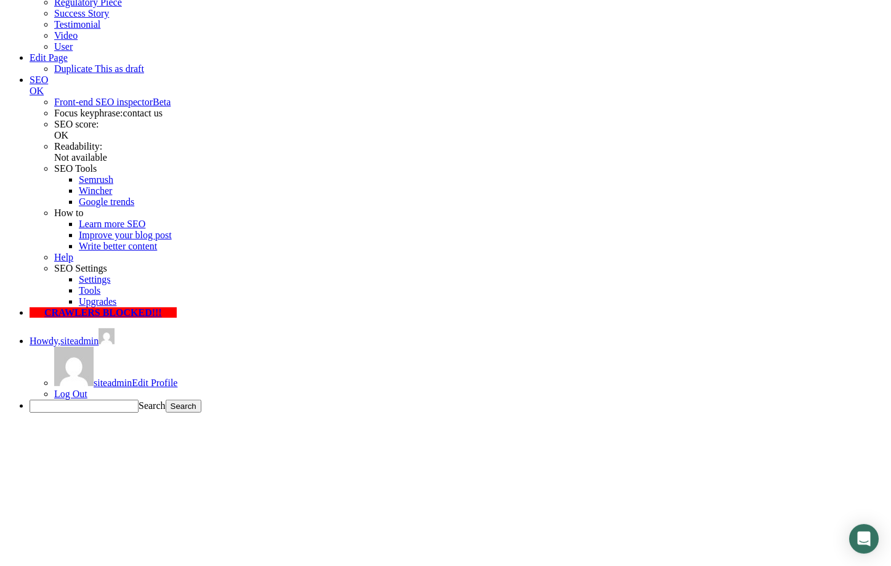
scroll to position [377, 0]
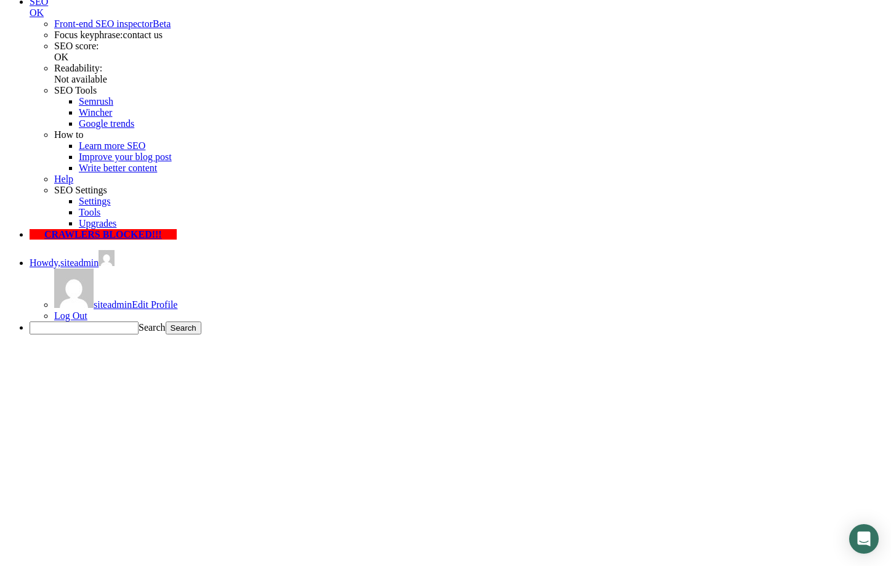
type textarea "Test"
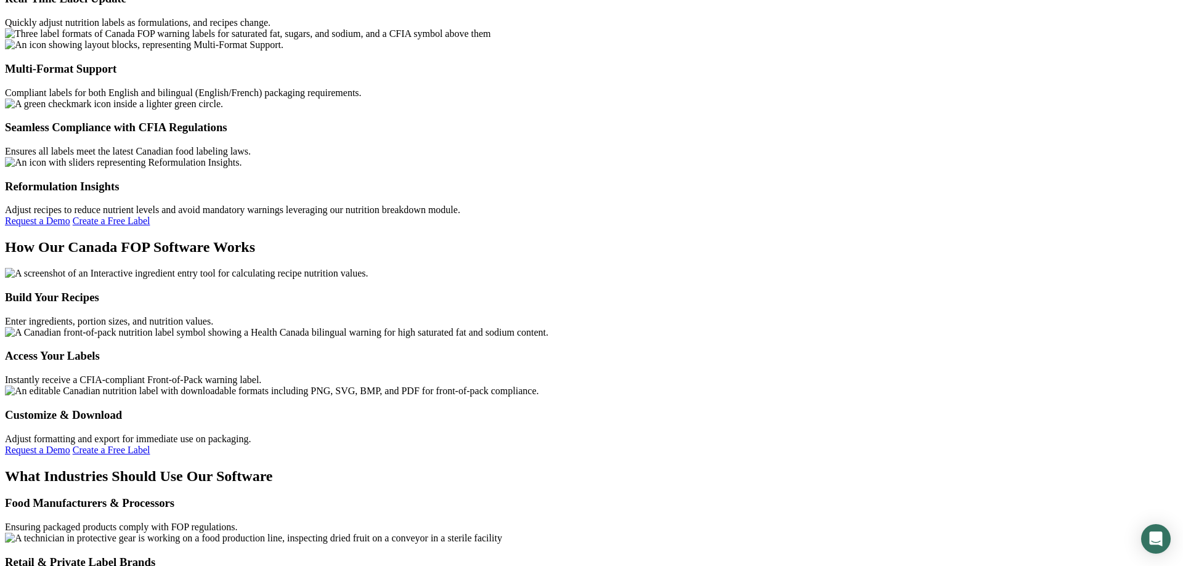
scroll to position [2531, 0]
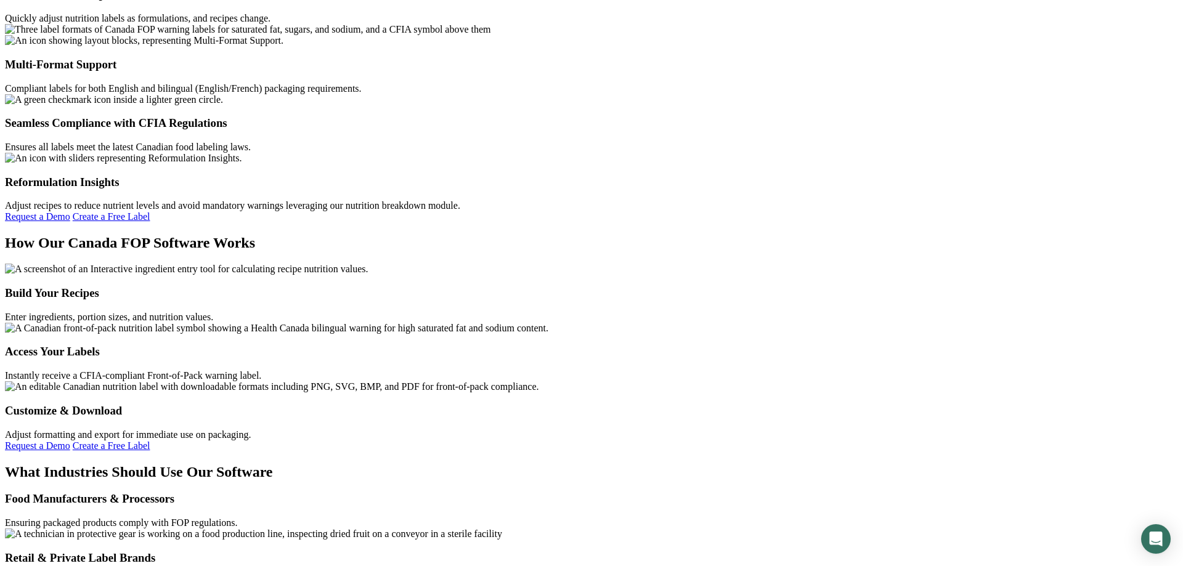
drag, startPoint x: 501, startPoint y: 386, endPoint x: 445, endPoint y: 392, distance: 56.4
type input "506"
drag, startPoint x: 529, startPoint y: 383, endPoint x: 414, endPoint y: 387, distance: 114.7
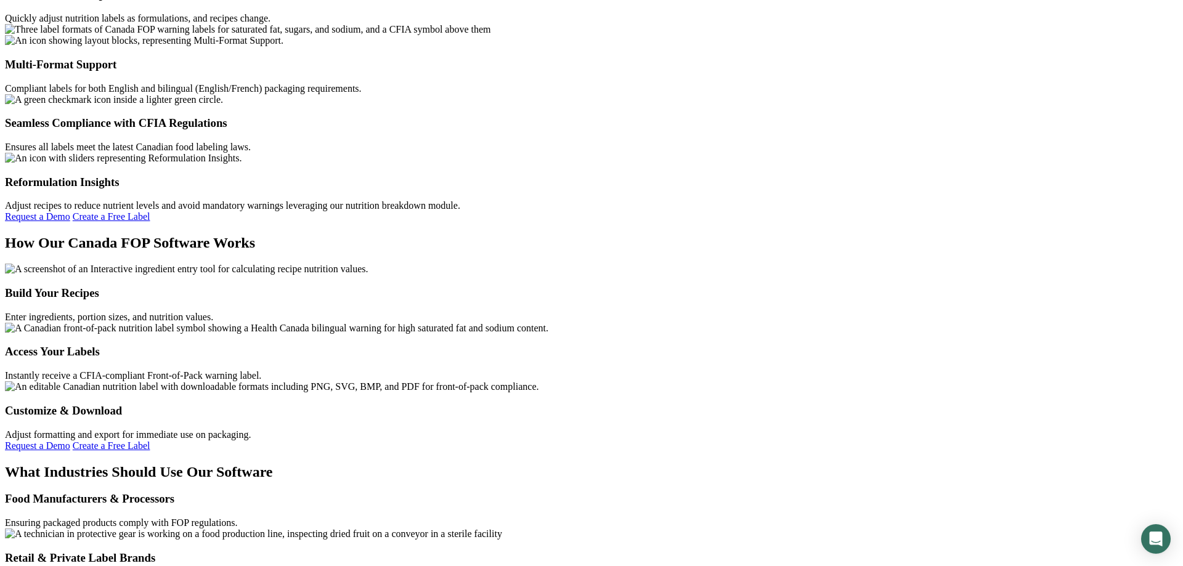
paste input "506"
type input "5062345678"
select select "Online Retailer"
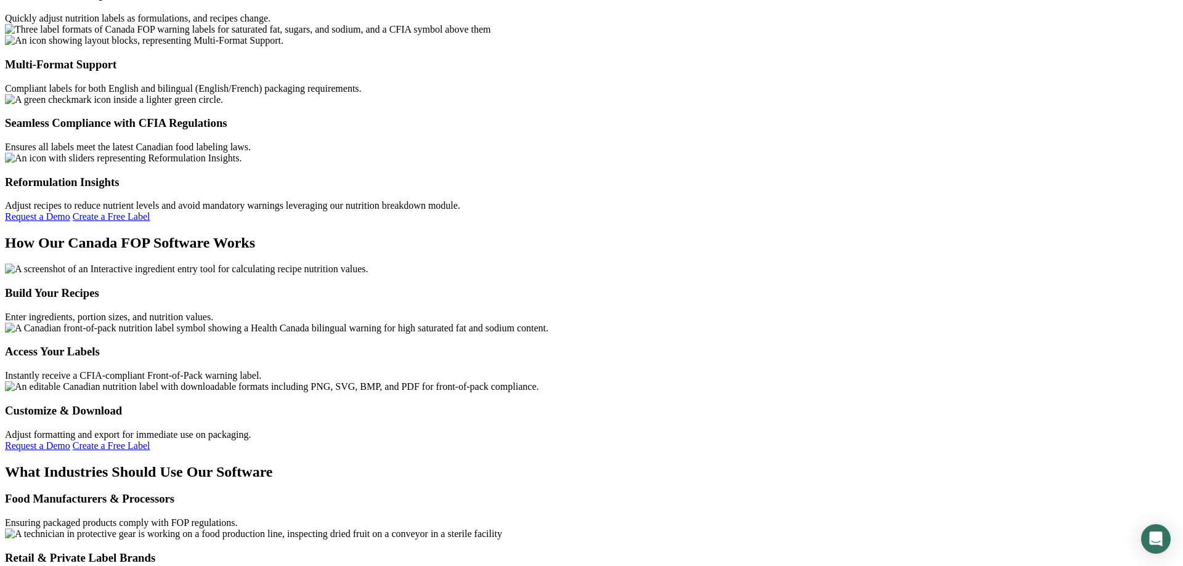
click option "Online Retailer" at bounding box center [0, 0] width 0 height 0
type input "[PERSON_NAME]"
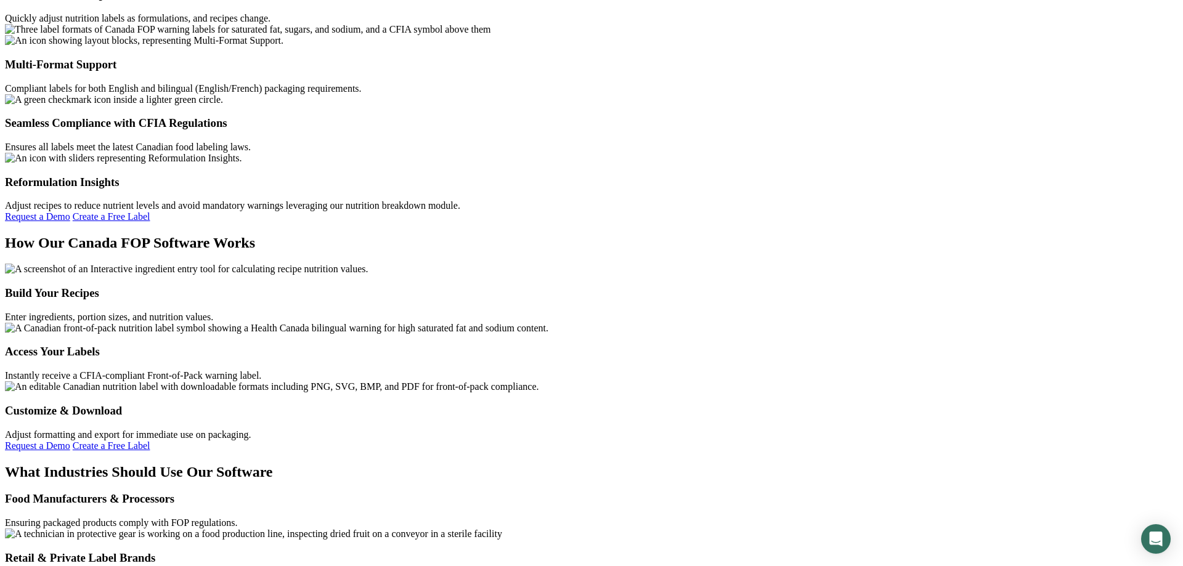
type input "[EMAIL_ADDRESS][DOMAIN_NAME]"
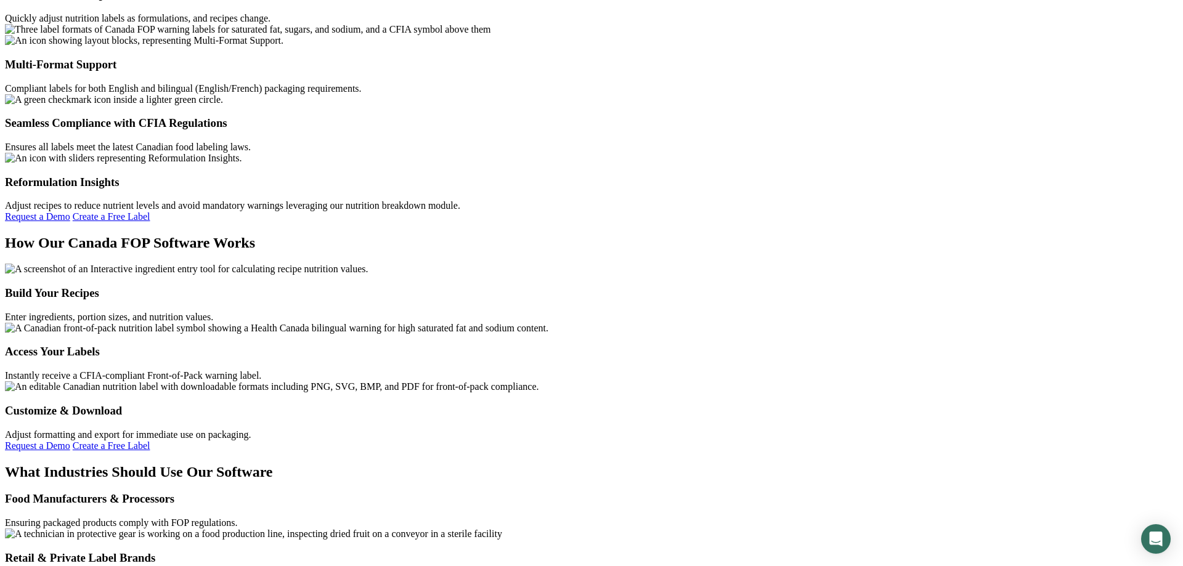
type input "Developer"
type input "Symbiotica"
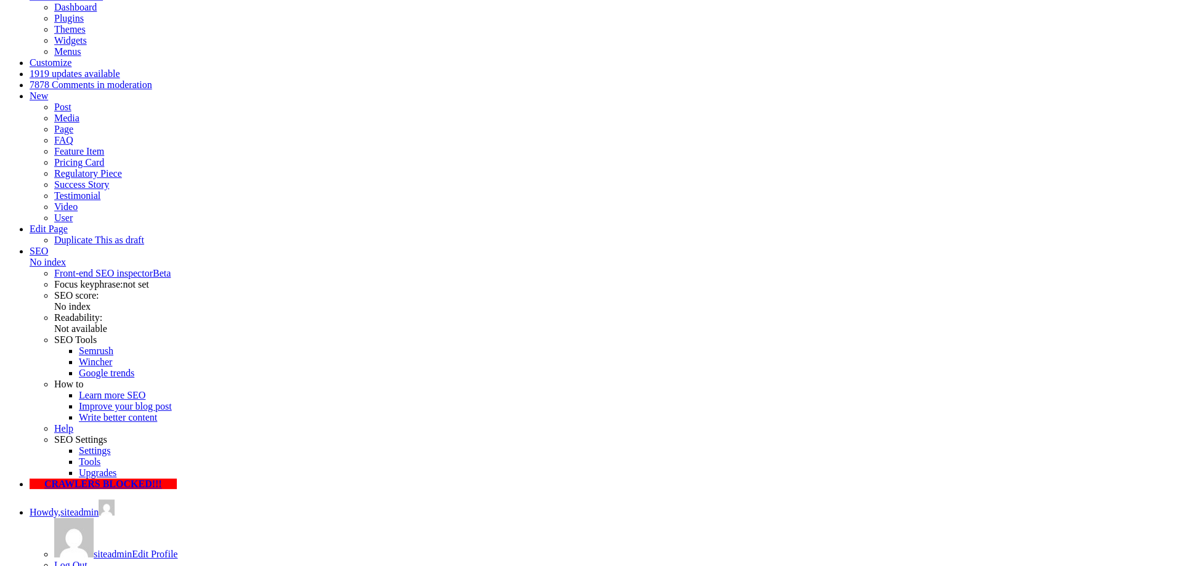
scroll to position [188, 0]
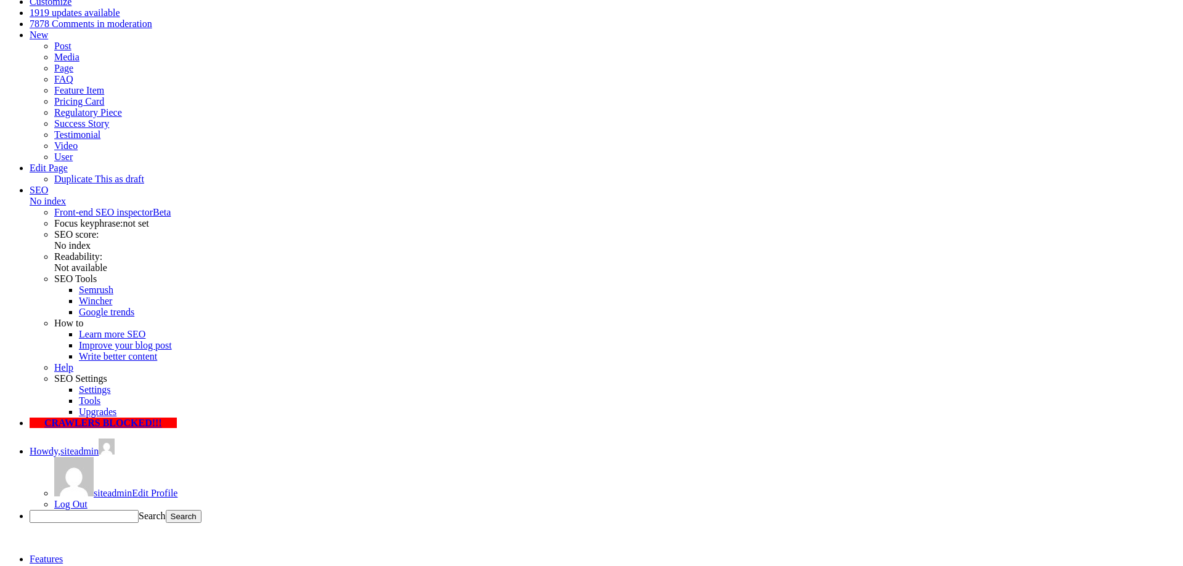
drag, startPoint x: 602, startPoint y: 322, endPoint x: 589, endPoint y: 318, distance: 13.5
type input "2"
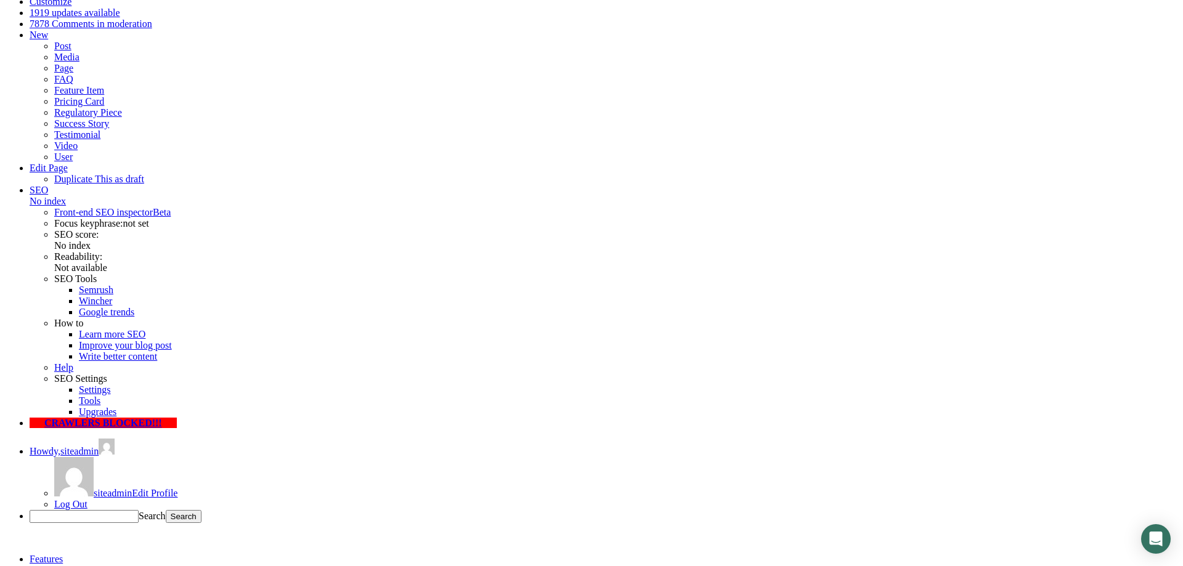
type input "+38169444345"
type input "Ivan Jevremovic"
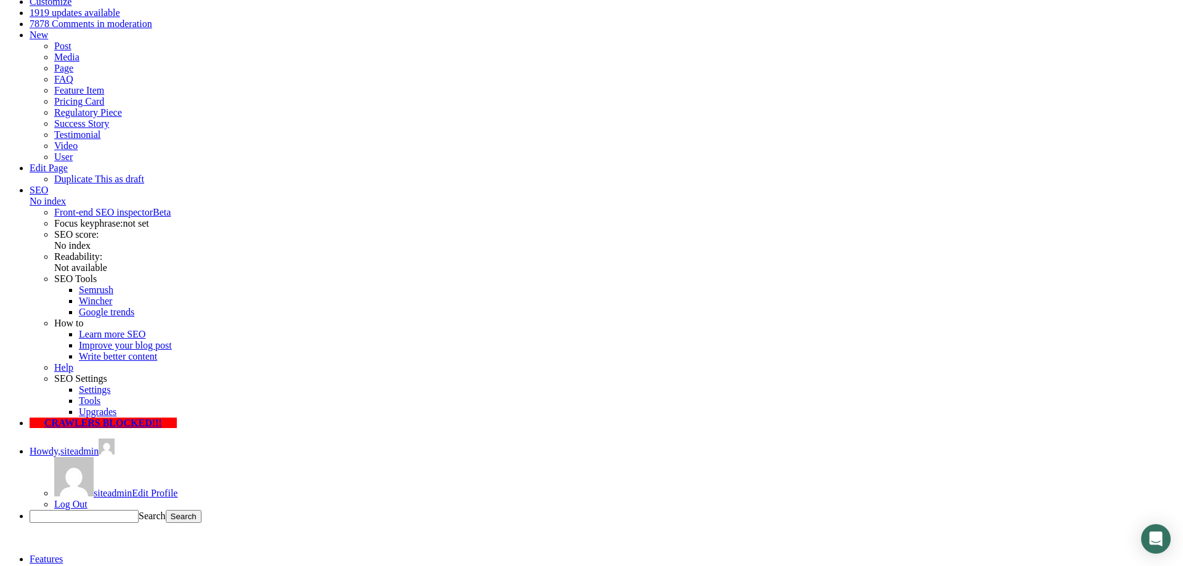
type input "[PERSON_NAME][EMAIL_ADDRESS][PERSON_NAME][DOMAIN_NAME]"
type input "Symbiotica"
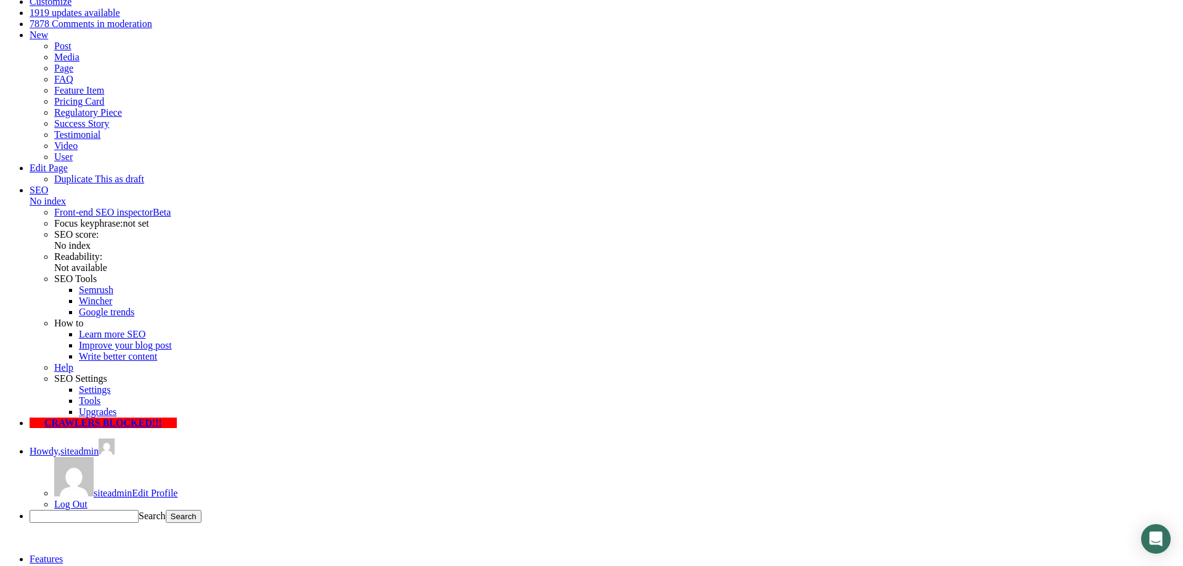
select select "Over 500 Employees"
click option "Over 500 Employees" at bounding box center [0, 0] width 0 height 0
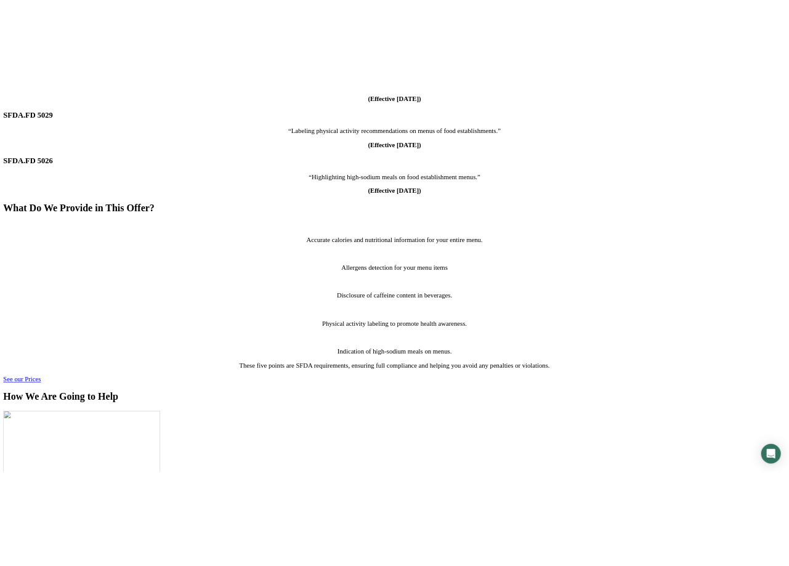
scroll to position [1671, 0]
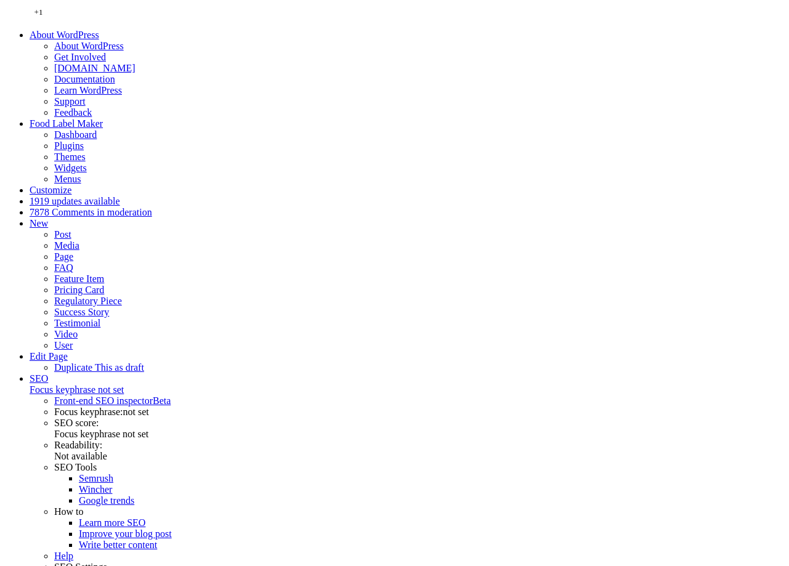
scroll to position [1671, 0]
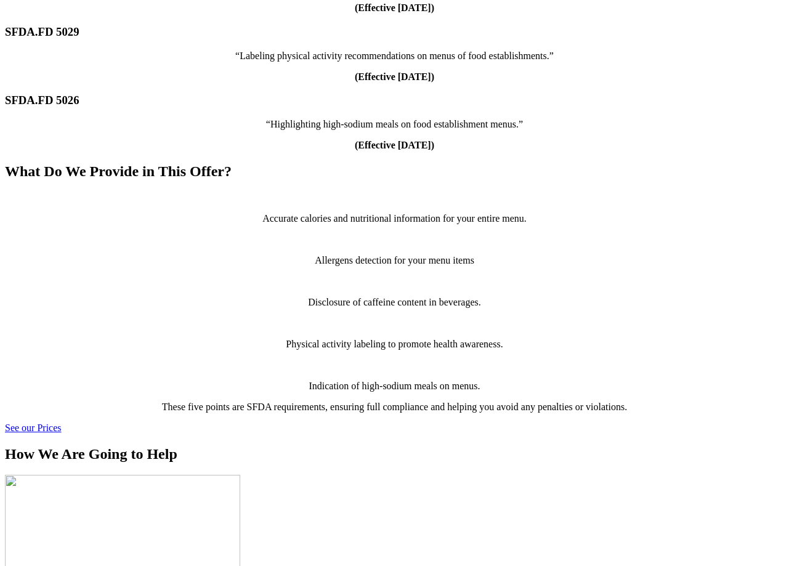
drag, startPoint x: 460, startPoint y: 281, endPoint x: 489, endPoint y: 285, distance: 29.8
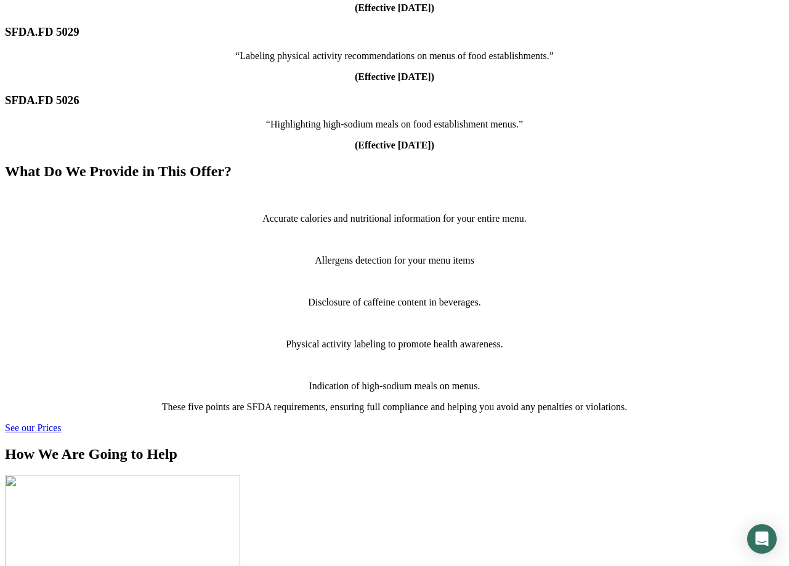
type input "+"
paste input "069123123"
type input "069123123"
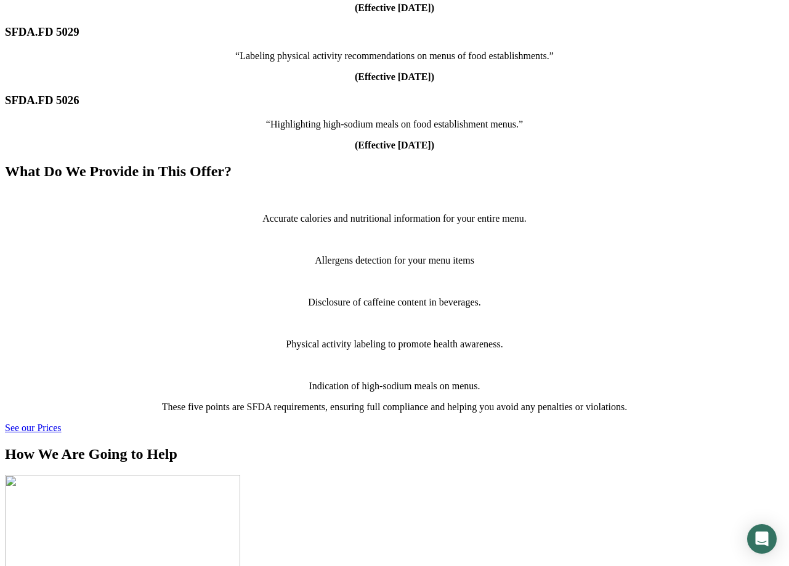
type input "[PERSON_NAME]"
type input "Symbiotica"
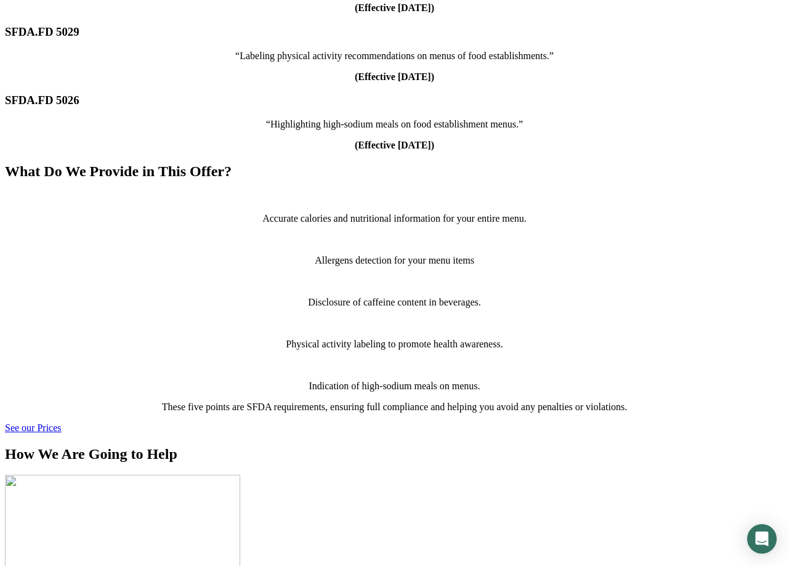
type input "ivan.jevremovic@symbiotica.rs"
select select "More than 200"
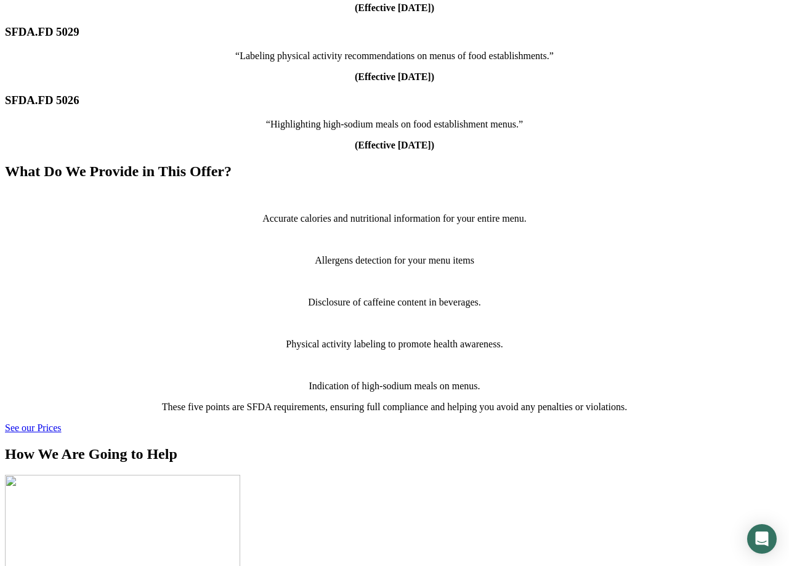
click option "More than 200" at bounding box center [0, 0] width 0 height 0
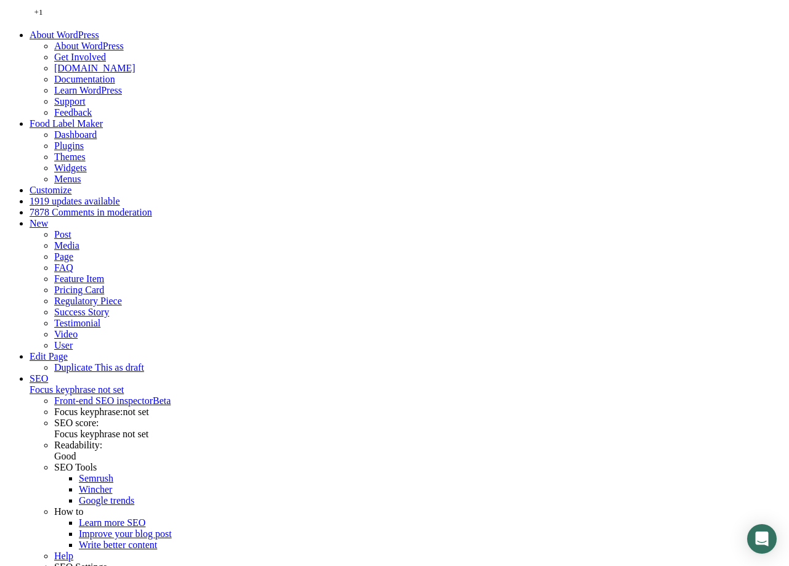
type input "123"
drag, startPoint x: 543, startPoint y: 283, endPoint x: 449, endPoint y: 301, distance: 95.3
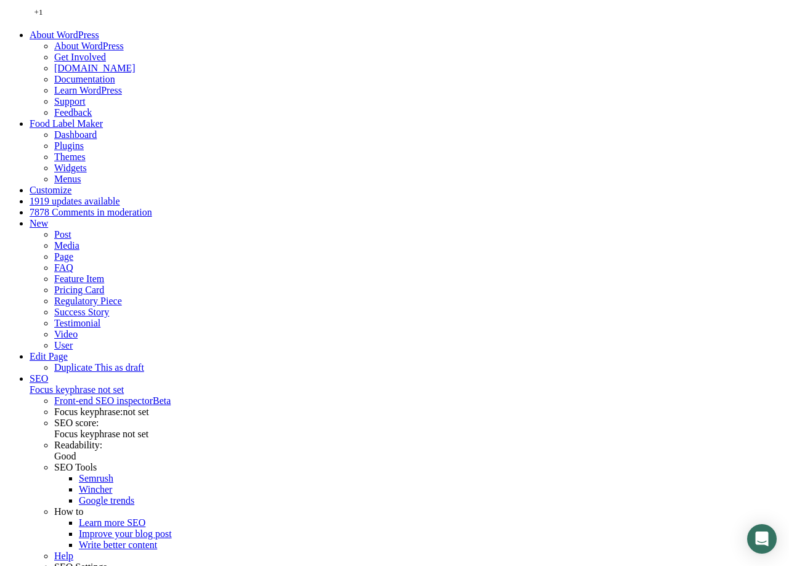
type input "+38169123123"
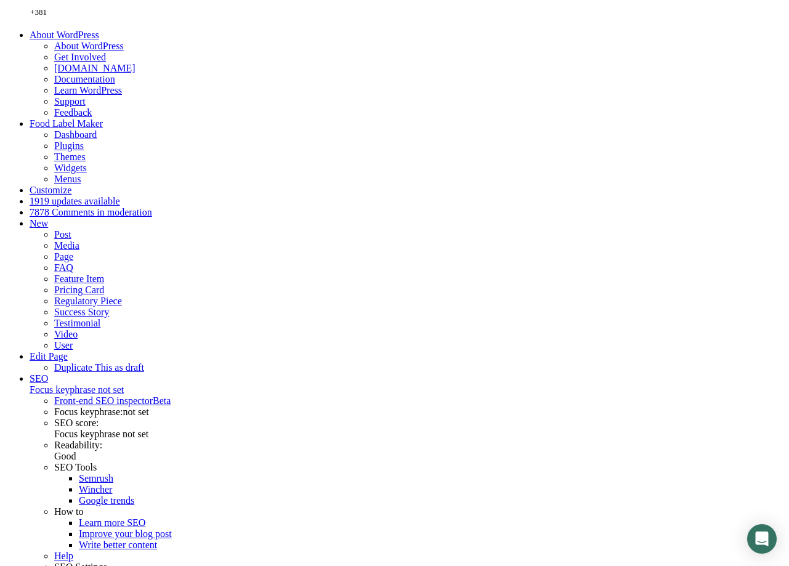
type input "Ivan Jevremovic"
type input "Symbiotica"
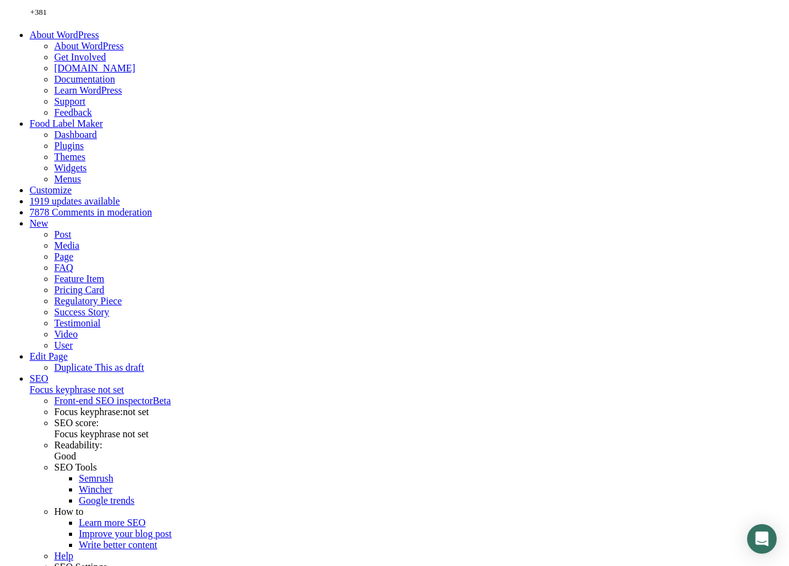
type input "ivan.jevremovic@symbiotica.rs"
drag, startPoint x: 462, startPoint y: 278, endPoint x: 509, endPoint y: 281, distance: 46.9
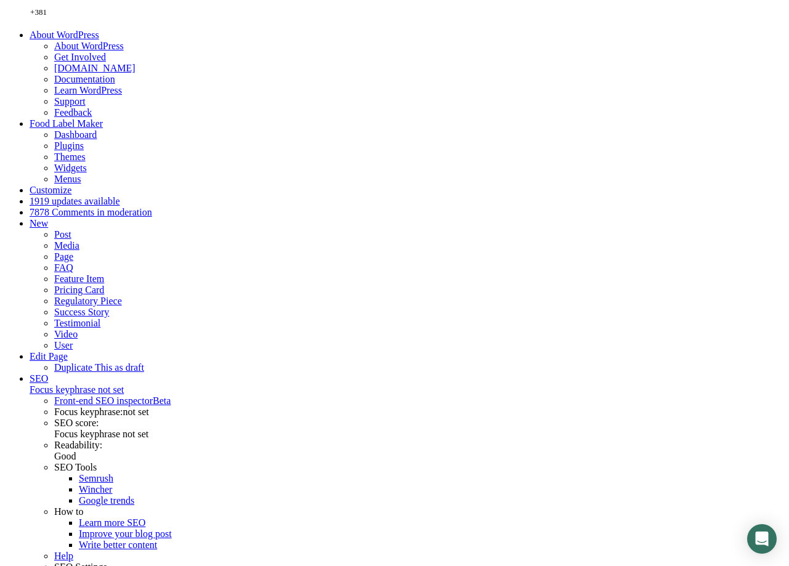
type input "38169123123"
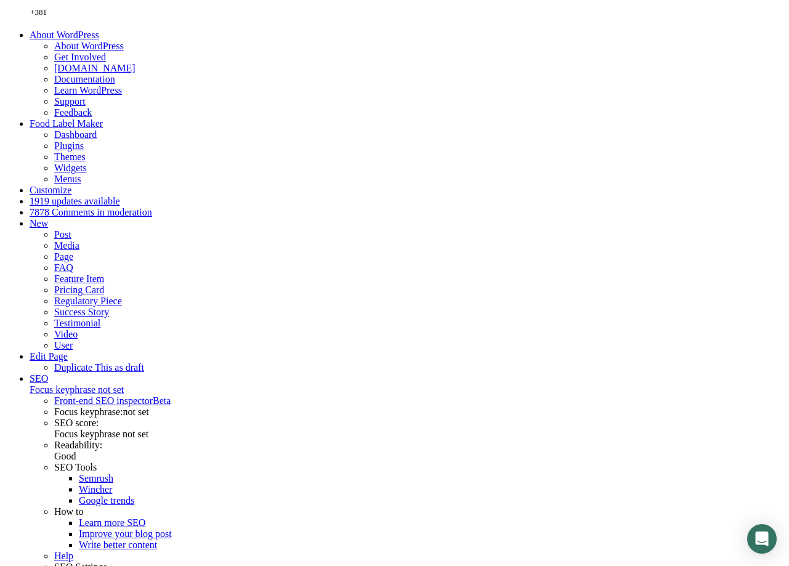
select select "101-200"
click option "101-200" at bounding box center [0, 0] width 0 height 0
drag, startPoint x: 480, startPoint y: 285, endPoint x: 423, endPoint y: 288, distance: 56.7
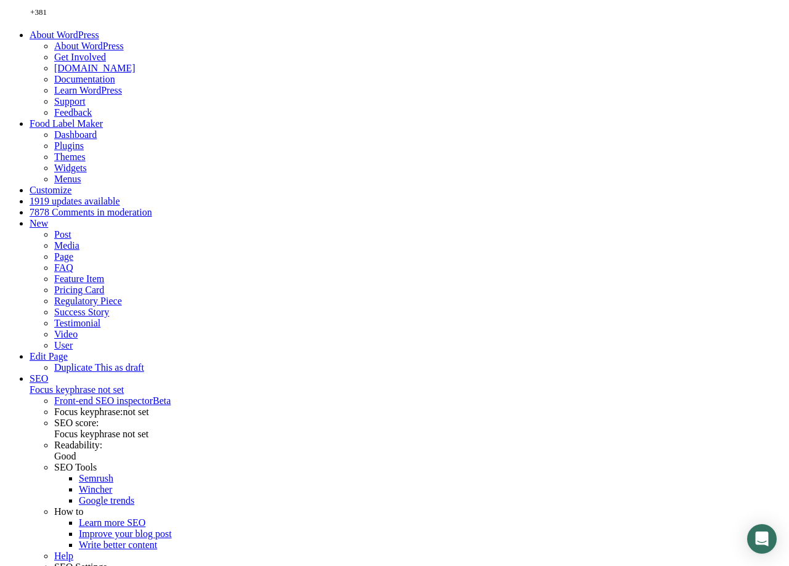
type input "69123123"
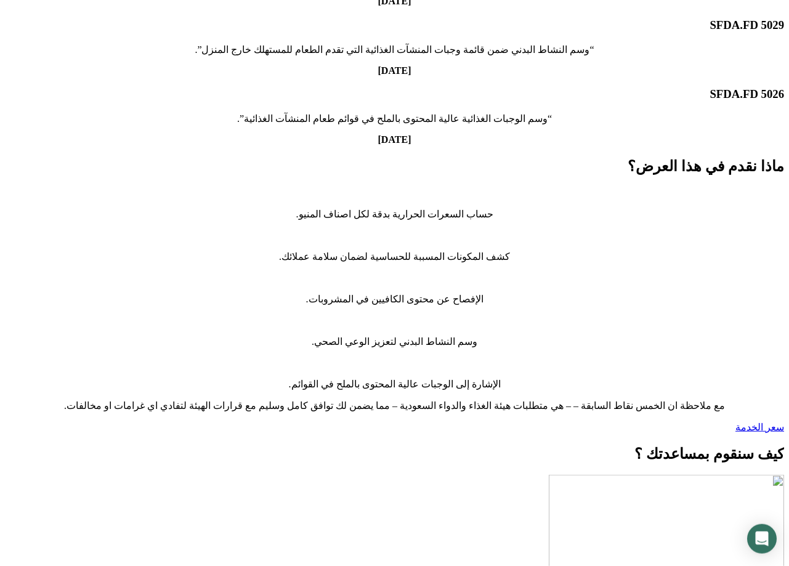
scroll to position [1695, 0]
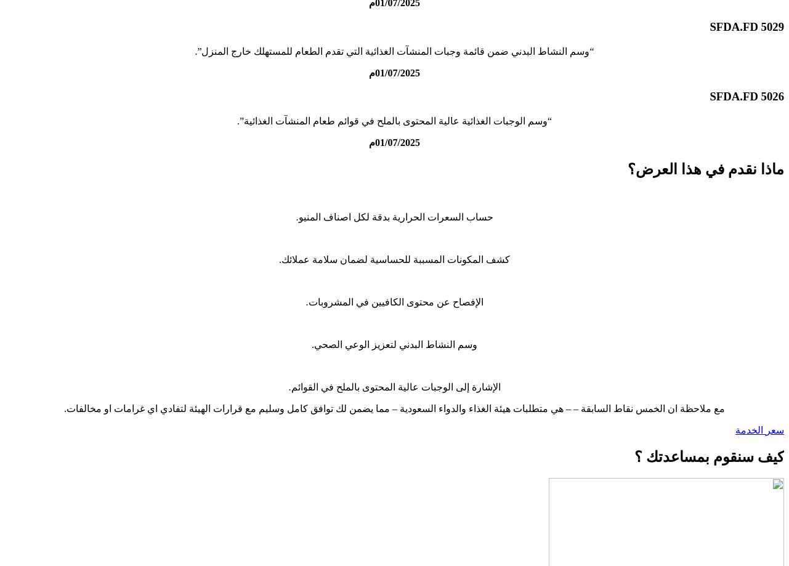
scroll to position [1695, 0]
type input "[PERSON_NAME]"
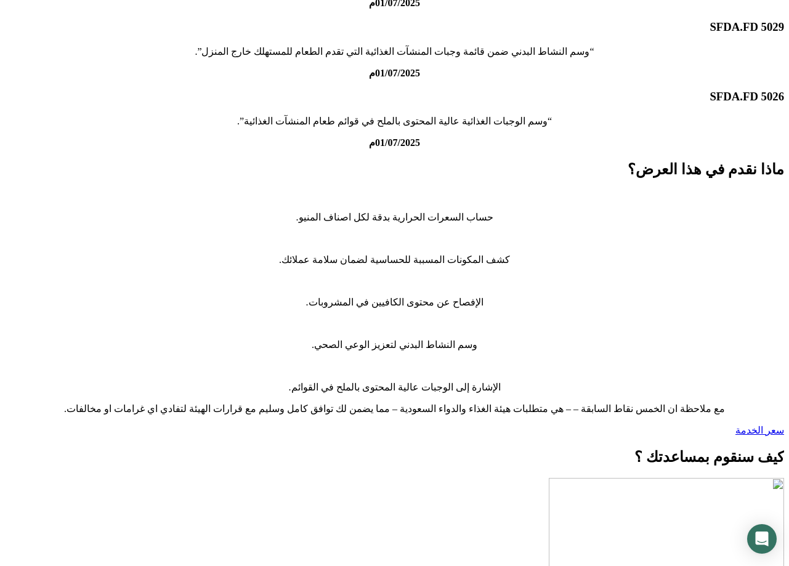
drag, startPoint x: 259, startPoint y: 225, endPoint x: 260, endPoint y: 239, distance: 14.2
type input "Symbiotica"
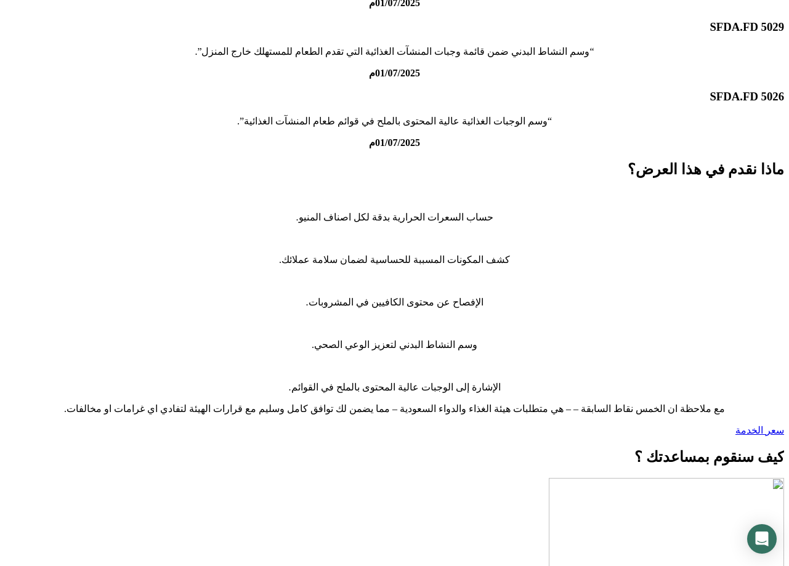
type input "[PERSON_NAME][EMAIL_ADDRESS][PERSON_NAME][DOMAIN_NAME]"
type input "0512345678"
select select "101-200"
click option "101-200" at bounding box center [0, 0] width 0 height 0
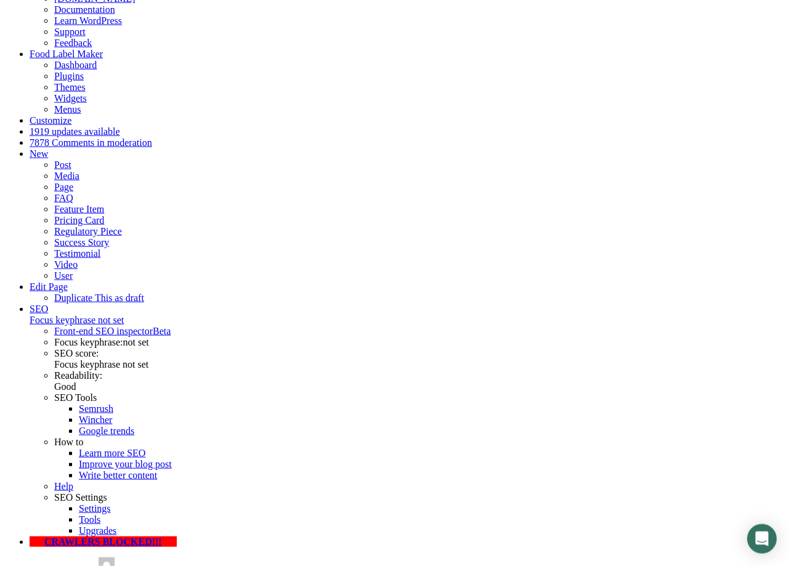
scroll to position [188, 0]
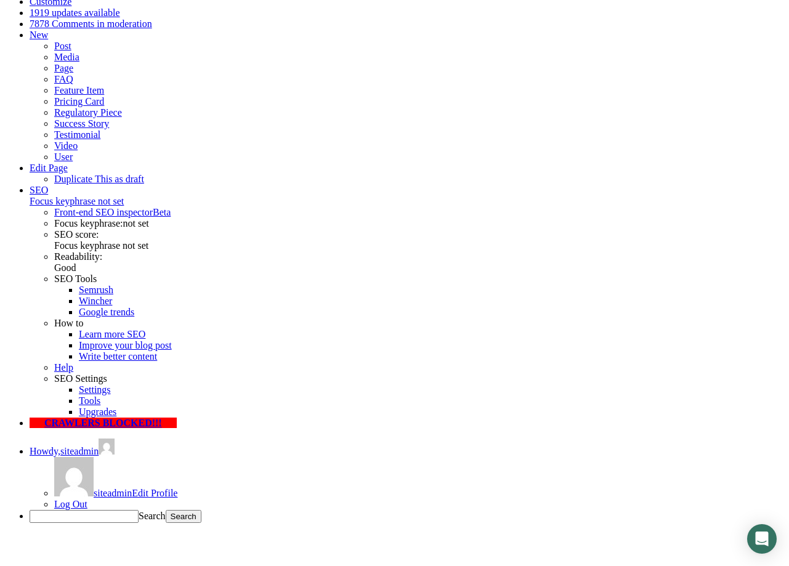
type input "3"
drag, startPoint x: 399, startPoint y: 311, endPoint x: 293, endPoint y: 317, distance: 106.1
type input "2014550123"
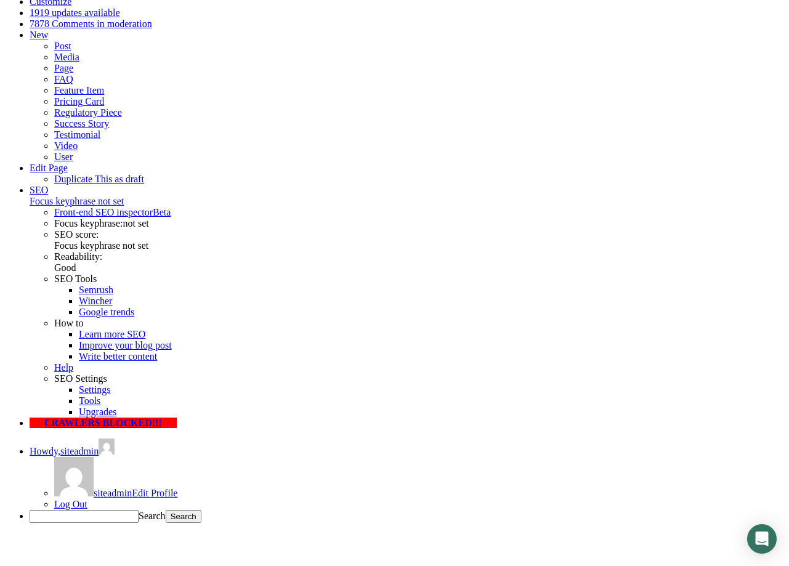
scroll to position [188, 0]
type input "[PERSON_NAME]"
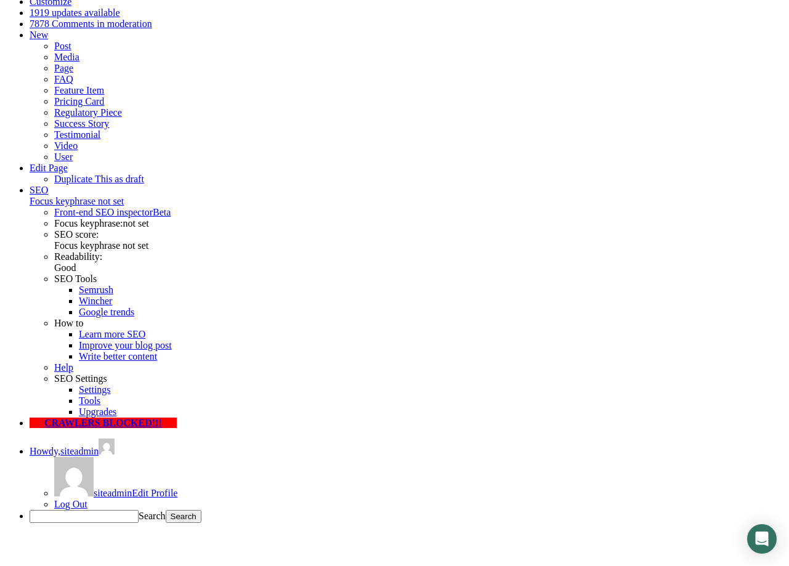
type input "ivan.jevremovic@symbiotica.rs"
type input "Symbiotica"
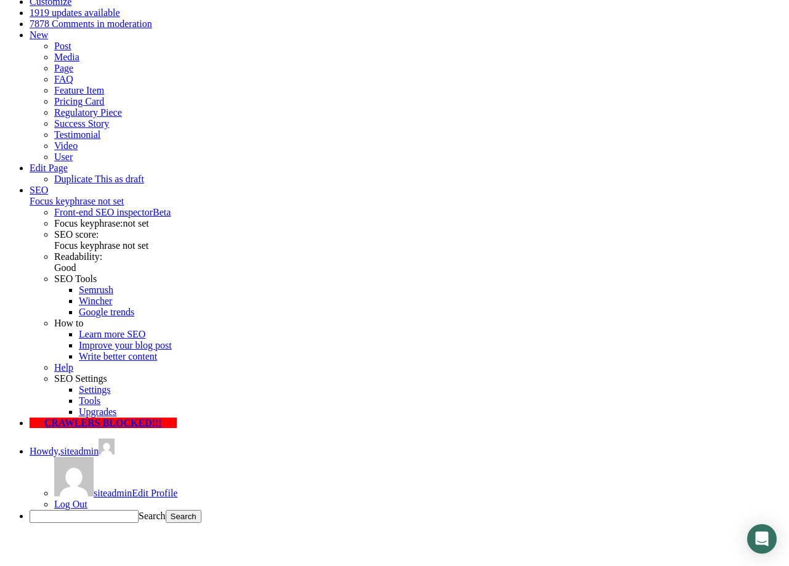
select select "51 to 500 Employees"
click option "51 to 500 Employees" at bounding box center [0, 0] width 0 height 0
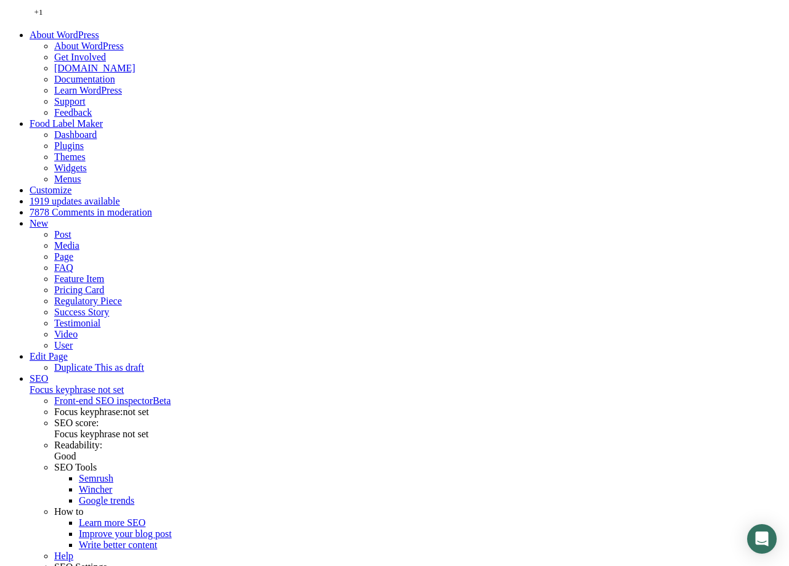
scroll to position [188, 0]
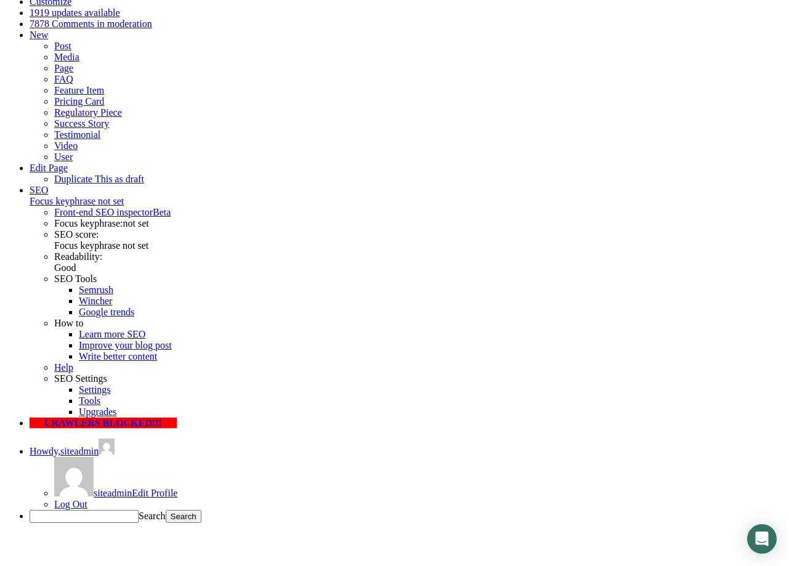
type input "[PERSON_NAME]"
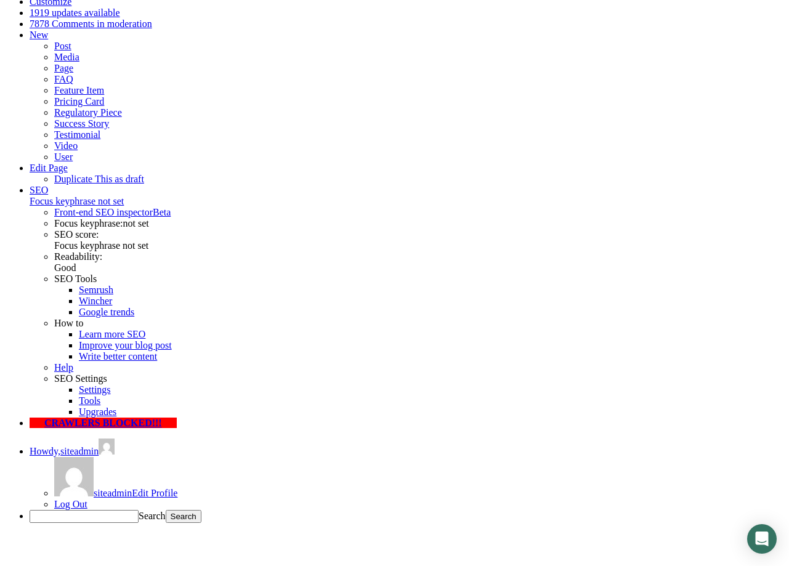
type input "[PERSON_NAME][EMAIL_ADDRESS][PERSON_NAME][DOMAIN_NAME]"
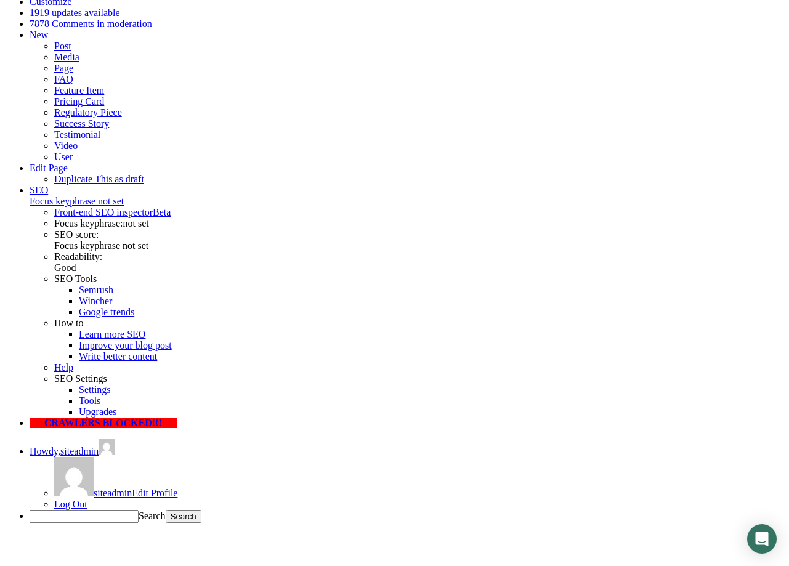
type input "Symbiotica"
select select "Over 500 Employees"
click option "Over 500 Employees" at bounding box center [0, 0] width 0 height 0
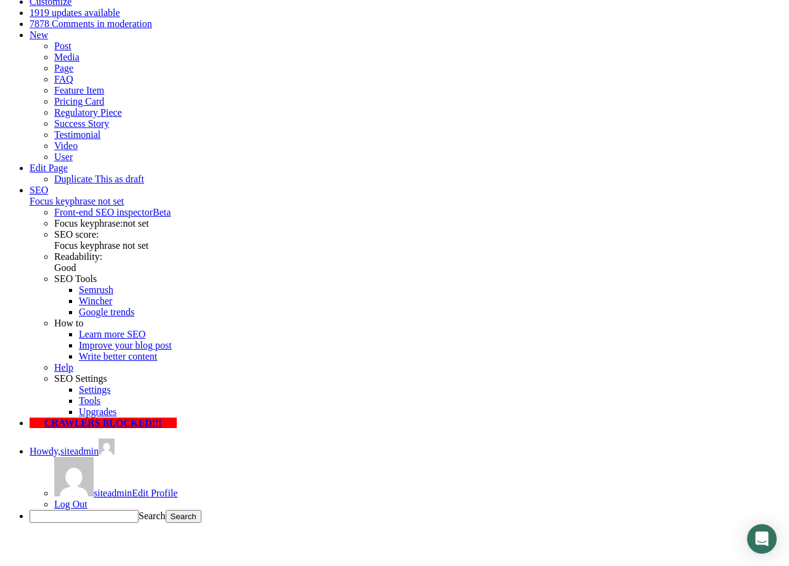
type input "1234556"
drag, startPoint x: 427, startPoint y: 313, endPoint x: 278, endPoint y: 300, distance: 149.6
drag, startPoint x: 421, startPoint y: 307, endPoint x: 309, endPoint y: 299, distance: 113.0
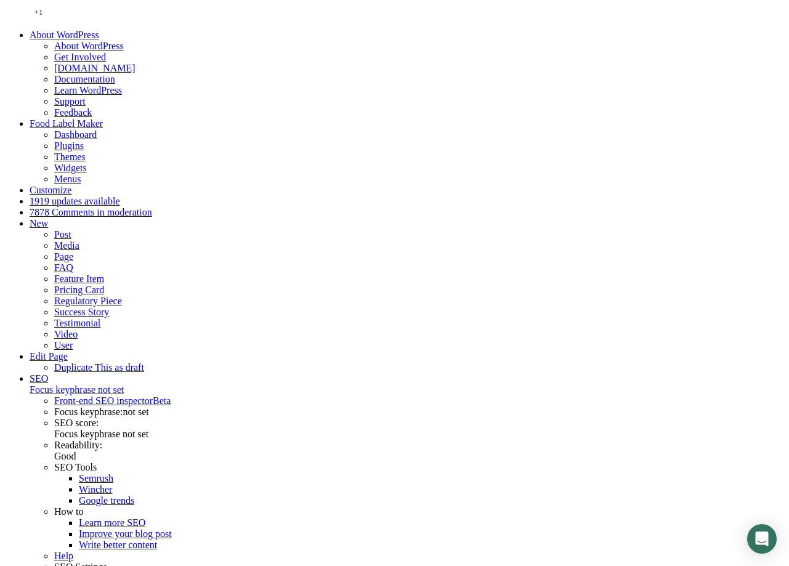
scroll to position [188, 0]
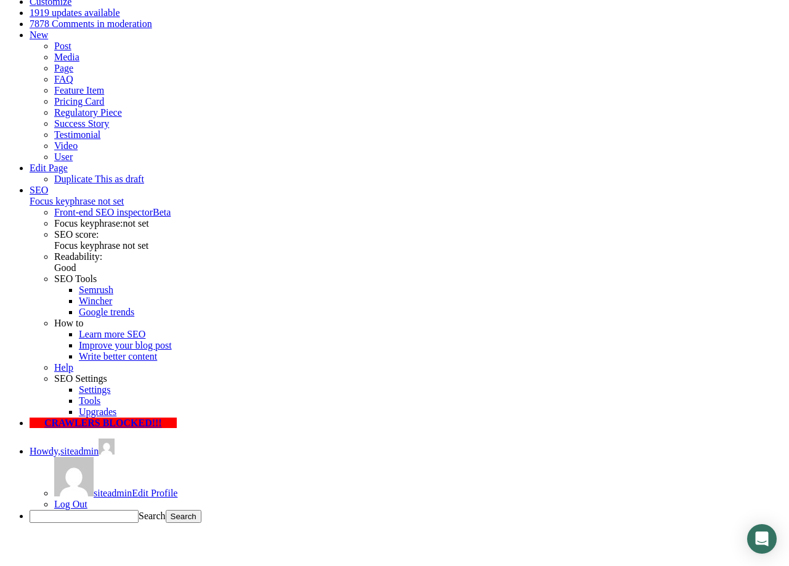
type input "Ivan Jevremovic"
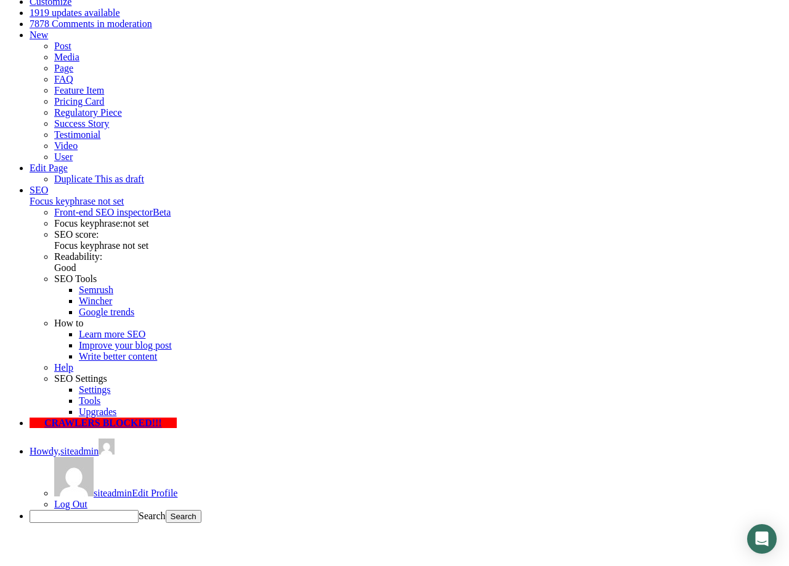
type input "[PERSON_NAME][EMAIL_ADDRESS][PERSON_NAME][DOMAIN_NAME]"
select select "Over 500 Employees"
click option "Over 500 Employees" at bounding box center [0, 0] width 0 height 0
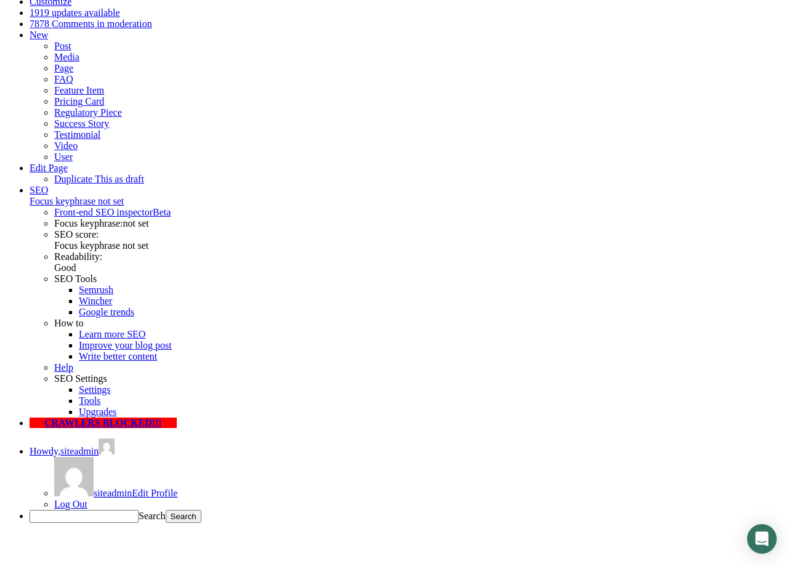
drag, startPoint x: 236, startPoint y: 249, endPoint x: 0, endPoint y: 246, distance: 235.9
drag, startPoint x: 455, startPoint y: 241, endPoint x: 290, endPoint y: 255, distance: 165.7
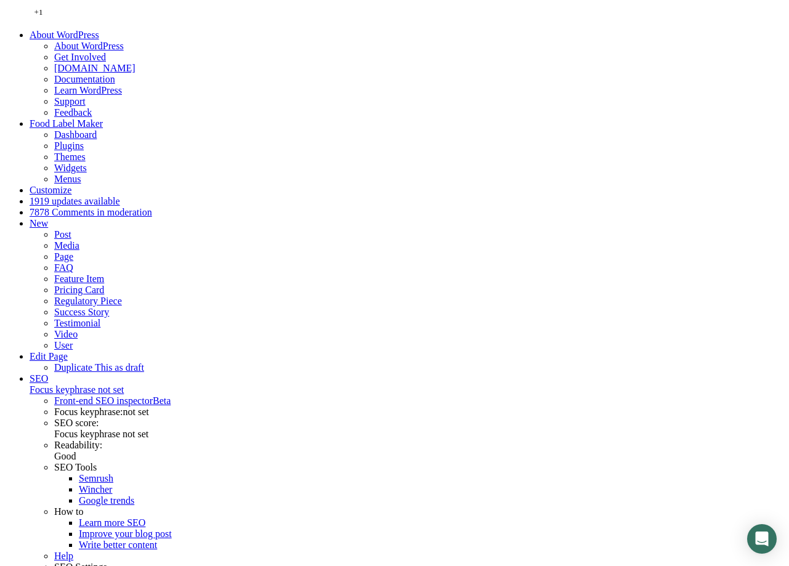
scroll to position [188, 0]
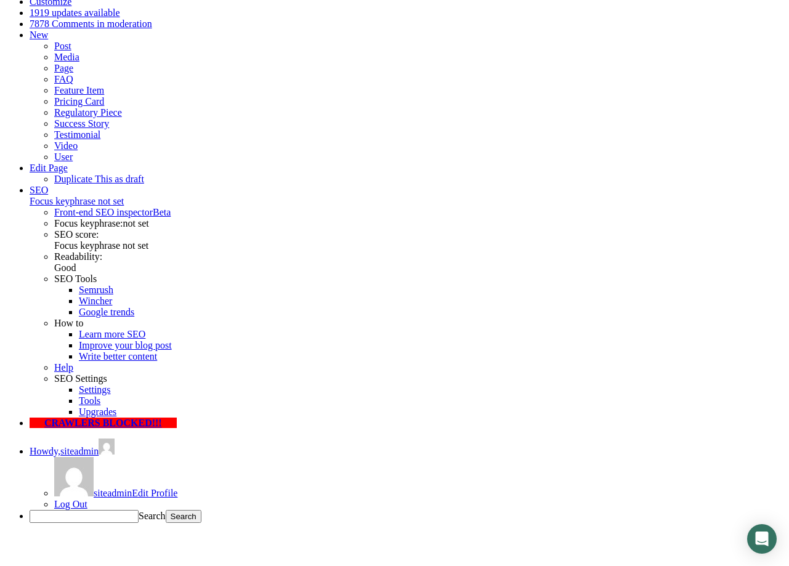
drag, startPoint x: 163, startPoint y: 245, endPoint x: 161, endPoint y: 253, distance: 8.1
type input "[PERSON_NAME]"
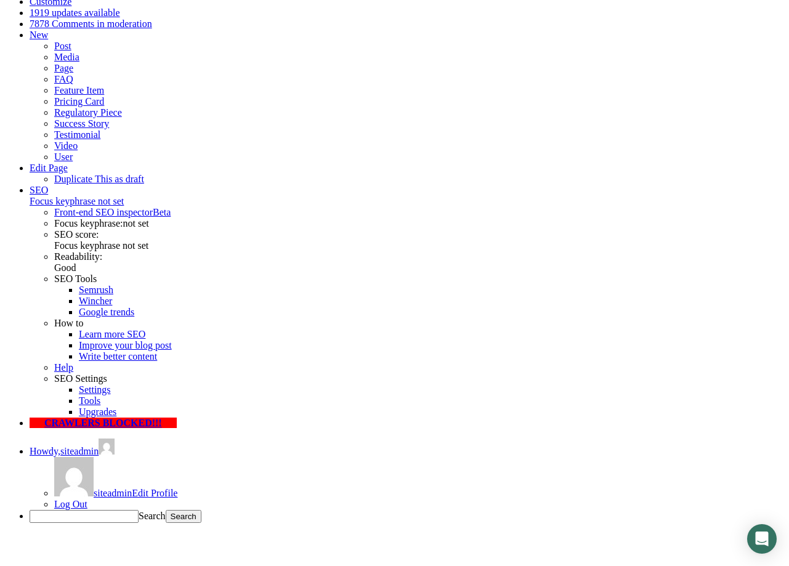
type input "[PERSON_NAME][EMAIL_ADDRESS][PERSON_NAME][DOMAIN_NAME]"
drag, startPoint x: 191, startPoint y: 300, endPoint x: 177, endPoint y: 315, distance: 20.9
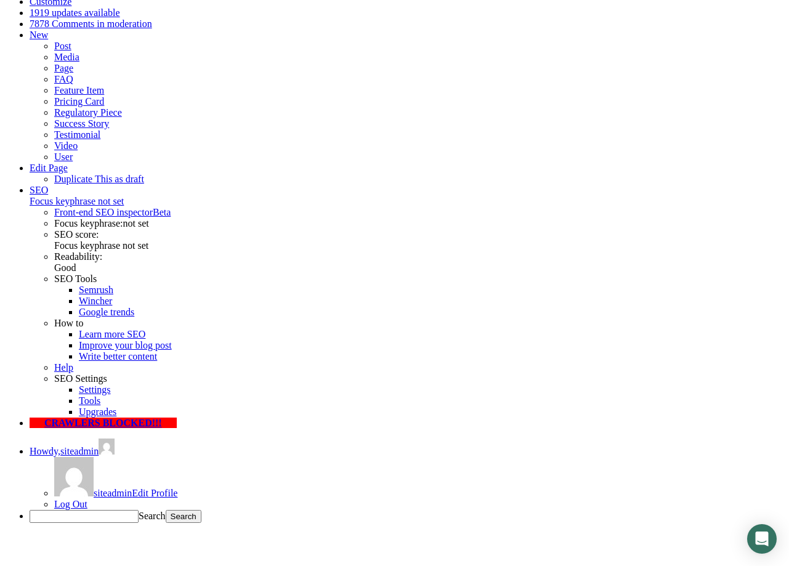
type input "Acme"
type input "2015550123"
select select "51 to 500 Employees"
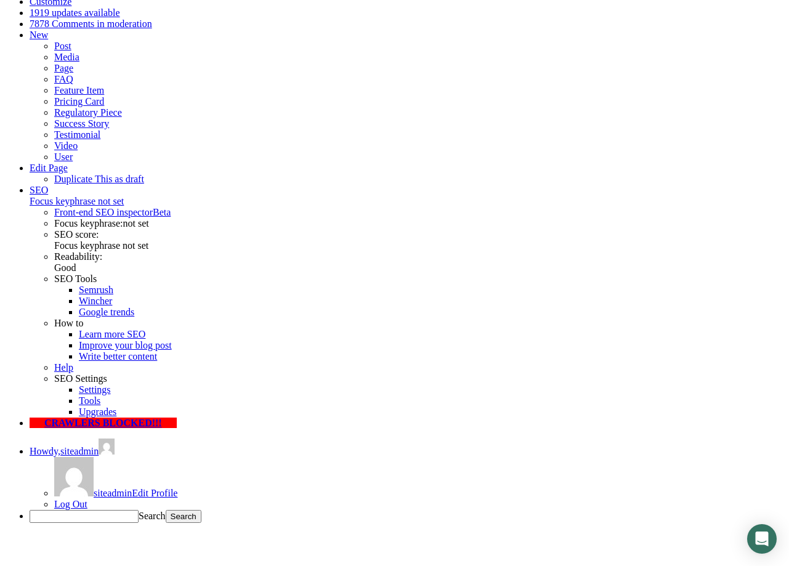
click option "51 to 500 Employees" at bounding box center [0, 0] width 0 height 0
